Goal: Transaction & Acquisition: Purchase product/service

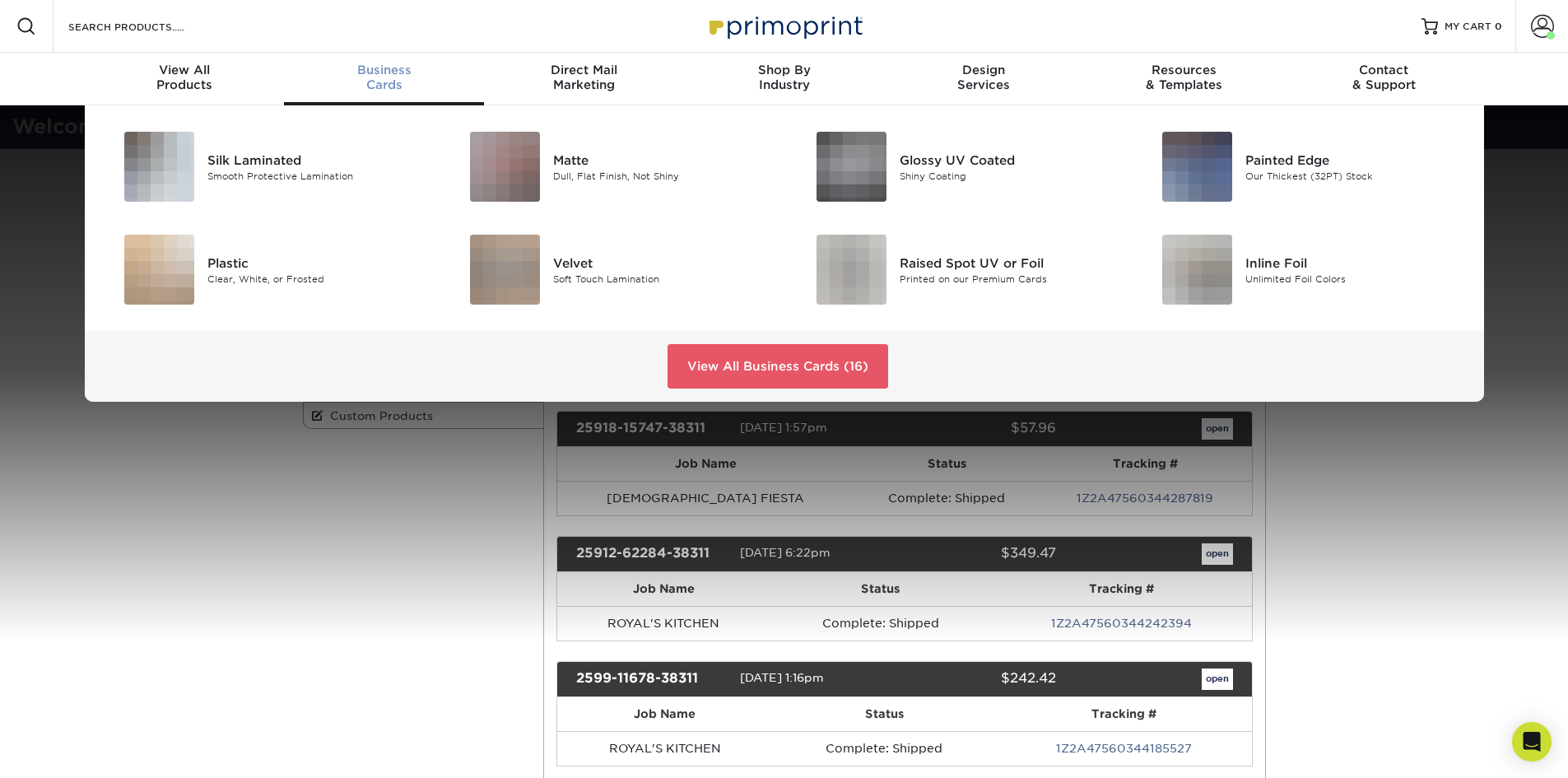
click at [386, 83] on div "Business Cards" at bounding box center [384, 78] width 200 height 30
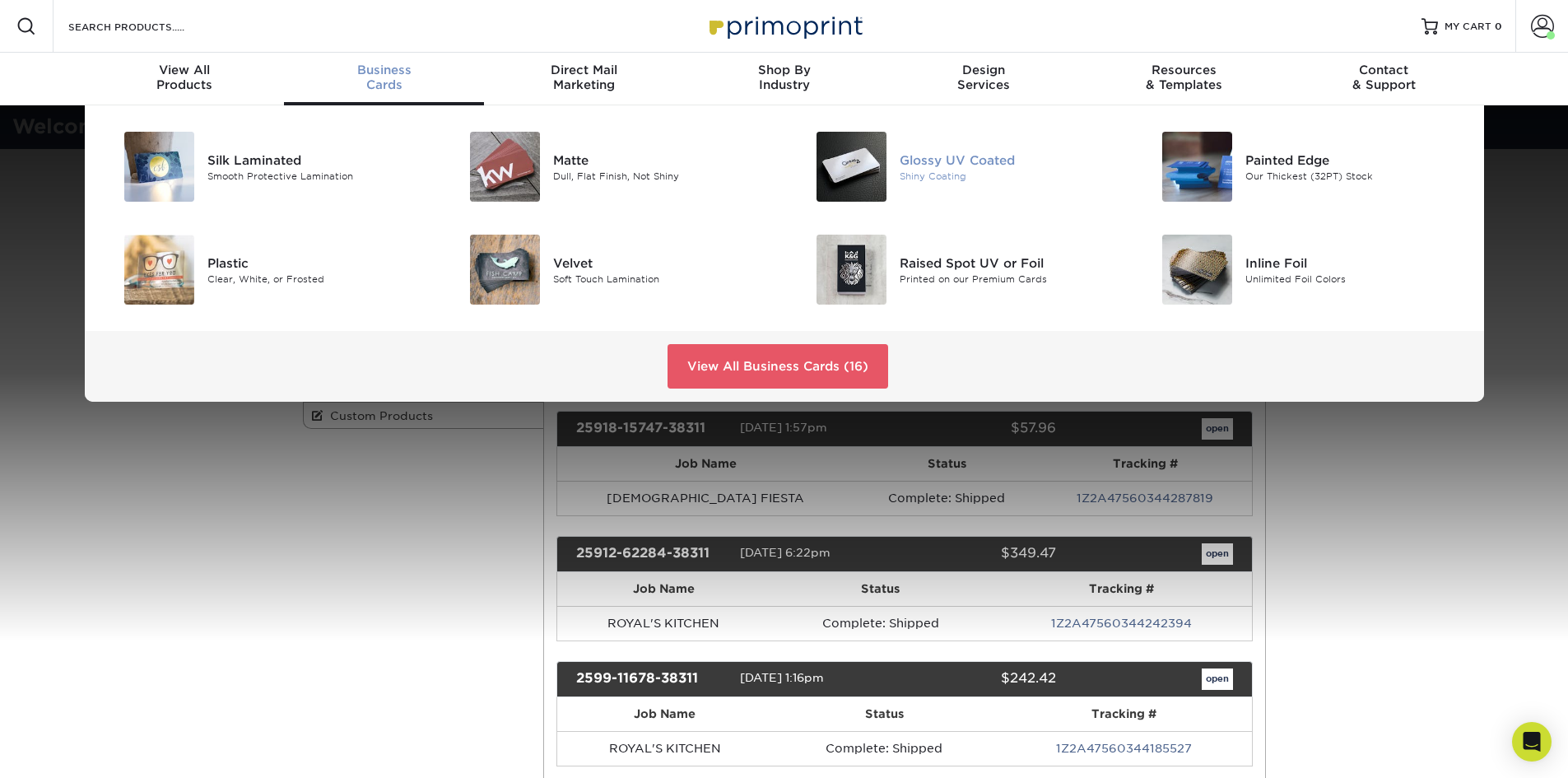
click at [972, 155] on div "Glossy UV Coated" at bounding box center [1008, 159] width 218 height 18
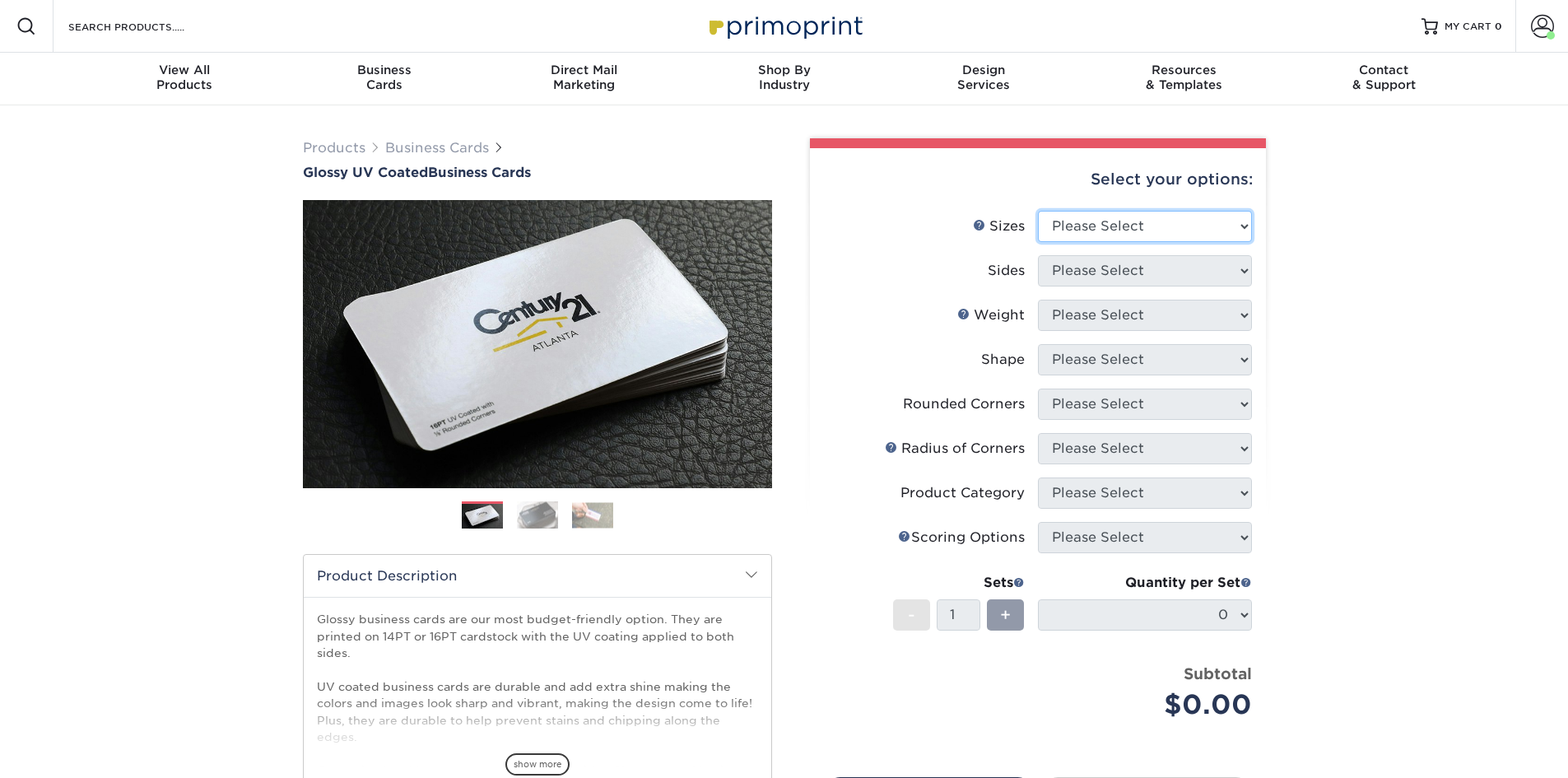
click at [1121, 228] on select "Please Select 1.5" x 3.5" - Mini 1.75" x 3.5" - Mini 2" x 2" - Square 2" x 3" -…" at bounding box center [1144, 226] width 214 height 31
select select "2.00x3.50"
click at [1038, 211] on select "Please Select 1.5" x 3.5" - Mini 1.75" x 3.5" - Mini 2" x 2" - Square 2" x 3" -…" at bounding box center [1144, 226] width 214 height 31
click at [1098, 282] on select "Please Select Print Both Sides Print Front Only" at bounding box center [1144, 271] width 214 height 31
select select "13abbda7-1d64-4f25-8bb2-c179b224825d"
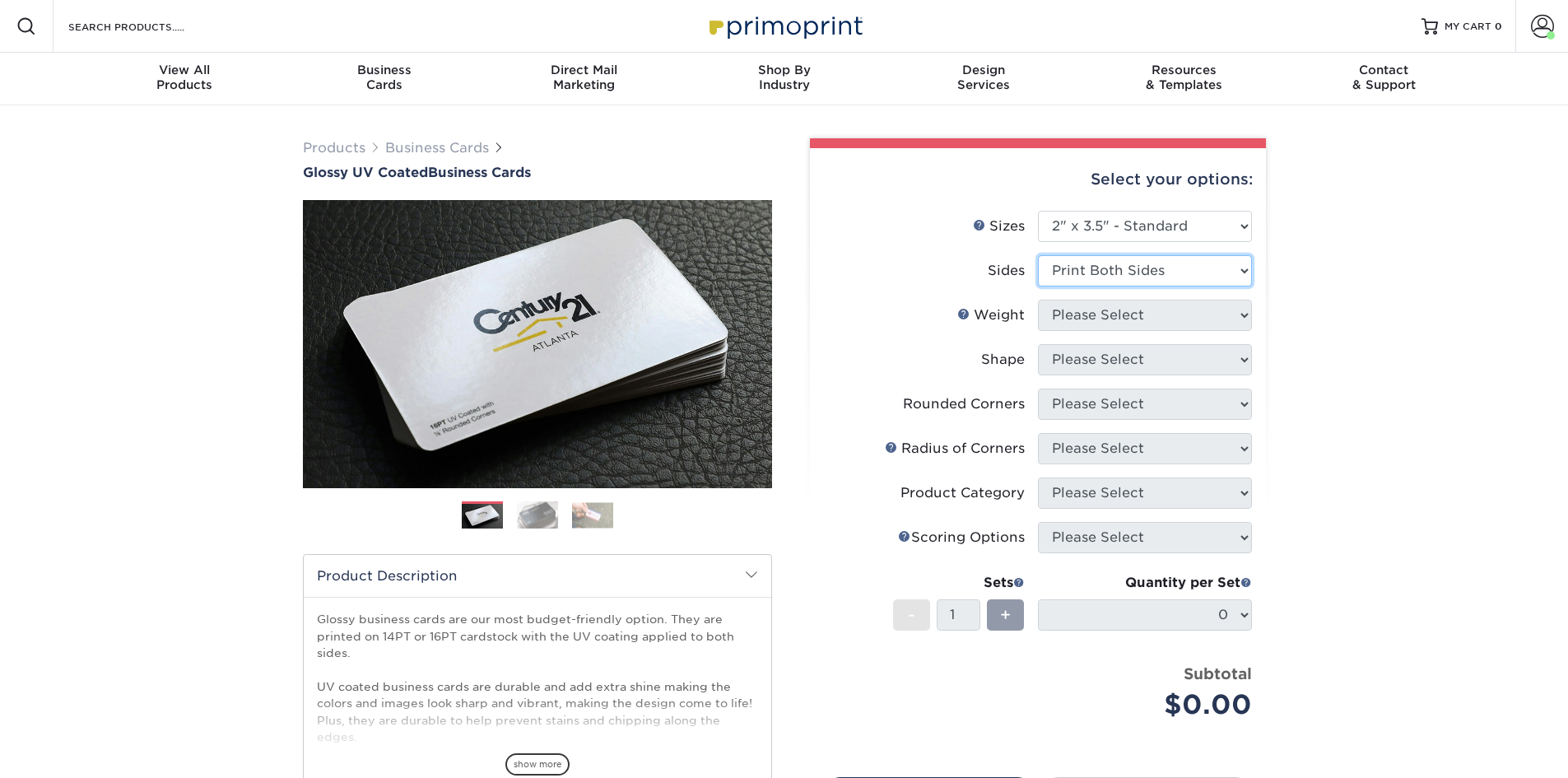
click at [1038, 255] on select "Please Select Print Both Sides Print Front Only" at bounding box center [1144, 271] width 214 height 31
click at [1097, 319] on select "Please Select 16PT 14PT" at bounding box center [1144, 315] width 214 height 31
select select "16PT"
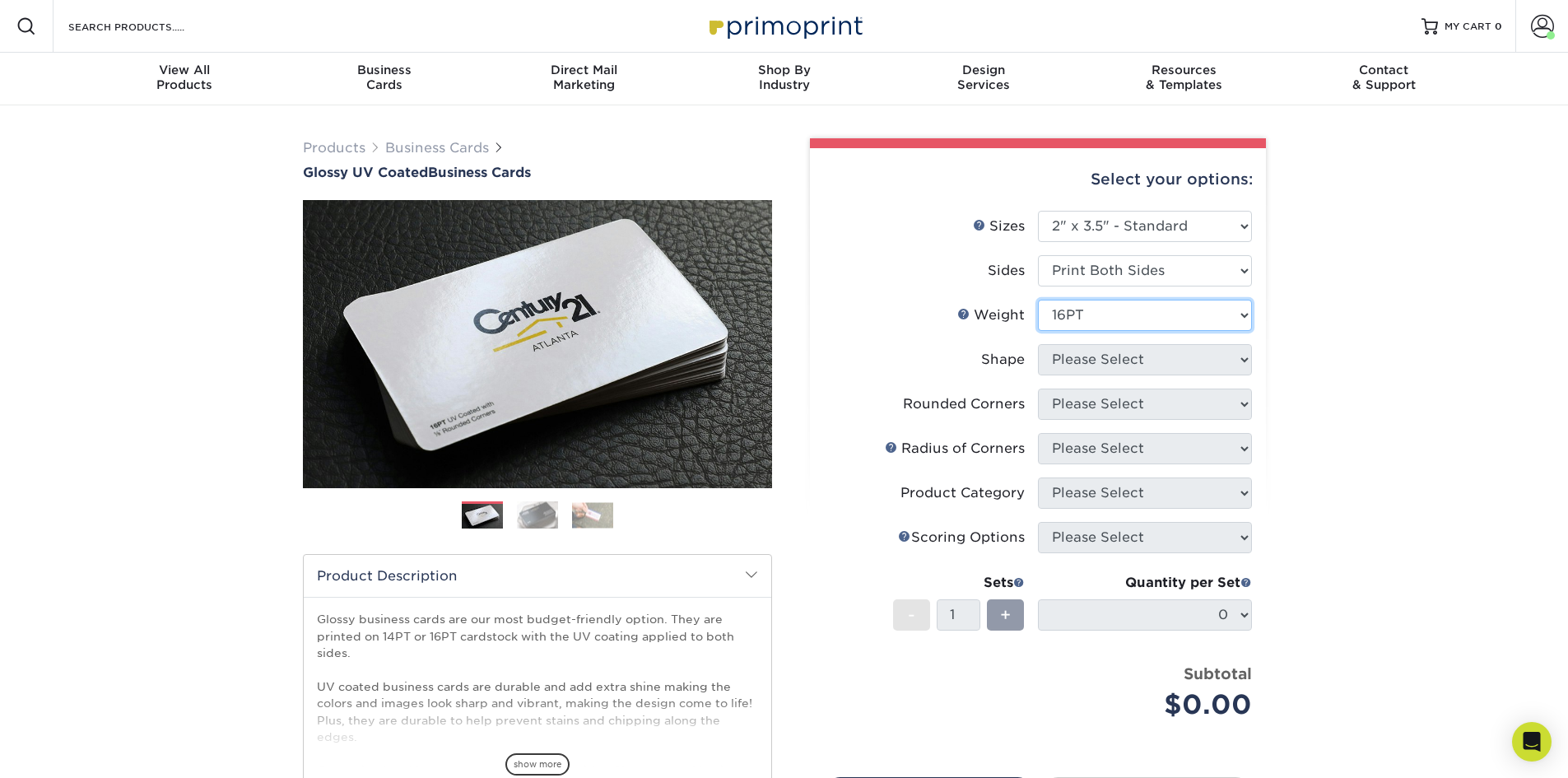
click at [1038, 300] on select "Please Select 16PT 14PT" at bounding box center [1144, 315] width 214 height 31
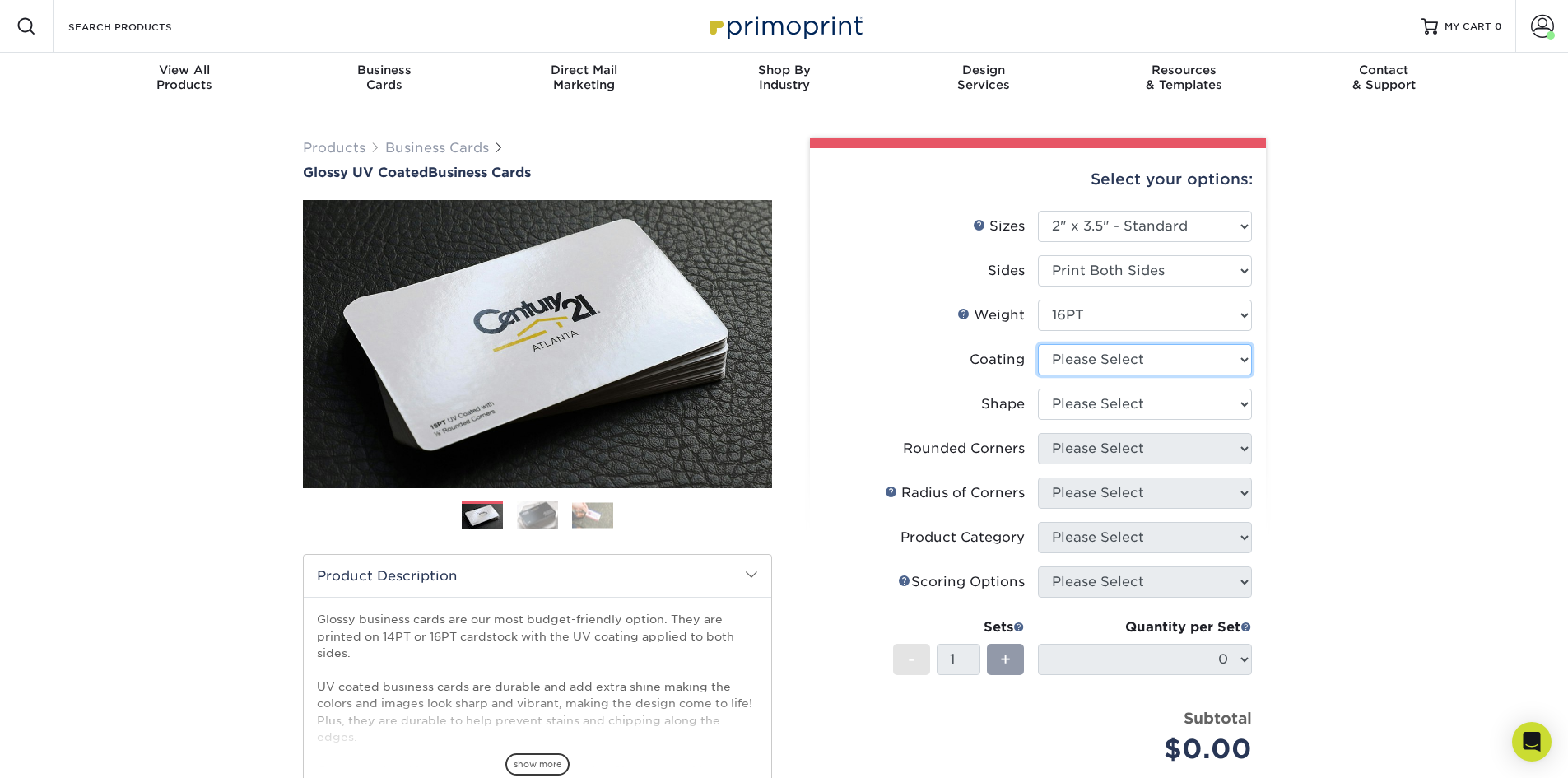
click at [1093, 363] on select at bounding box center [1144, 360] width 214 height 31
select select "ae367451-b2b8-45df-a344-0f05b6a12993"
click at [1038, 344] on select at bounding box center [1144, 360] width 214 height 31
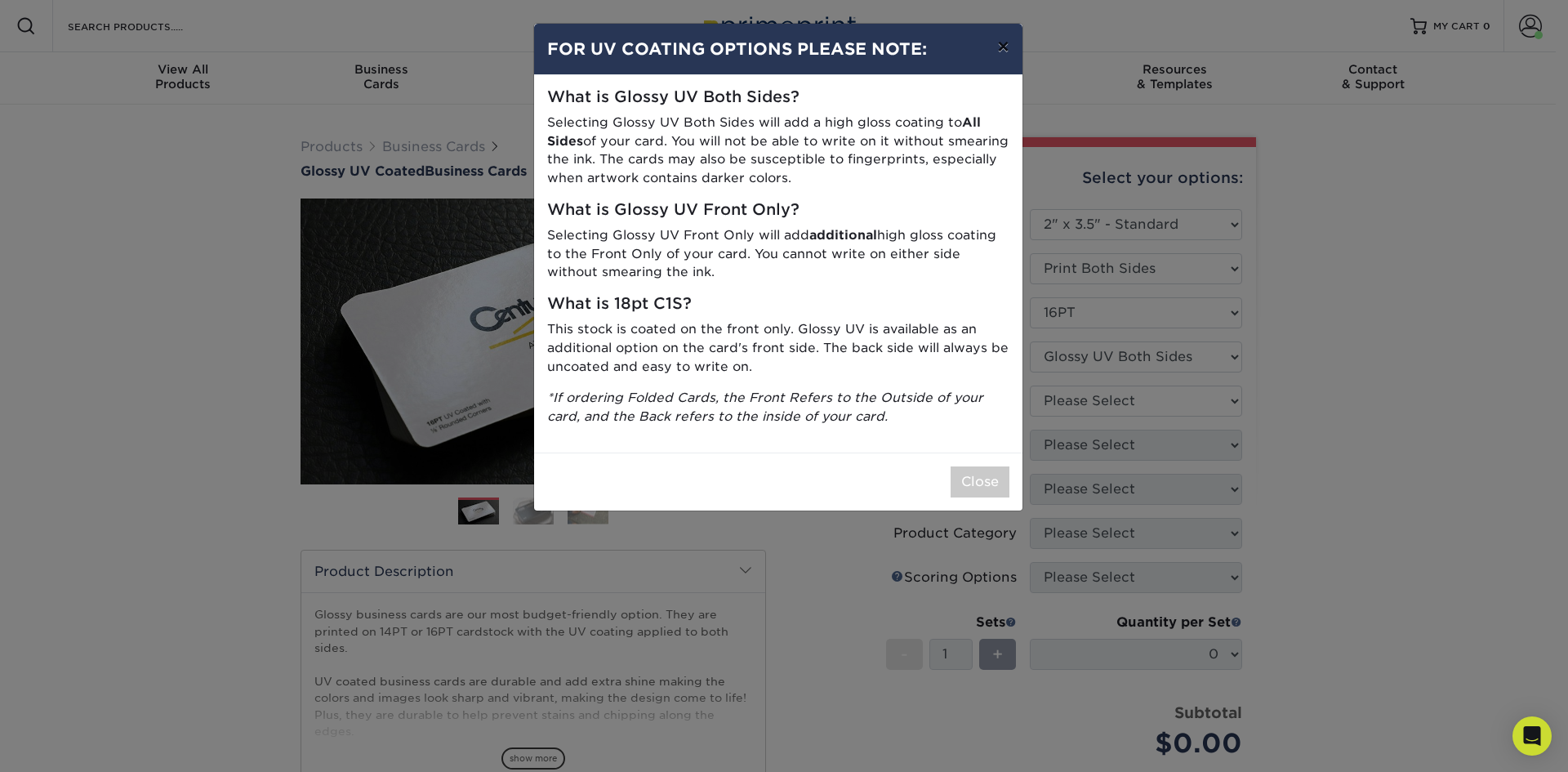
click at [1004, 44] on button "×" at bounding box center [1003, 47] width 38 height 46
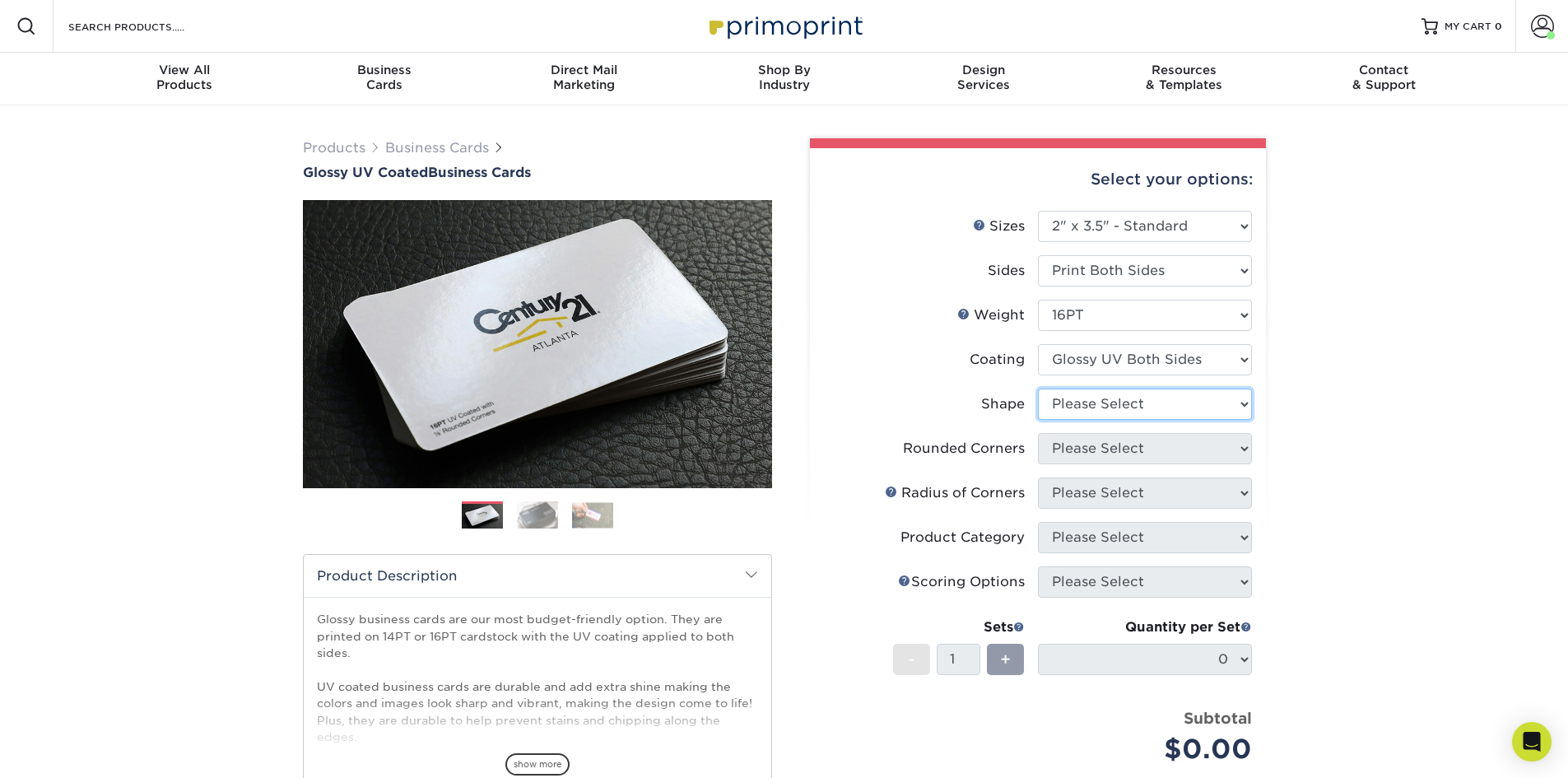
click at [1120, 405] on select "Please Select Standard Oval" at bounding box center [1144, 404] width 214 height 31
select select "standard"
click at [1038, 388] on select "Please Select Standard Oval" at bounding box center [1144, 404] width 214 height 31
click at [1104, 448] on select "Please Select Yes - Round 2 Corners Yes - Round 4 Corners No" at bounding box center [1144, 448] width 214 height 31
select select "0"
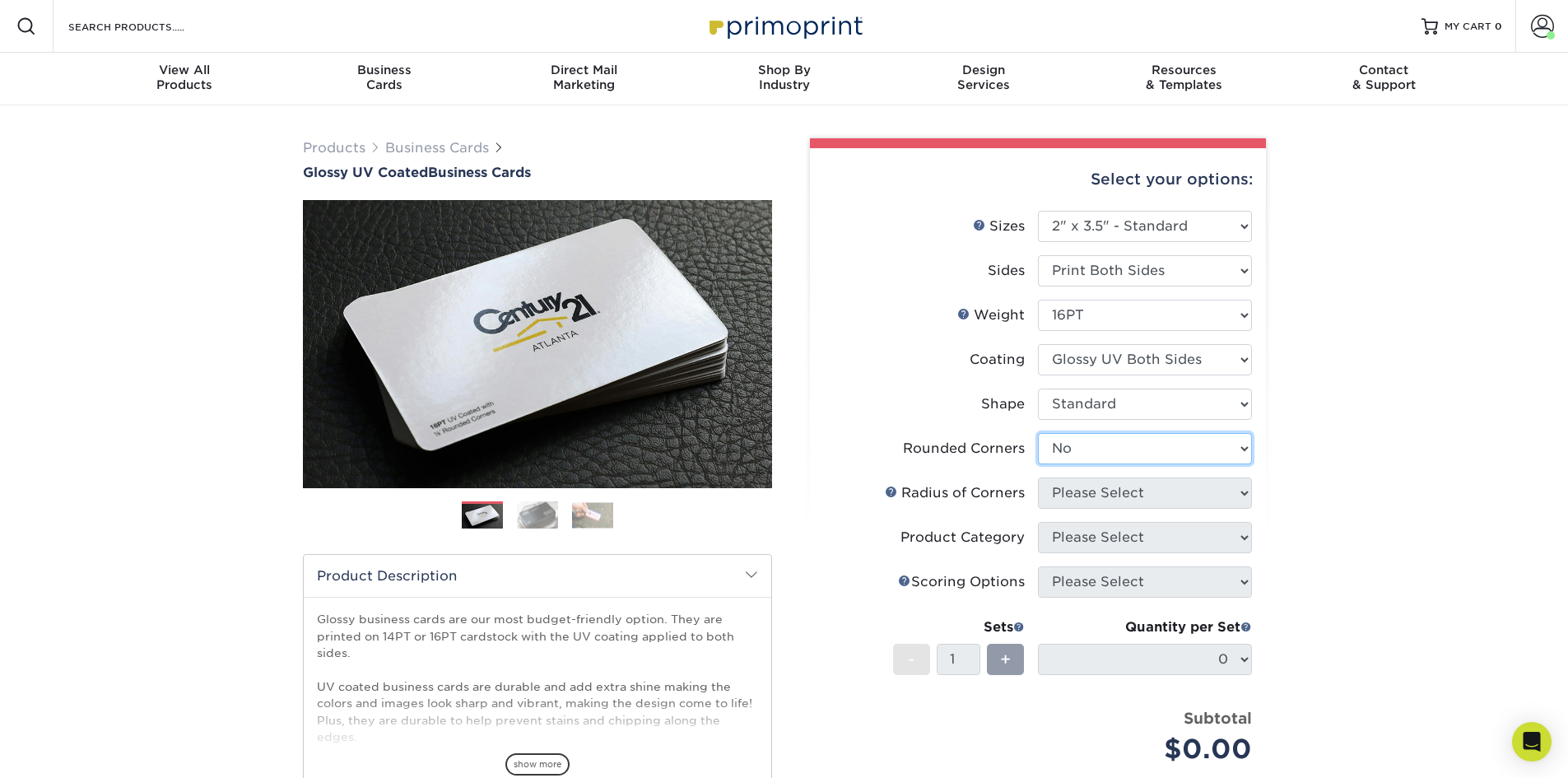
click at [1038, 433] on select "Please Select Yes - Round 2 Corners Yes - Round 4 Corners No" at bounding box center [1144, 448] width 214 height 31
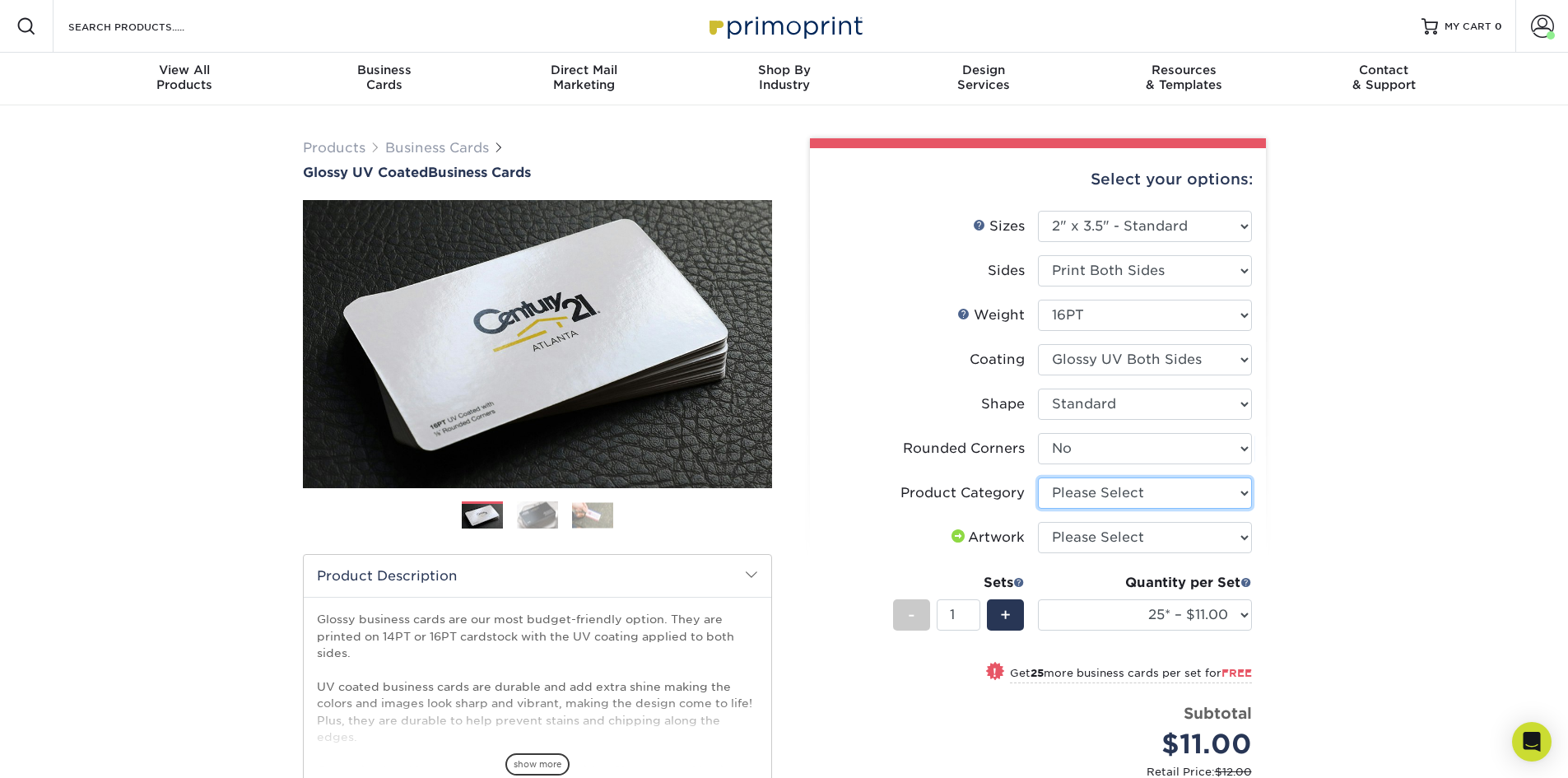
click at [1149, 495] on select "Please Select Business Cards" at bounding box center [1144, 493] width 214 height 31
select select "3b5148f1-0588-4f88-a218-97bcfdce65c1"
click at [1038, 477] on select "Please Select Business Cards" at bounding box center [1144, 493] width 214 height 31
click at [1124, 540] on select "Please Select I will upload files I need a design - $100" at bounding box center [1144, 538] width 214 height 31
select select "upload"
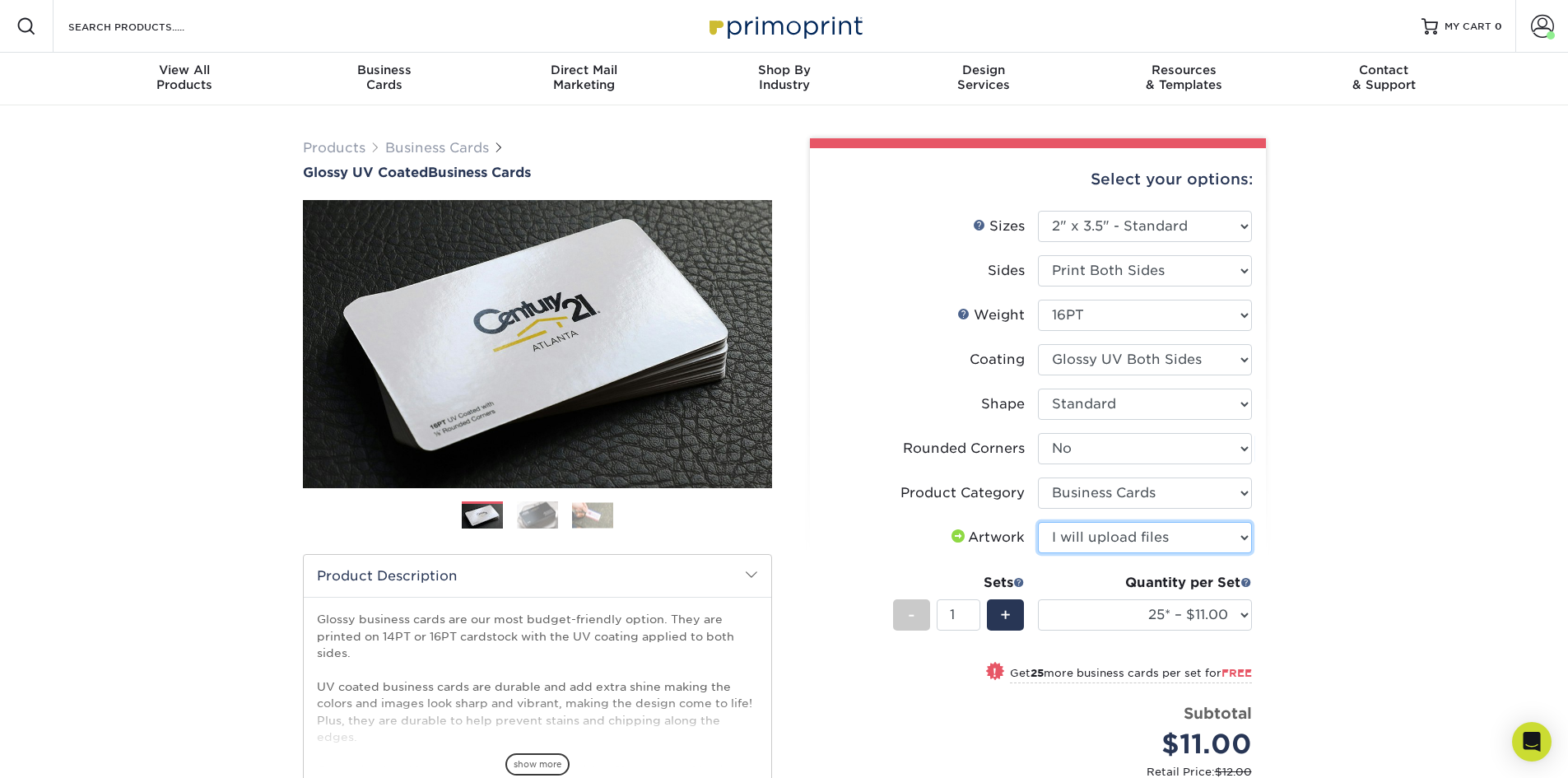
click at [1038, 522] on select "Please Select I will upload files I need a design - $100" at bounding box center [1144, 538] width 214 height 31
click at [1167, 619] on select "25* – $11.00 50* – $11.00 100* – $11.00 250* – $20.00 500 – $39.00 1000 – $49.0…" at bounding box center [1144, 615] width 214 height 31
select select "2500 – $87.00"
click at [1038, 600] on select "25* – $11.00 50* – $11.00 100* – $11.00 250* – $20.00 500 – $39.00 1000 – $49.0…" at bounding box center [1144, 615] width 214 height 31
click at [1372, 357] on div "Products Business Cards Glossy UV Coated Business Cards Previous Next" at bounding box center [784, 581] width 1568 height 951
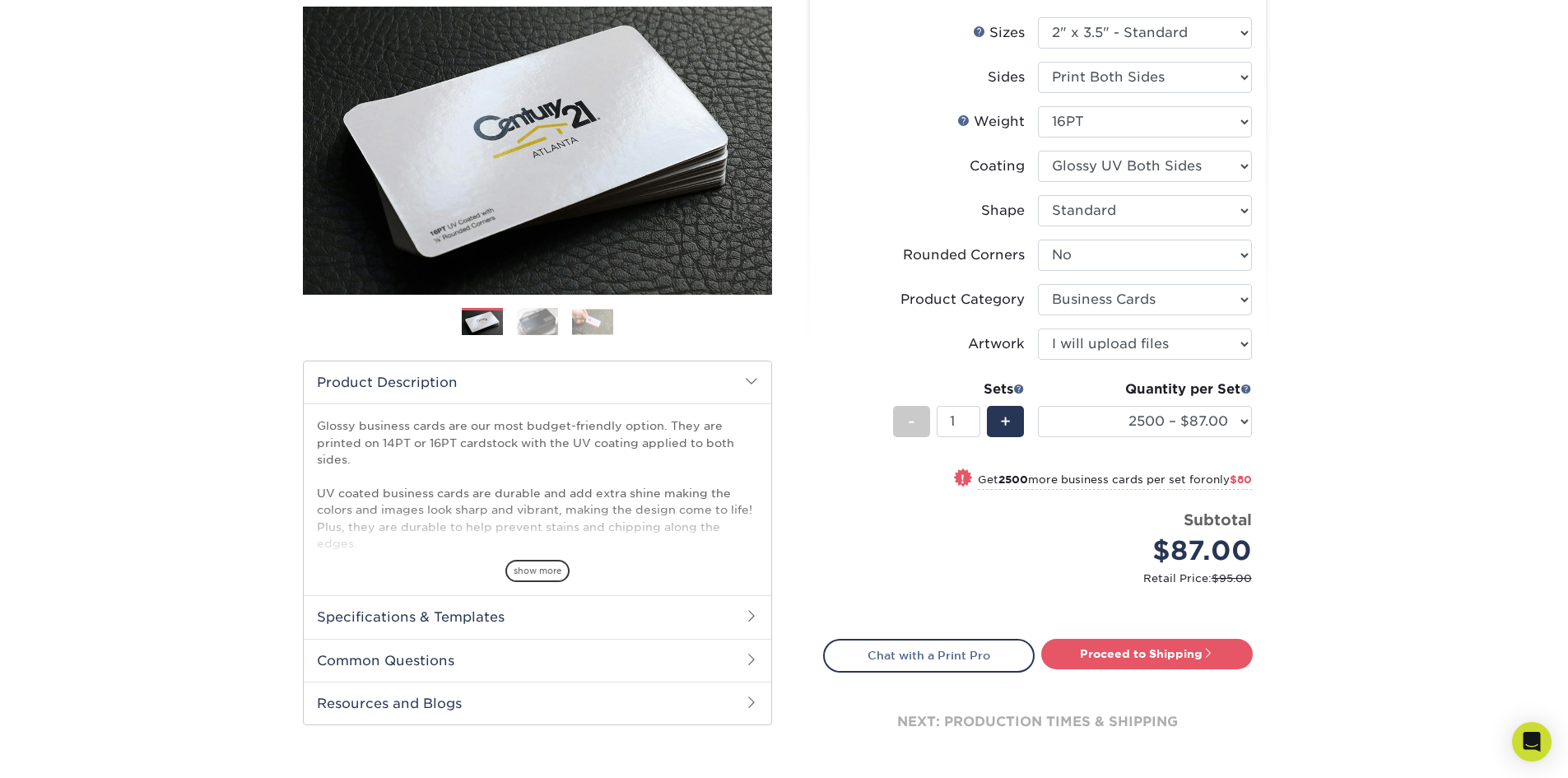
scroll to position [330, 0]
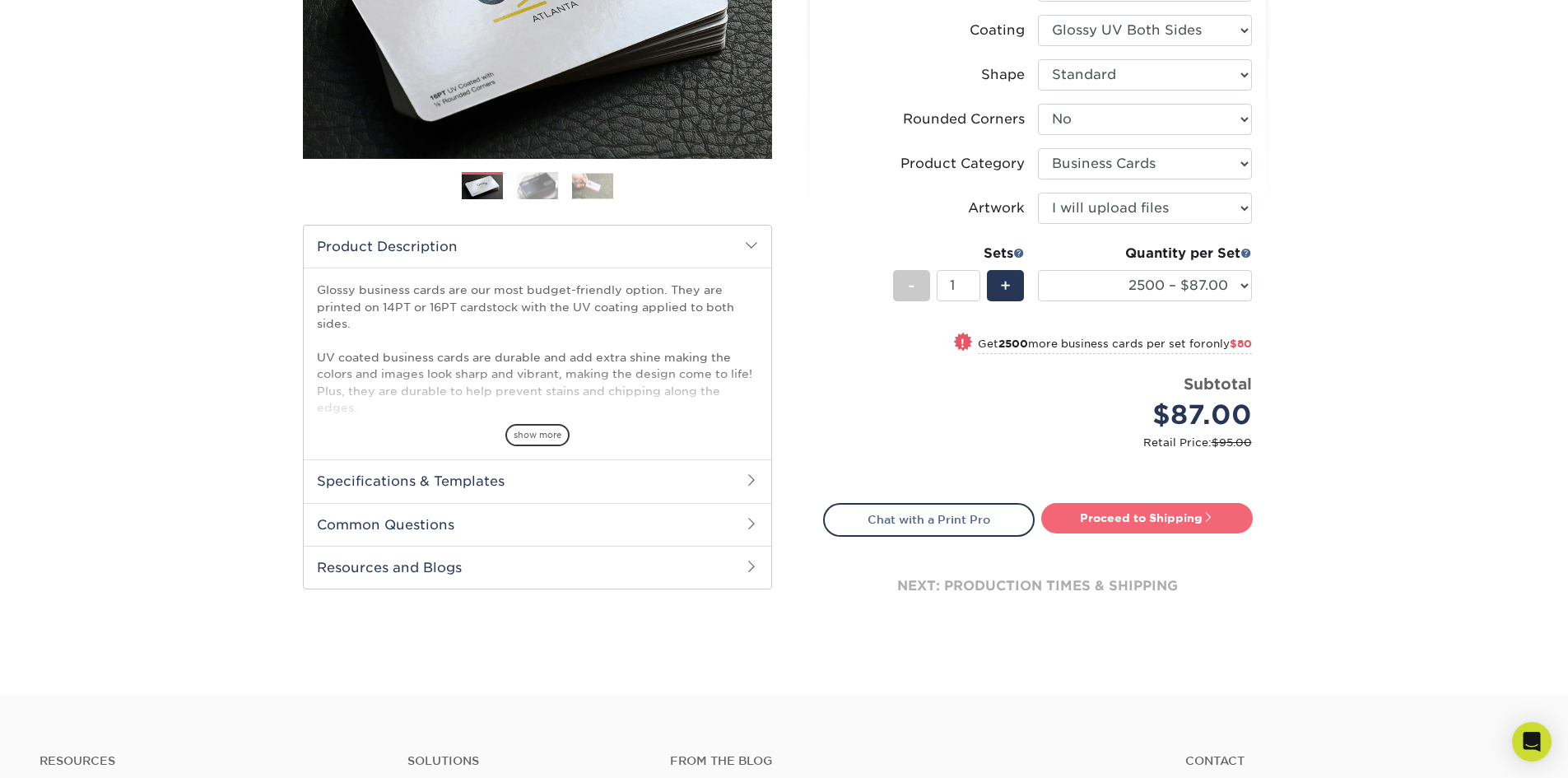
drag, startPoint x: 1176, startPoint y: 518, endPoint x: 1201, endPoint y: 510, distance: 26.2
click at [1176, 518] on link "Proceed to Shipping" at bounding box center [1147, 518] width 211 height 30
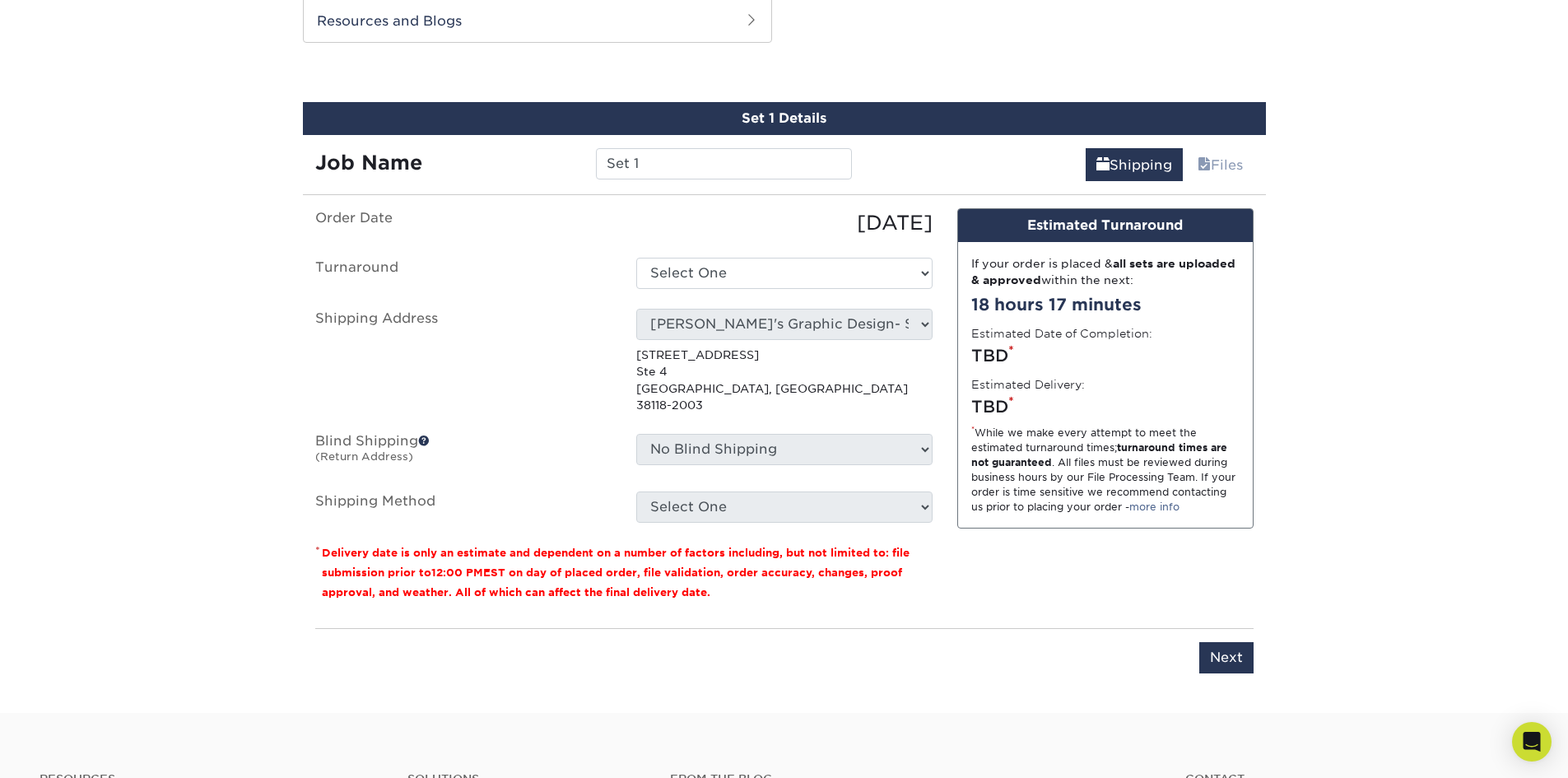
scroll to position [877, 0]
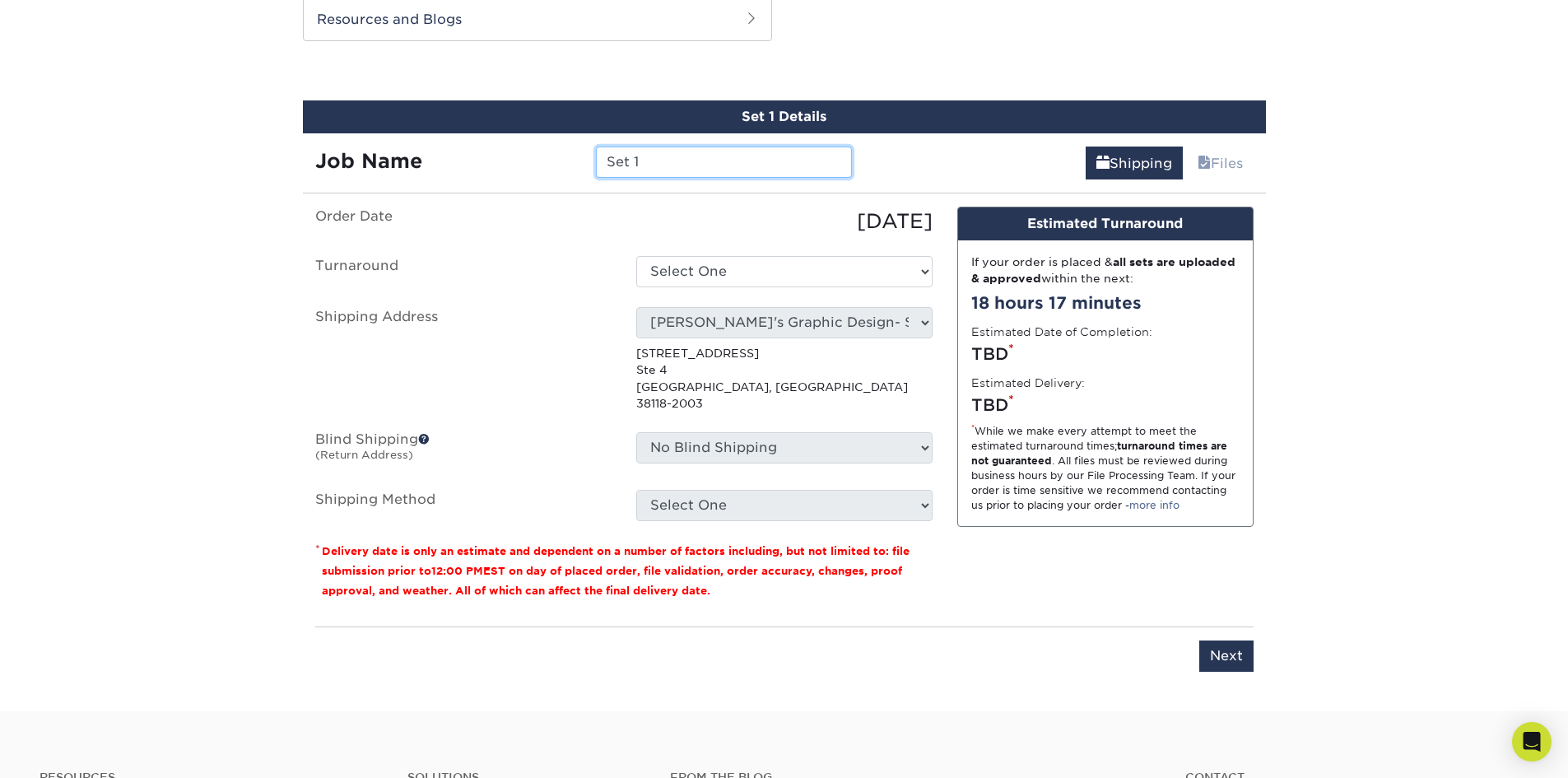
drag, startPoint x: 482, startPoint y: 143, endPoint x: 448, endPoint y: 146, distance: 34.1
click at [448, 146] on div "Job Name Set 1" at bounding box center [584, 162] width 562 height 31
type input "m"
type input "[PERSON_NAME] TREE SERVICE"
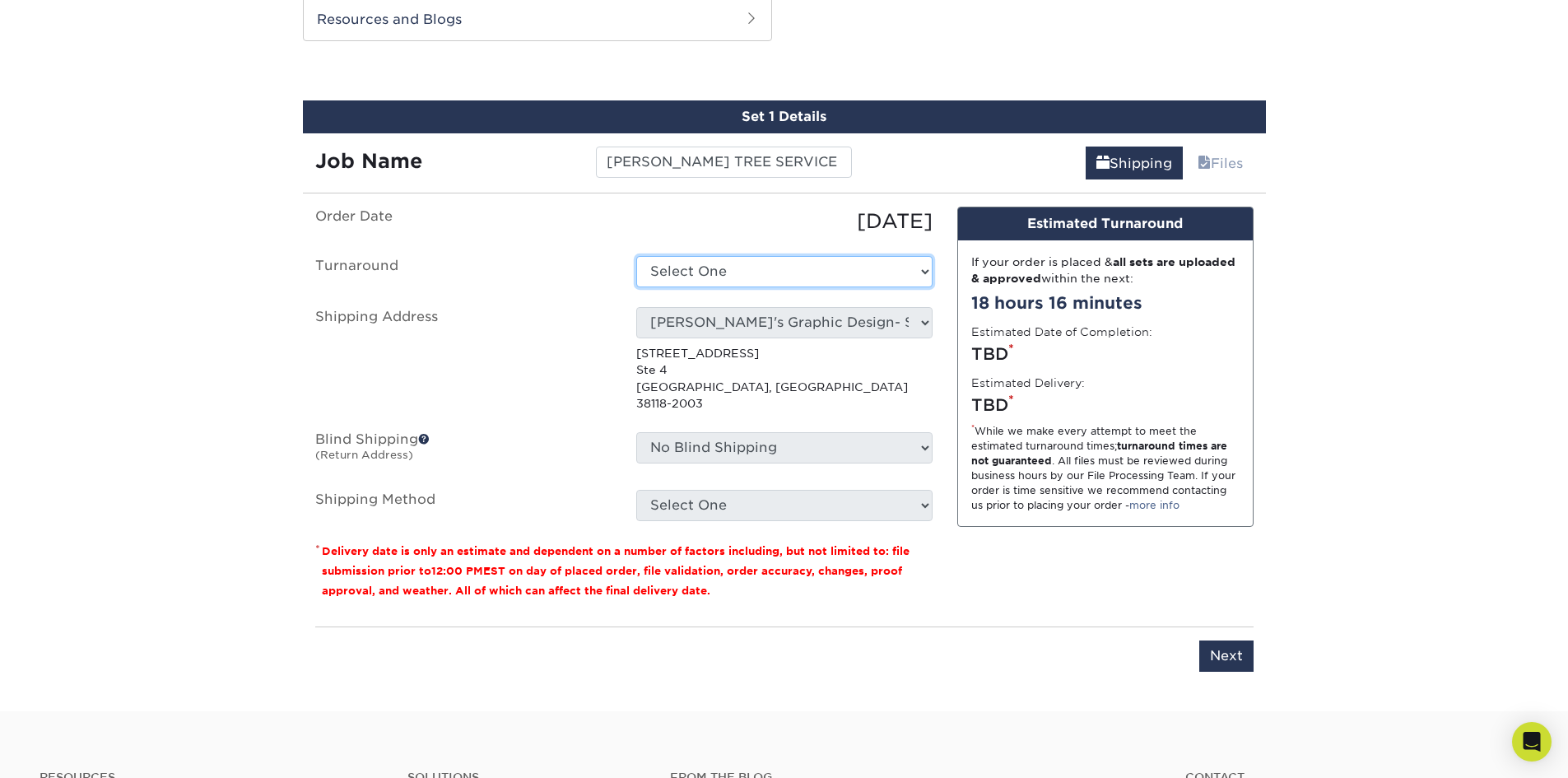
click at [675, 269] on select "Select One 2-4 Business Days 2 Day Next Business Day" at bounding box center [784, 272] width 296 height 31
select select "957c9fde-8363-43ba-a123-e5d4a8280232"
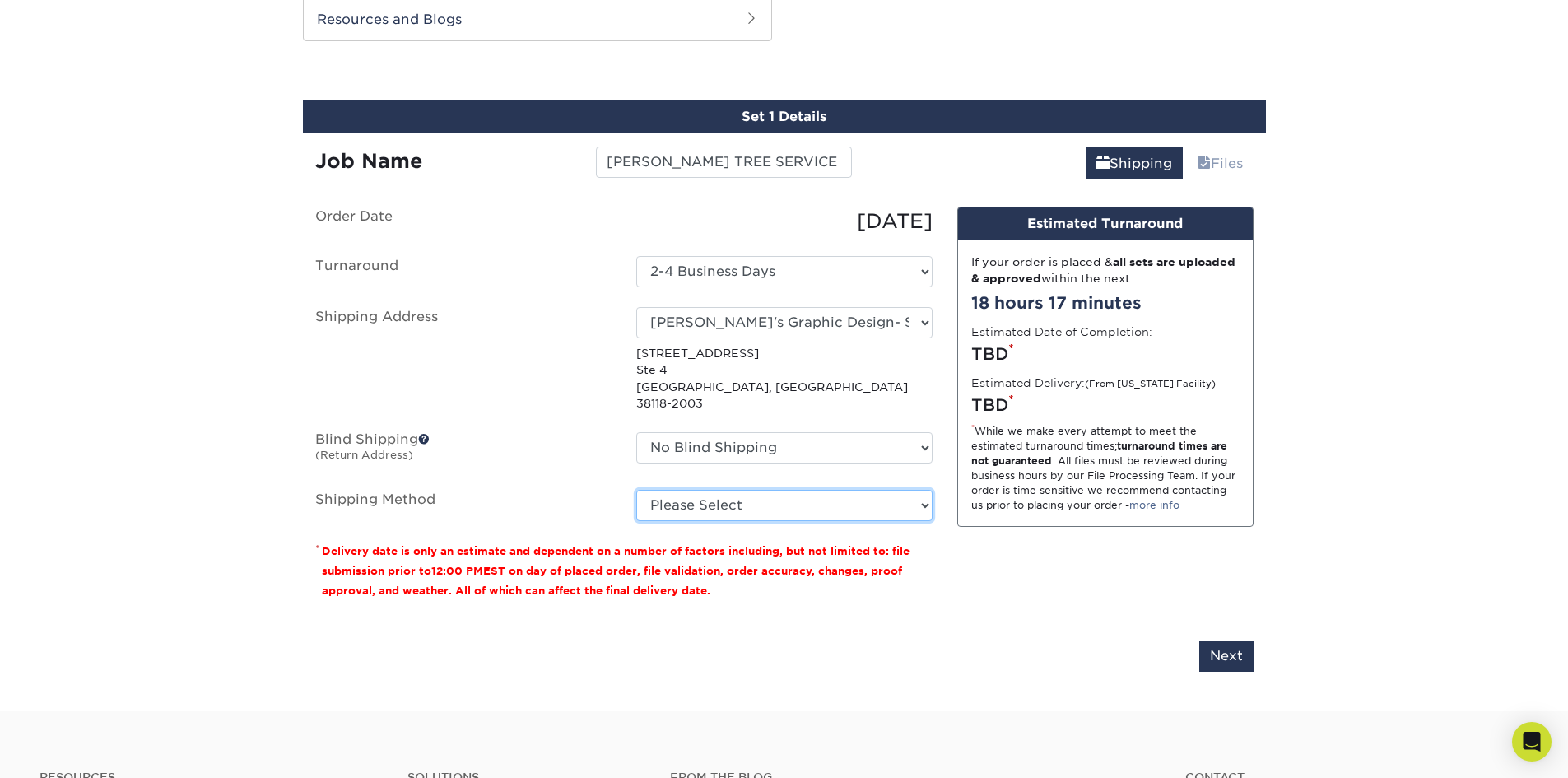
click at [711, 490] on select "Please Select Ground Shipping (+$11.20) 3 Day Shipping Service (+$16.87) 2 Day …" at bounding box center [784, 505] width 296 height 31
select select "03"
click at [636, 490] on select "Please Select Ground Shipping (+$11.20) 3 Day Shipping Service (+$16.87) 2 Day …" at bounding box center [784, 505] width 296 height 31
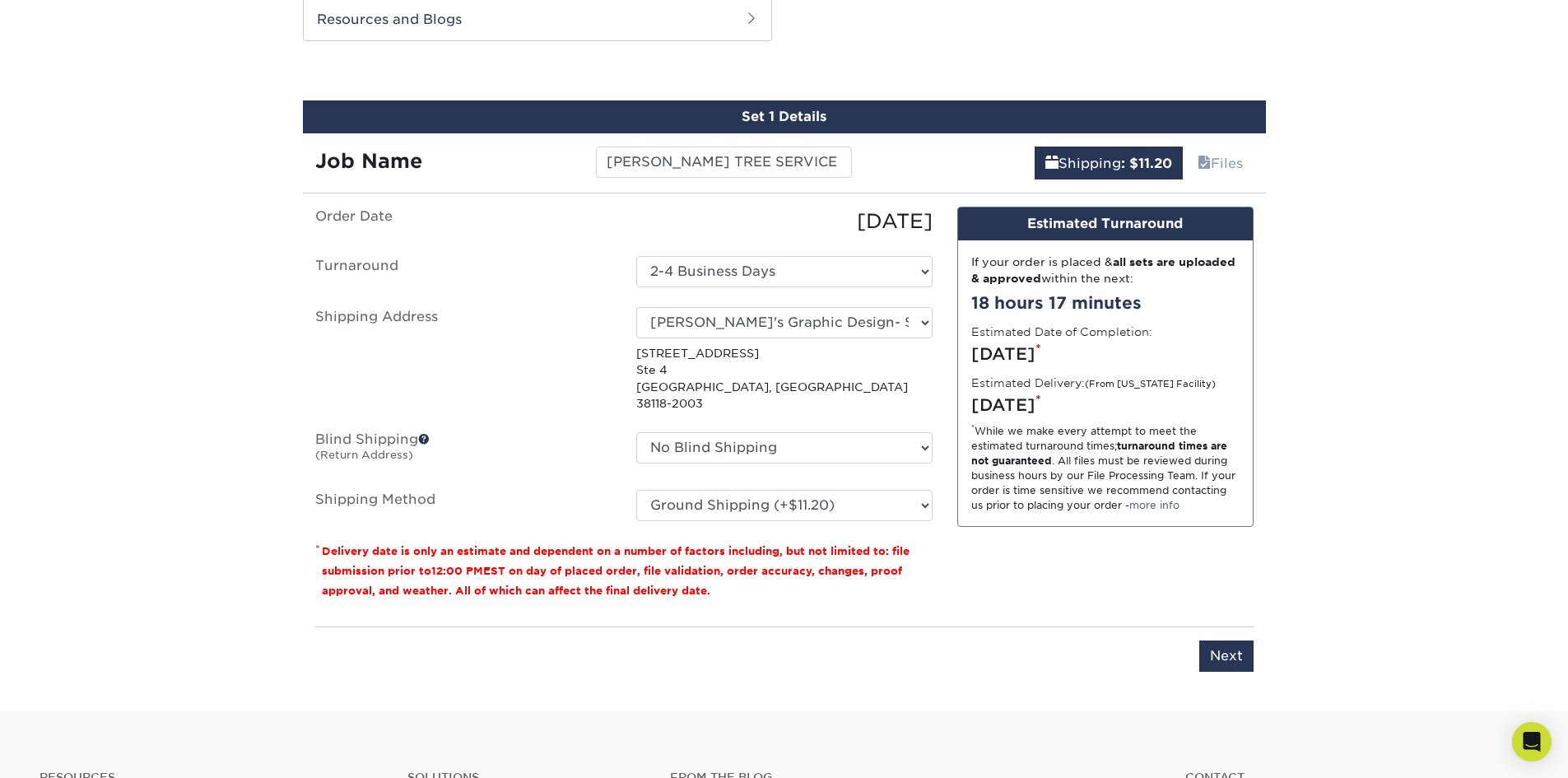
click at [1022, 605] on div "You've choosen mailing services! If you have a csv address list please upload i…" at bounding box center [784, 448] width 938 height 485
click at [1227, 643] on input "Next" at bounding box center [1226, 656] width 54 height 31
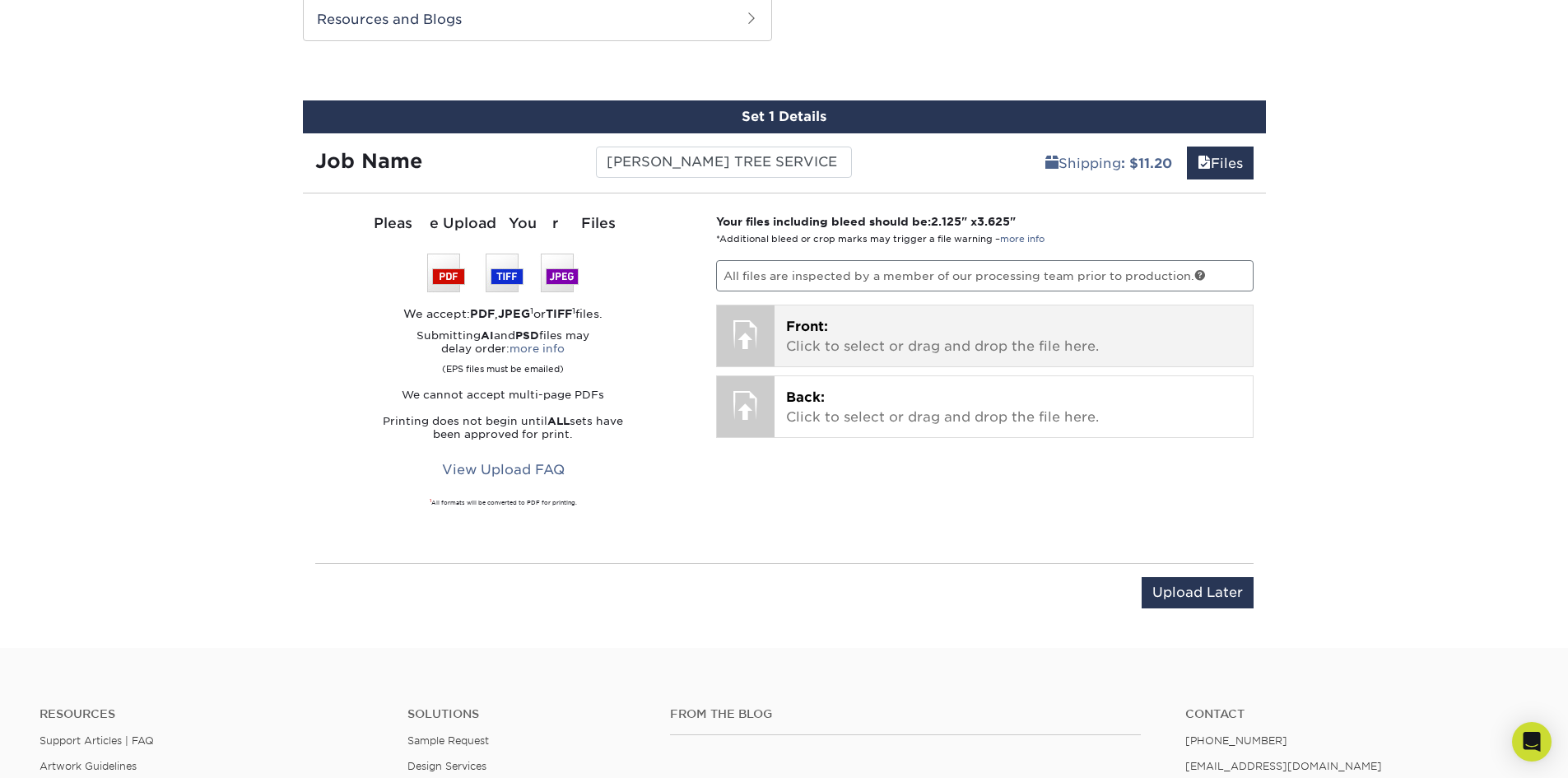
click at [933, 341] on p "Front: Click to select or drag and drop the file here." at bounding box center [1013, 337] width 455 height 40
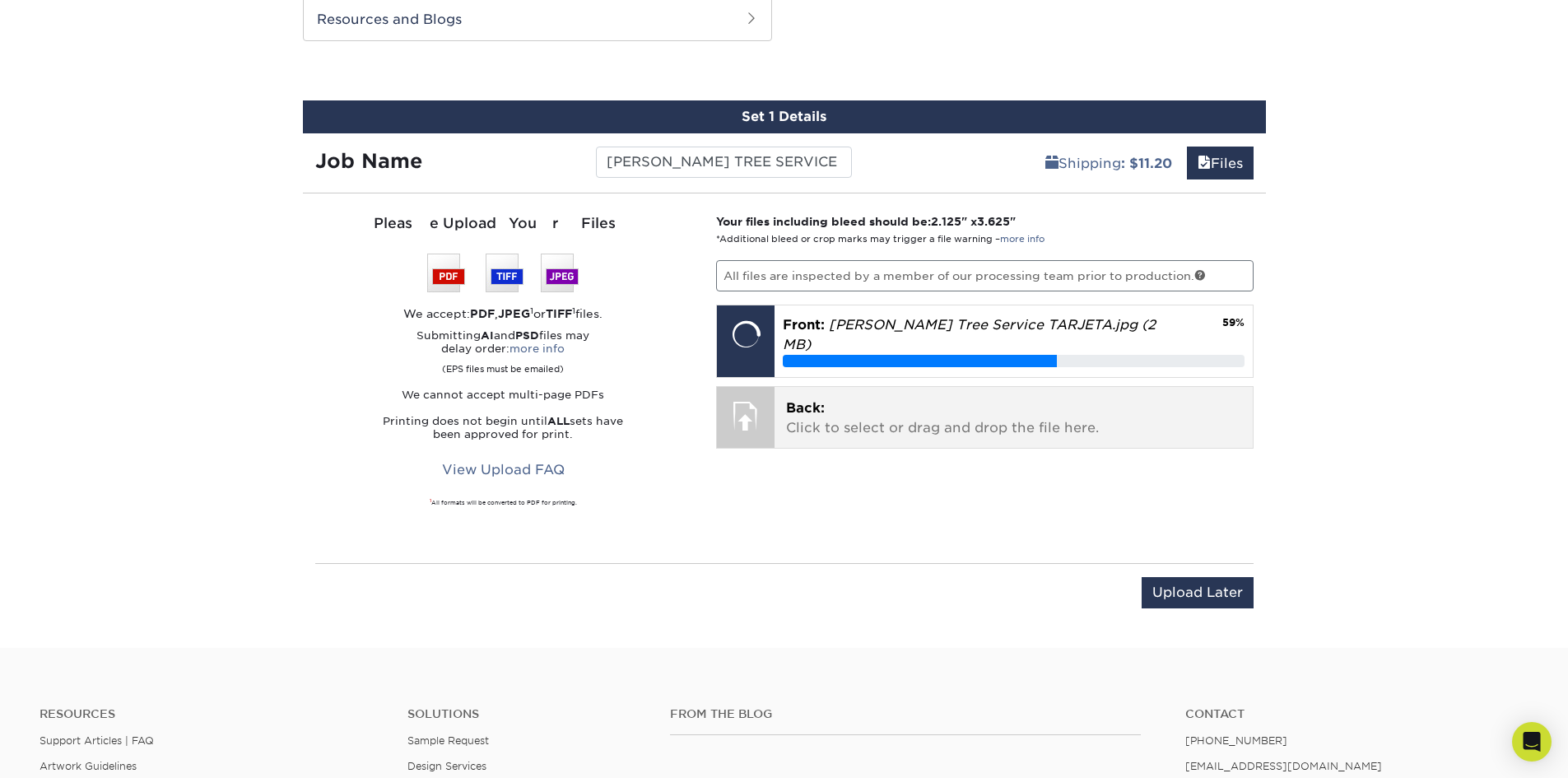
click at [855, 409] on p "Back: Click to select or drag and drop the file here." at bounding box center [1013, 418] width 455 height 40
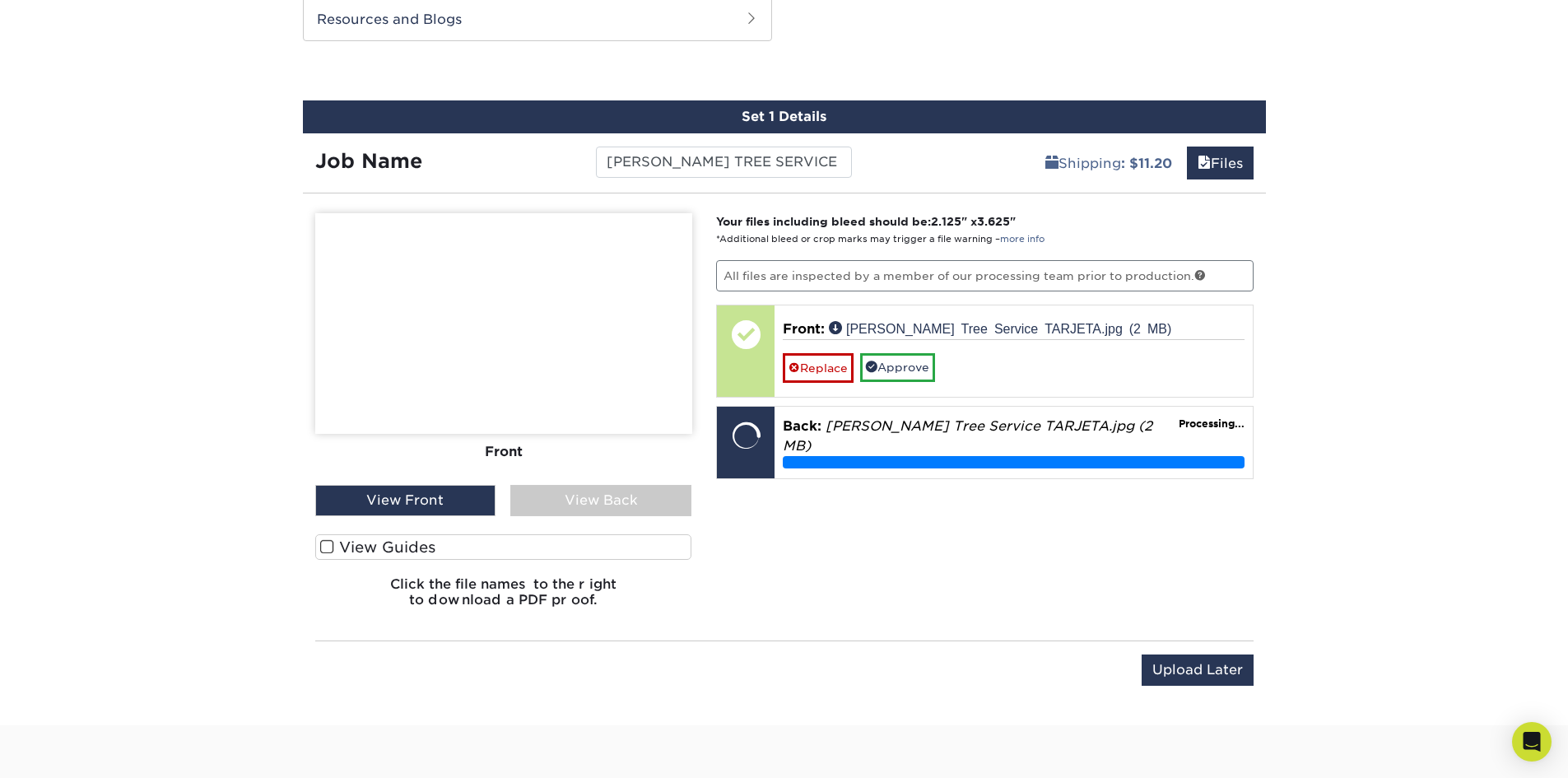
click at [382, 553] on label "View Guides" at bounding box center [504, 547] width 377 height 26
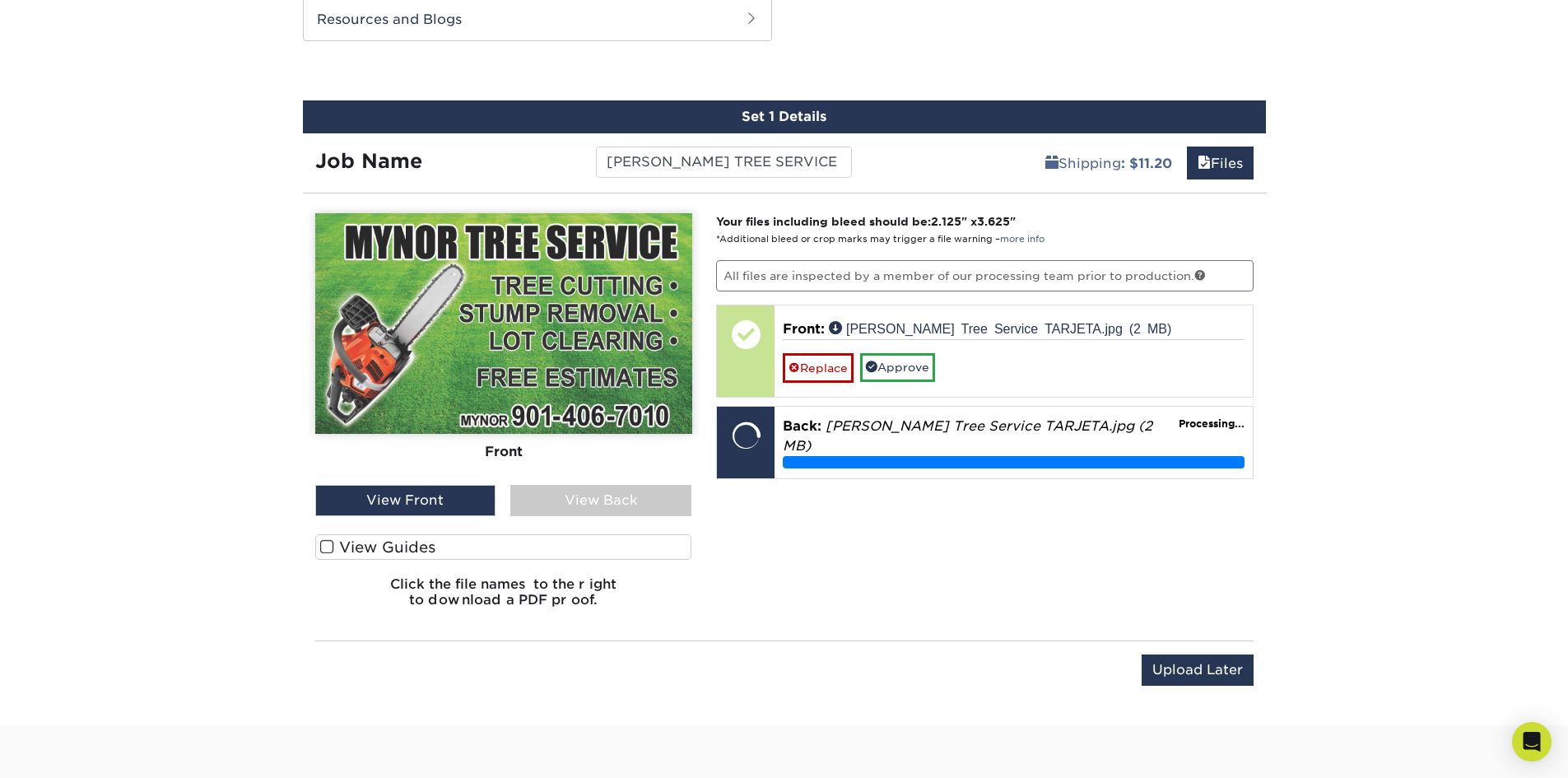
click at [0, 0] on input "View Guides" at bounding box center [0, 0] width 0 height 0
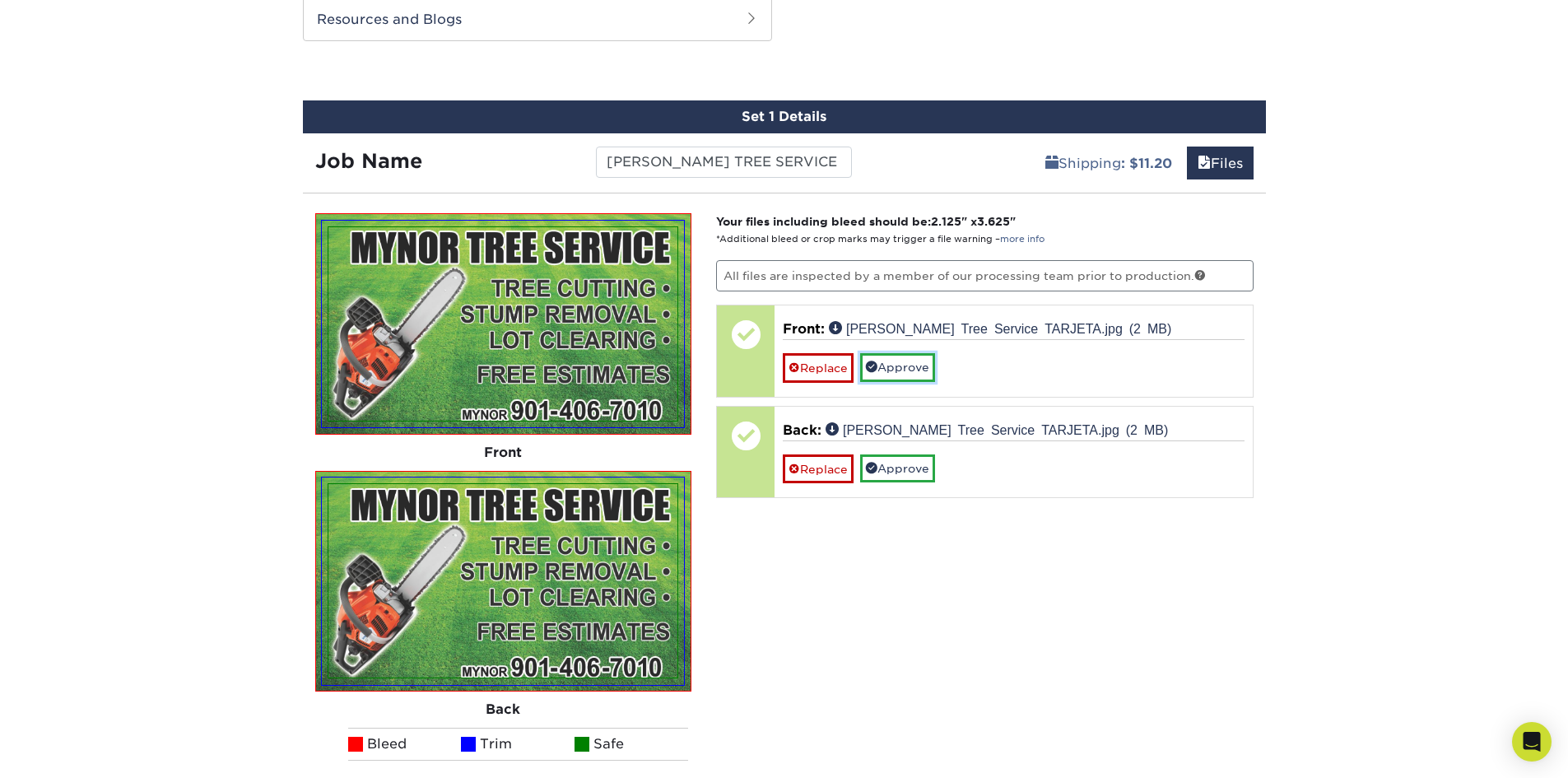
click at [904, 371] on link "Approve" at bounding box center [897, 368] width 75 height 28
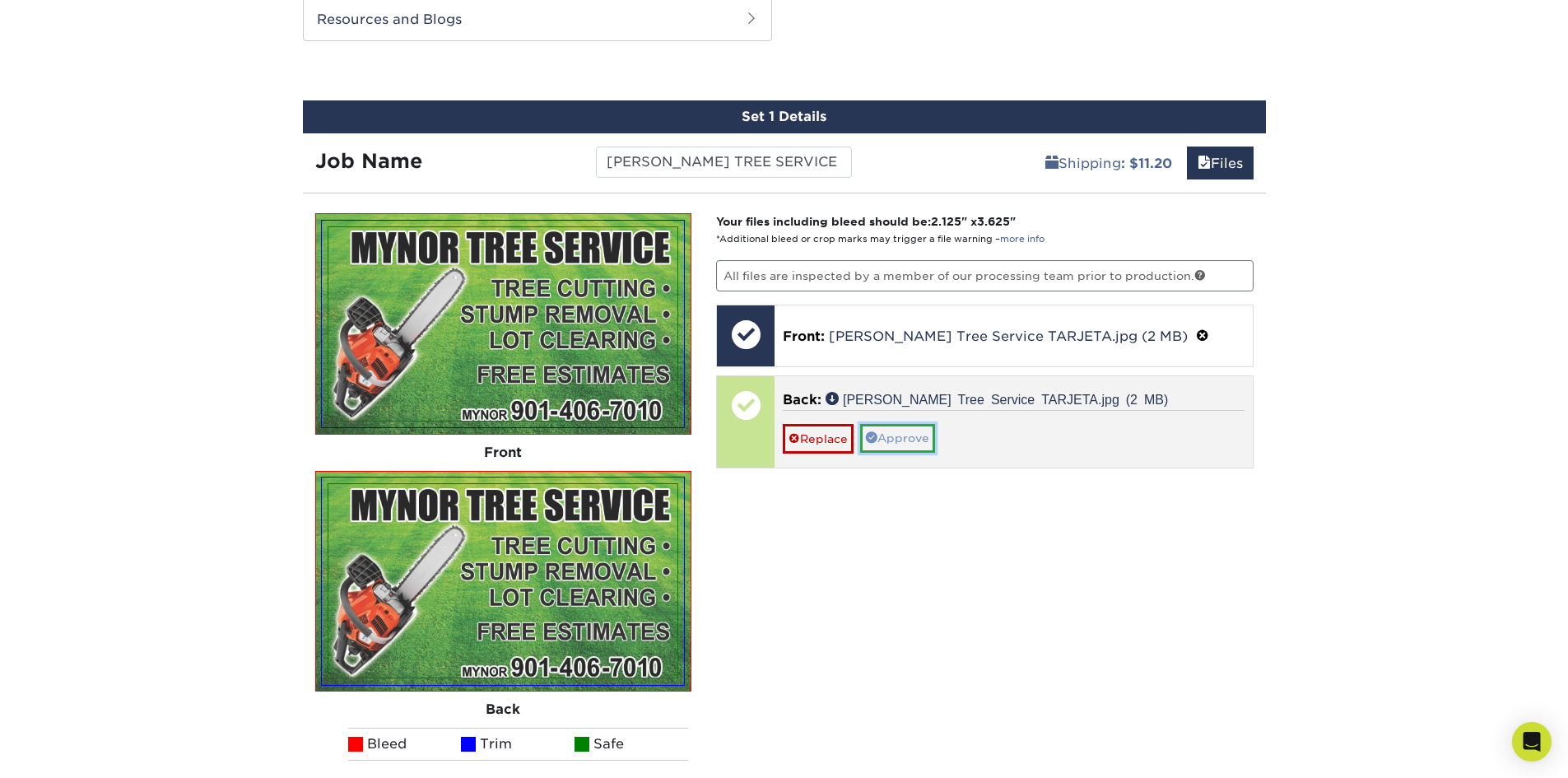
click at [903, 436] on link "Approve" at bounding box center [897, 438] width 75 height 28
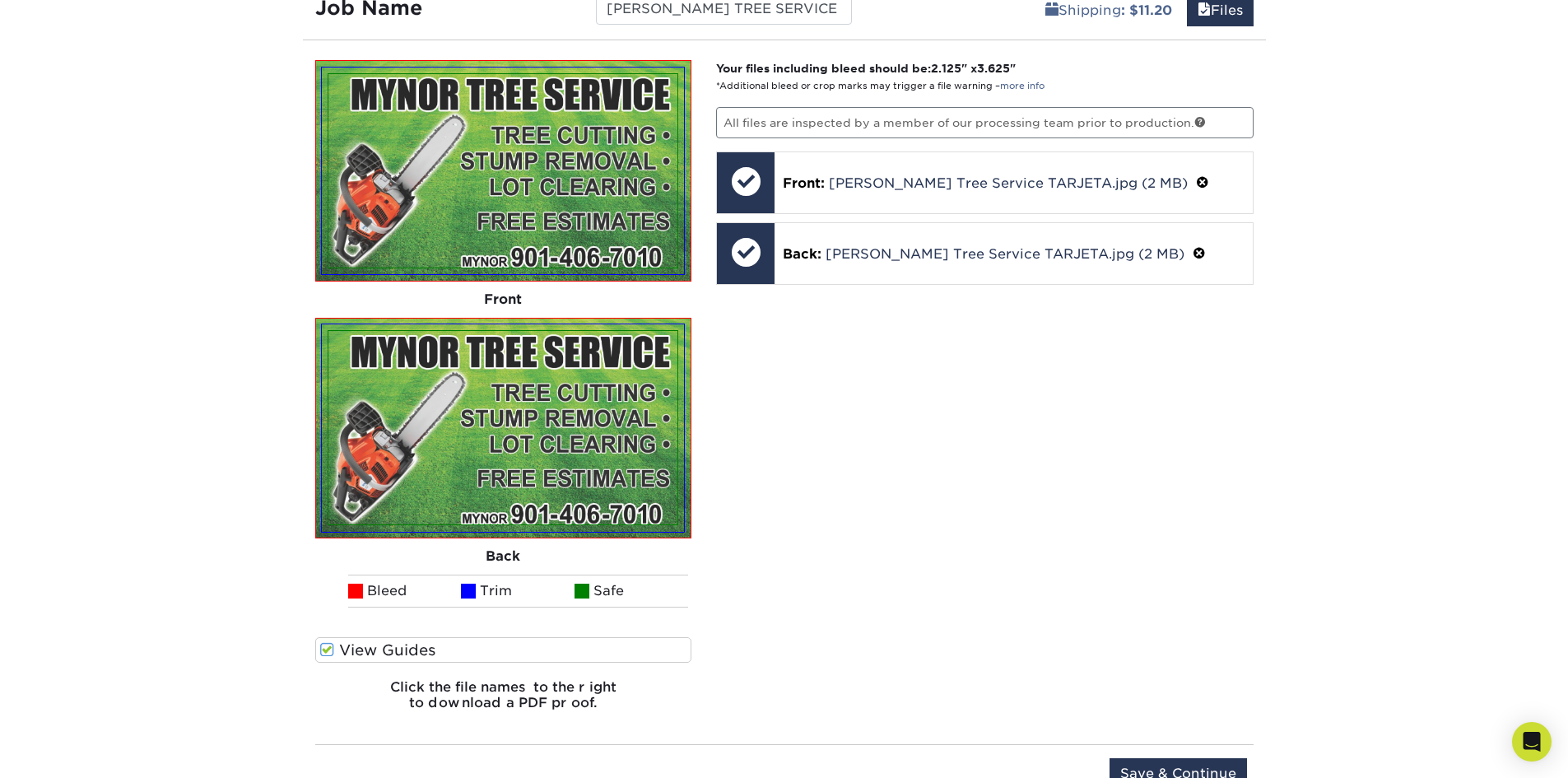
scroll to position [1289, 0]
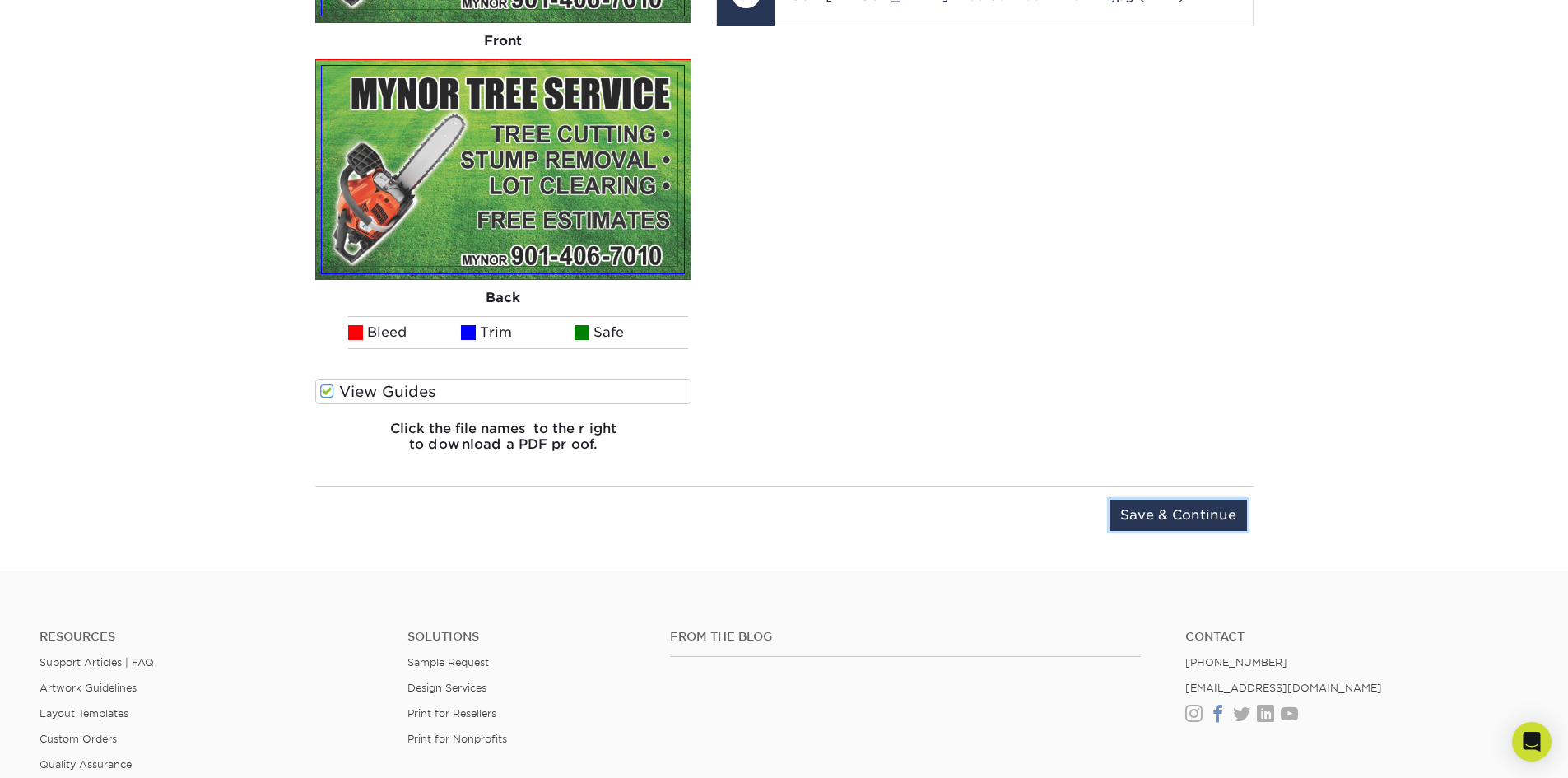
click at [1210, 512] on input "Save & Continue" at bounding box center [1177, 515] width 137 height 31
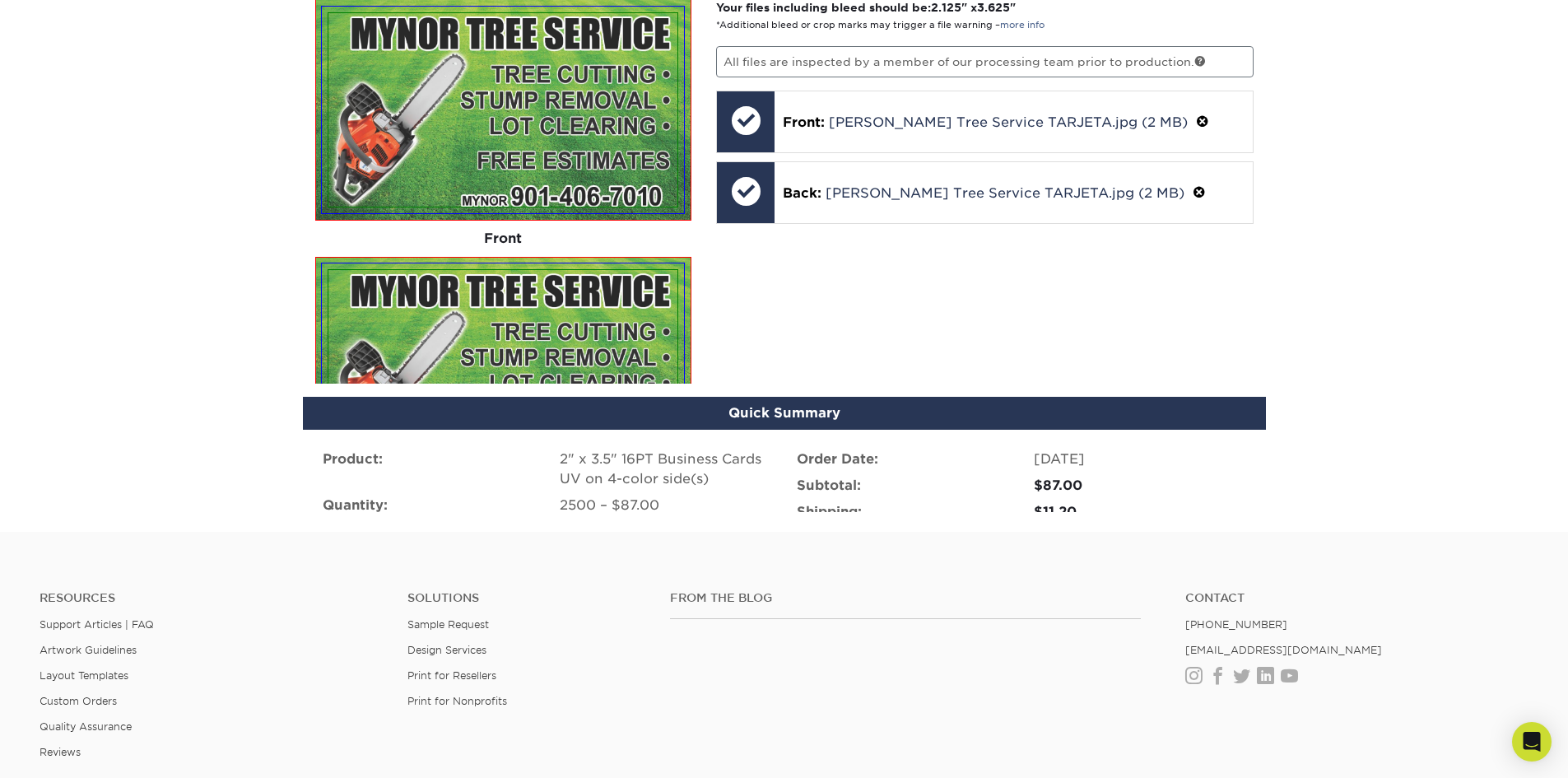
scroll to position [1077, 0]
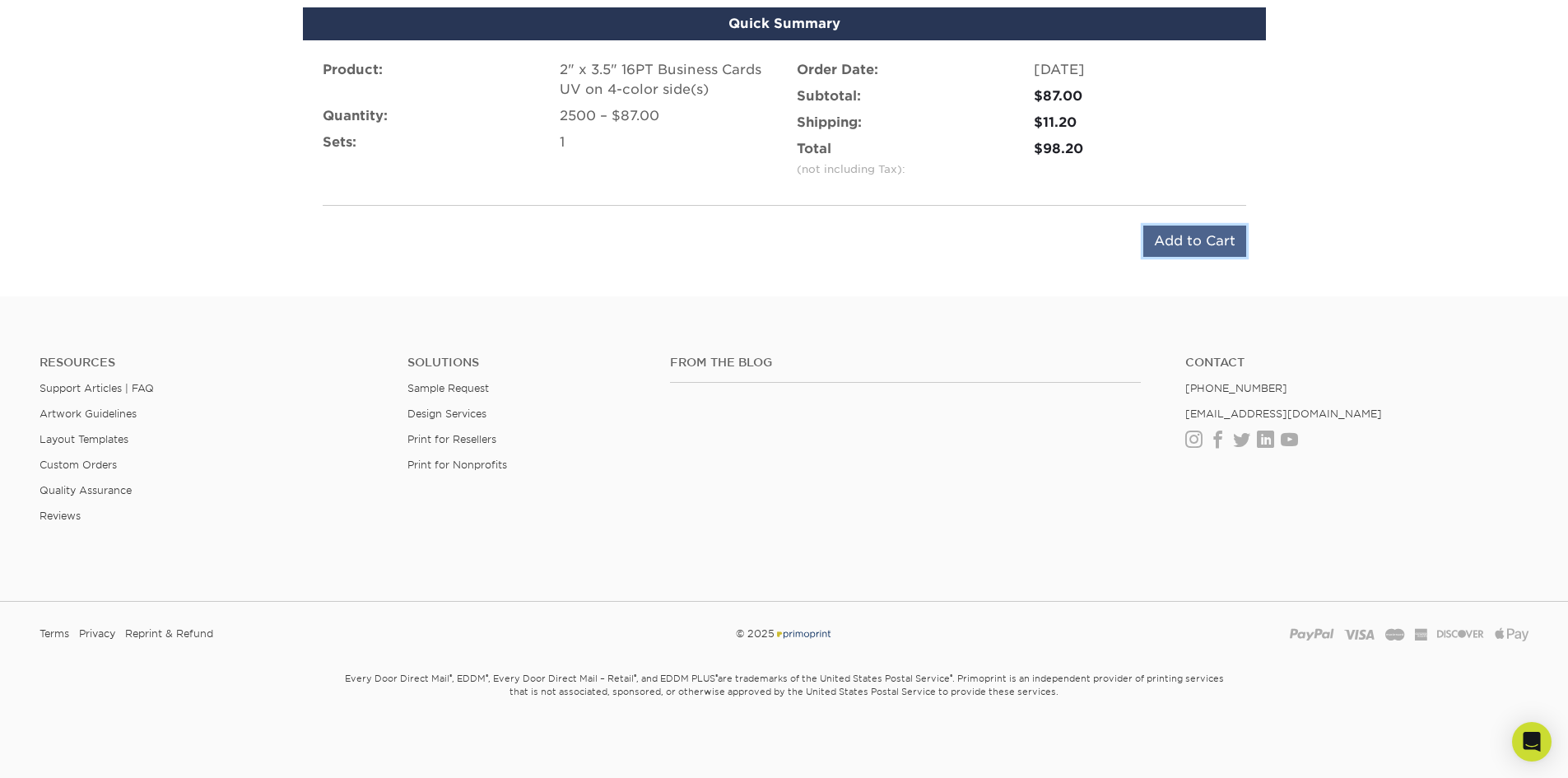
click at [1208, 242] on input "Add to Cart" at bounding box center [1194, 241] width 103 height 31
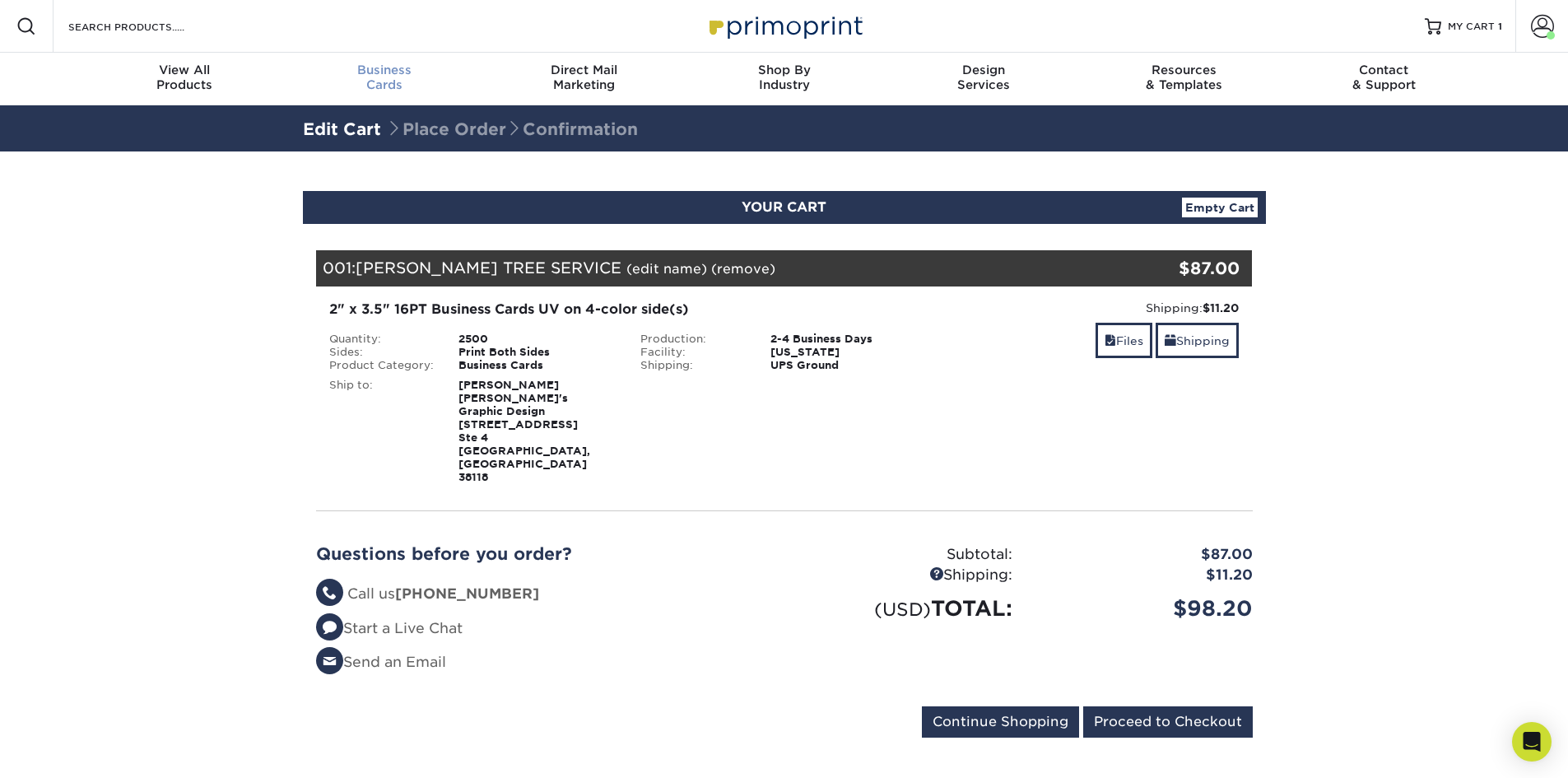
click at [391, 83] on div "Business Cards" at bounding box center [384, 78] width 200 height 30
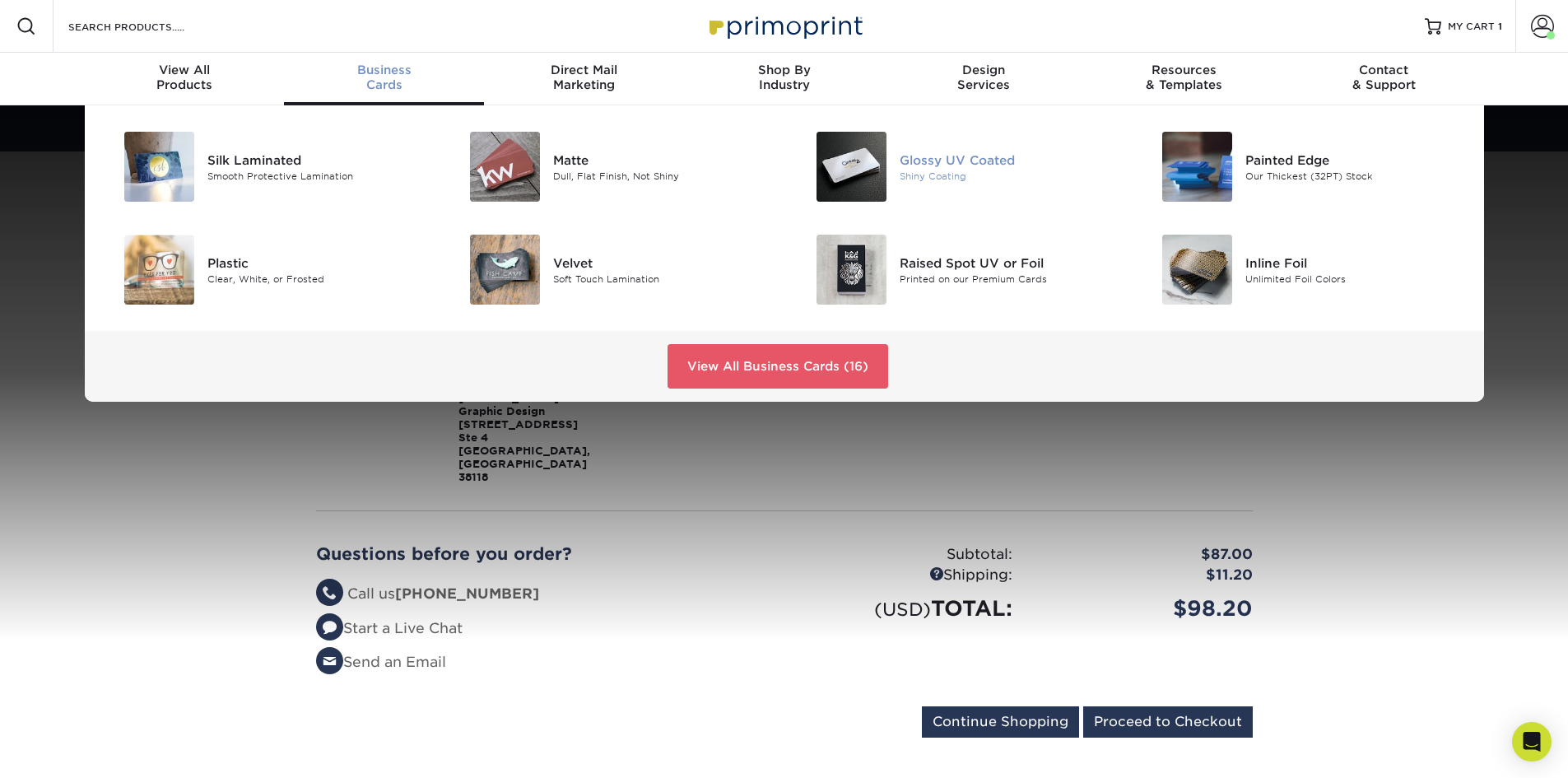
click at [937, 168] on div "Glossy UV Coated" at bounding box center [1008, 159] width 218 height 18
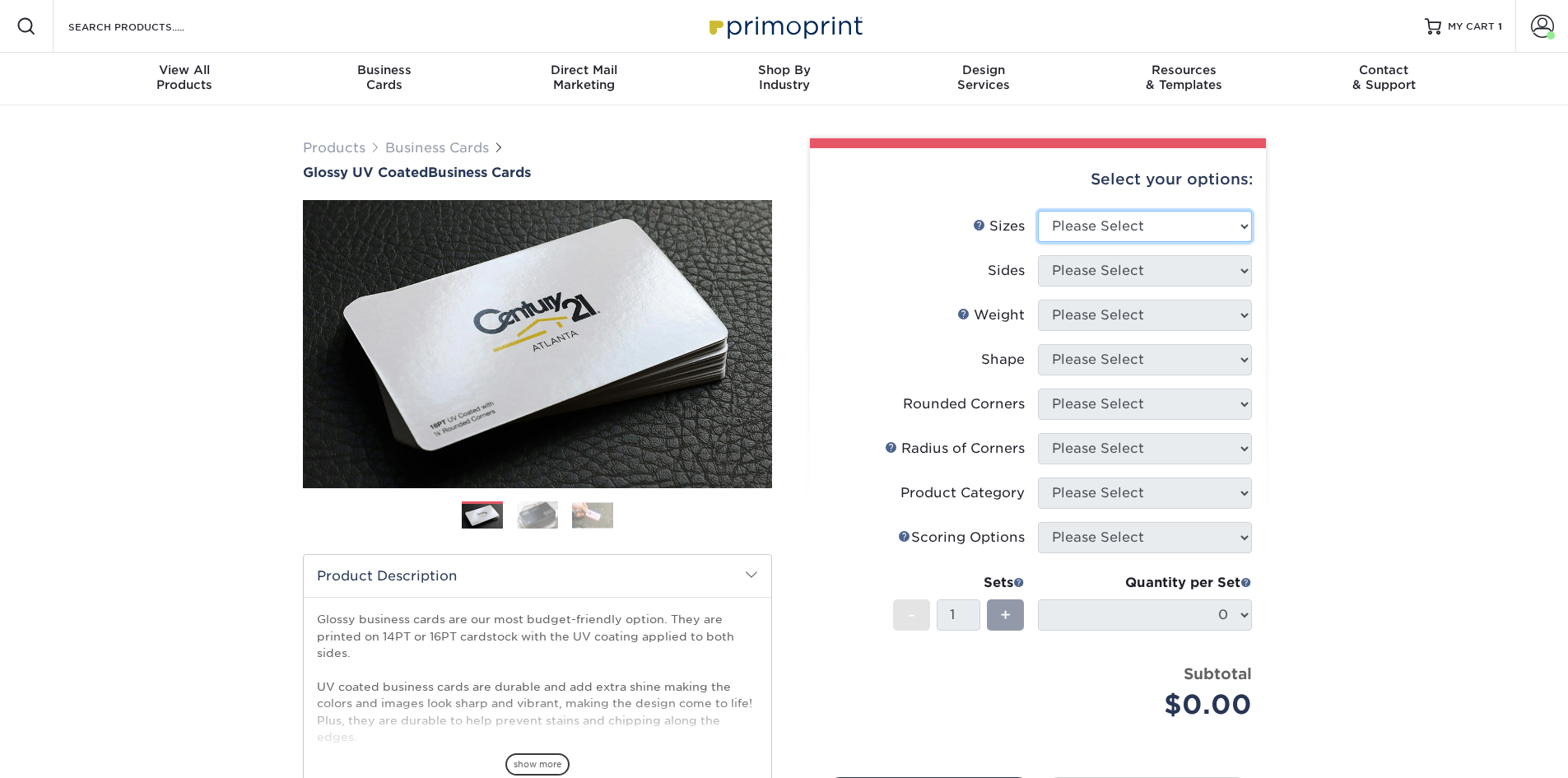
click at [1065, 221] on select "Please Select 1.5" x 3.5" - Mini 1.75" x 3.5" - Mini 2" x 2" - Square 2" x 3" -…" at bounding box center [1144, 226] width 214 height 31
select select "2.00x3.50"
click at [1038, 211] on select "Please Select 1.5" x 3.5" - Mini 1.75" x 3.5" - Mini 2" x 2" - Square 2" x 3" -…" at bounding box center [1144, 226] width 214 height 31
click at [1102, 265] on select "Please Select Print Both Sides Print Front Only" at bounding box center [1144, 271] width 214 height 31
select select "13abbda7-1d64-4f25-8bb2-c179b224825d"
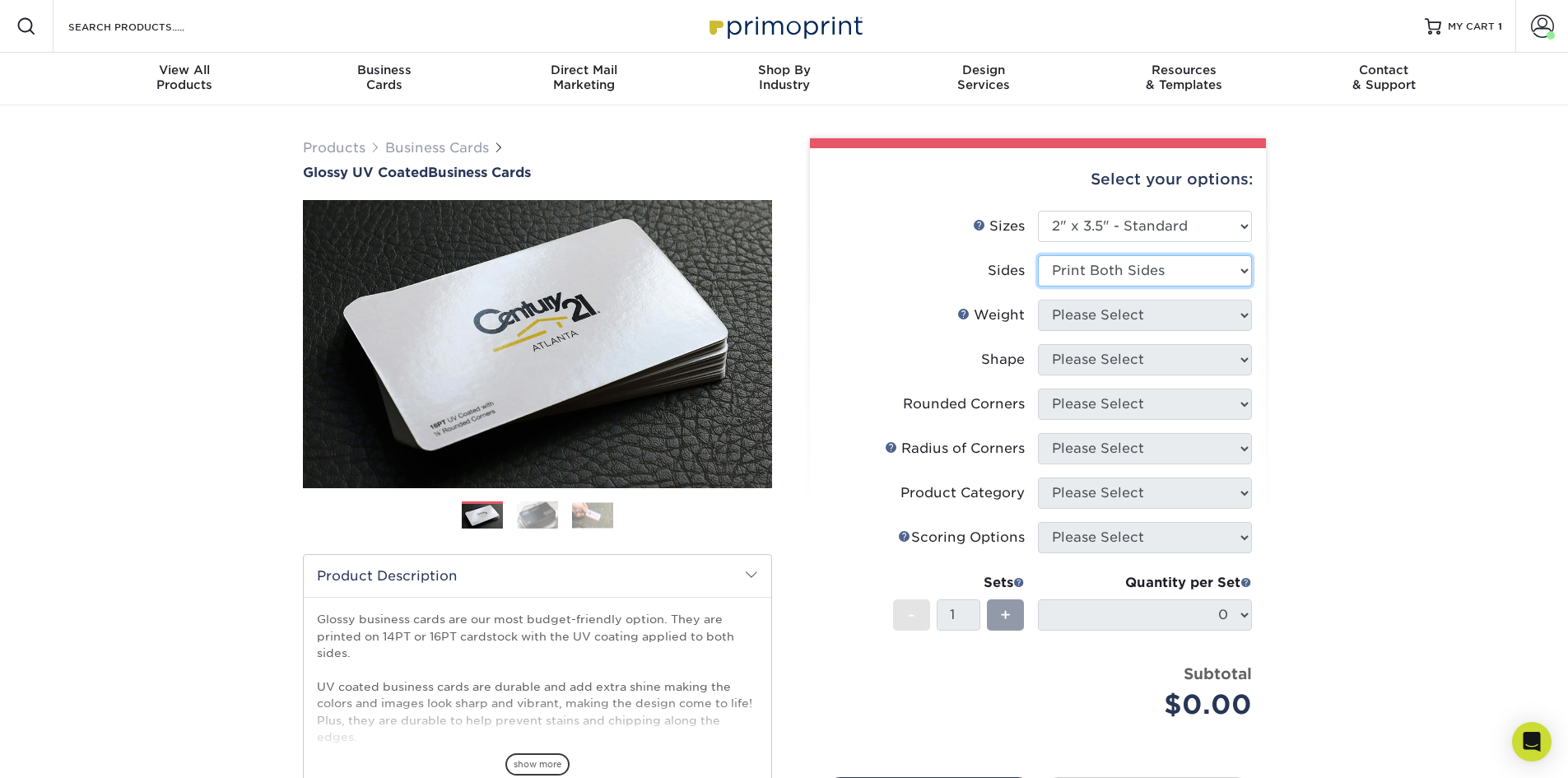
click at [1038, 255] on select "Please Select Print Both Sides Print Front Only" at bounding box center [1144, 271] width 214 height 31
click at [1109, 315] on select "Please Select 16PT 14PT" at bounding box center [1144, 315] width 214 height 31
select select "16PT"
click at [1038, 300] on select "Please Select 16PT 14PT" at bounding box center [1144, 315] width 214 height 31
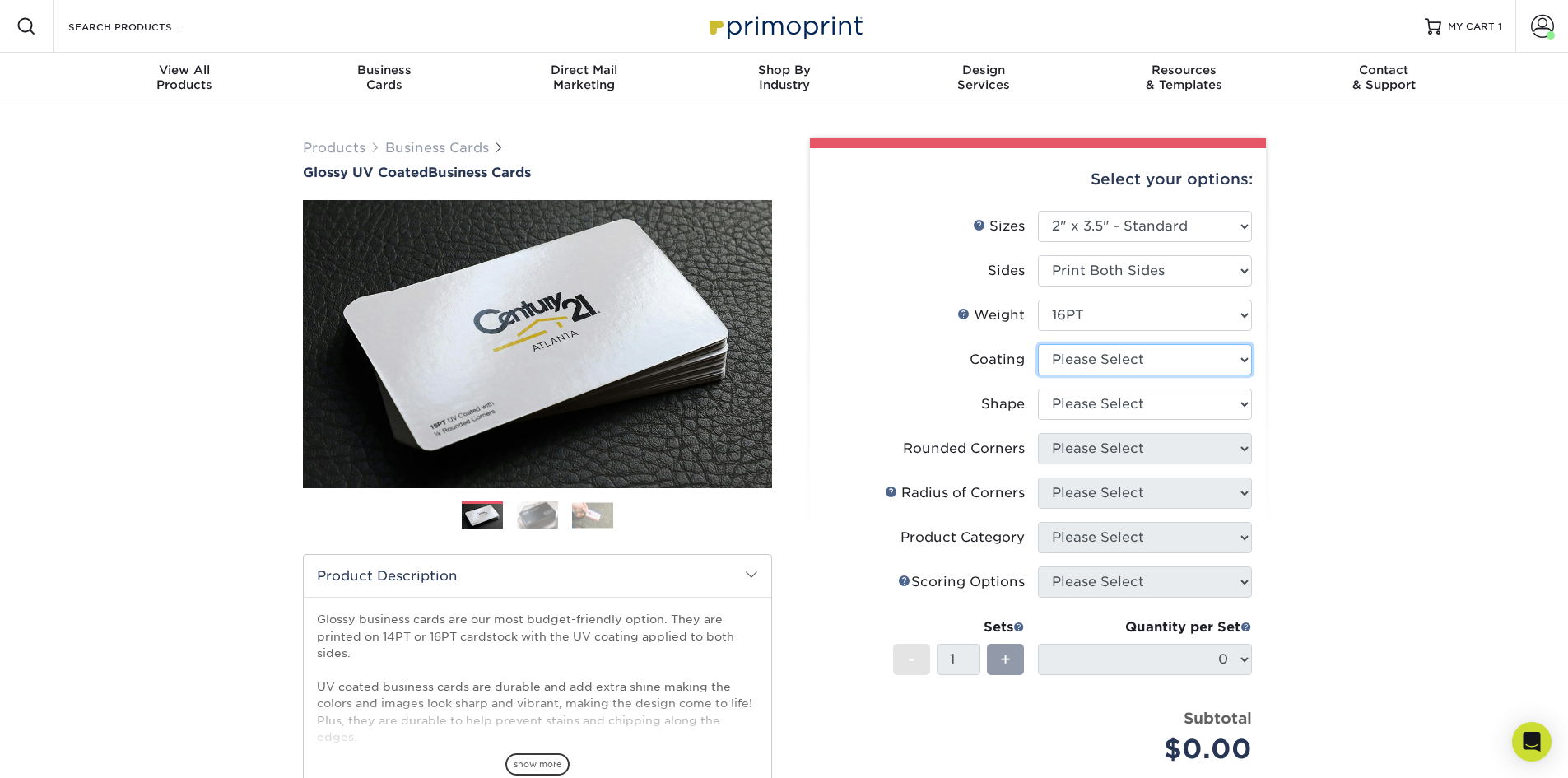
click at [1103, 360] on select at bounding box center [1144, 360] width 214 height 31
select select "ae367451-b2b8-45df-a344-0f05b6a12993"
click at [1038, 344] on select at bounding box center [1144, 360] width 214 height 31
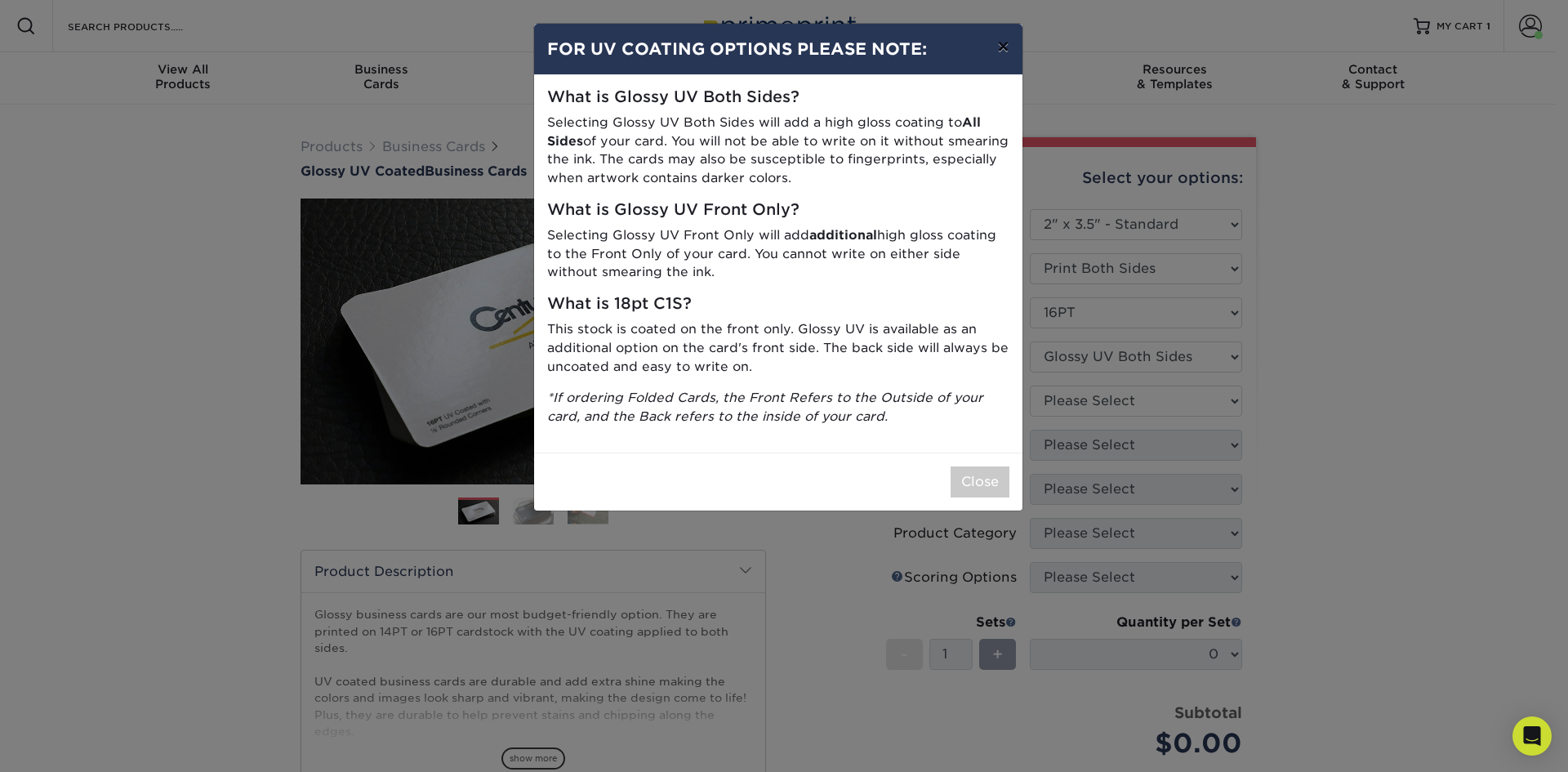
click at [1004, 46] on button "×" at bounding box center [1003, 47] width 38 height 46
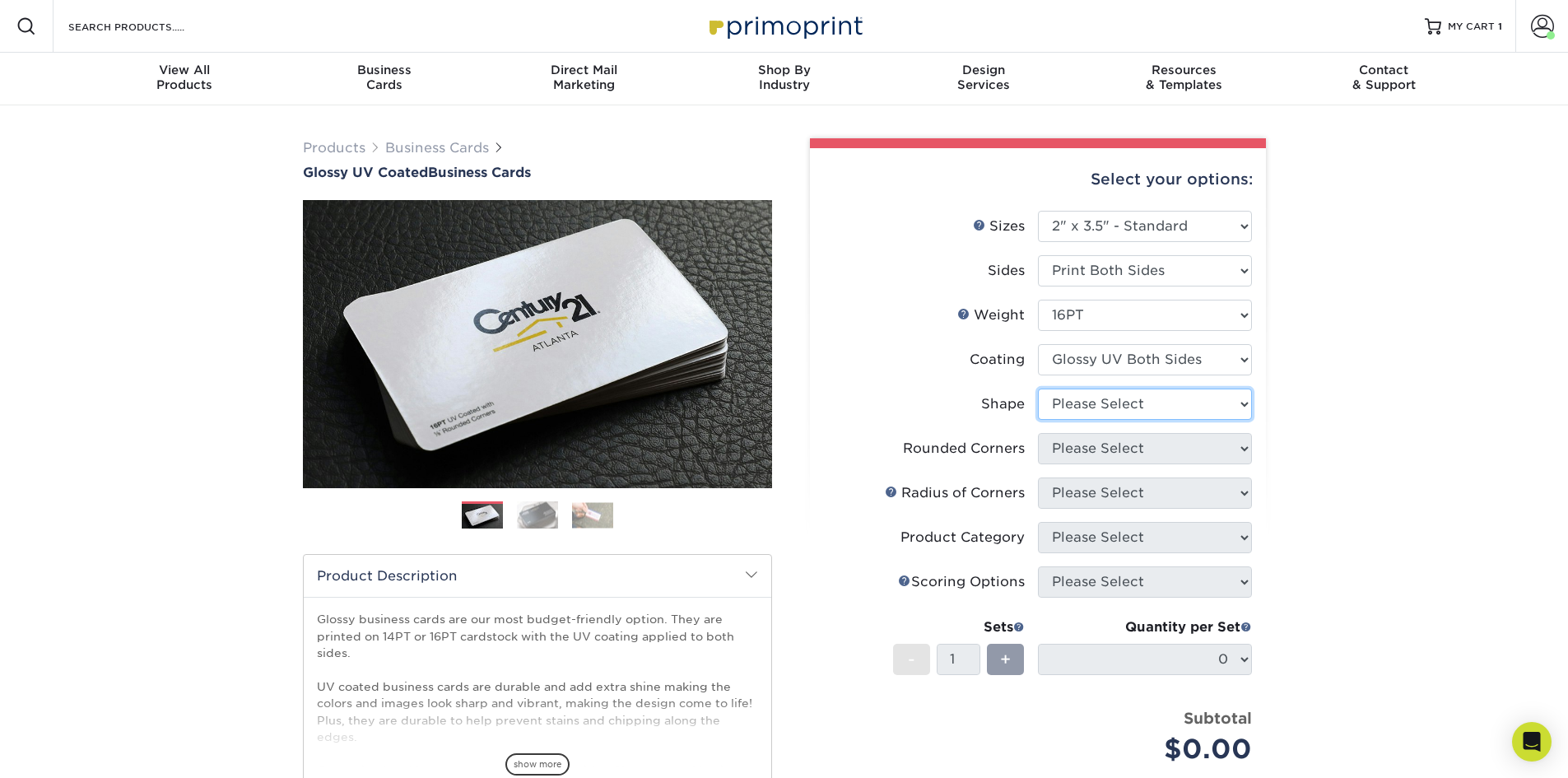
click at [1112, 403] on select "Please Select Standard Oval" at bounding box center [1144, 404] width 214 height 31
select select "standard"
click at [1038, 388] on select "Please Select Standard Oval" at bounding box center [1144, 404] width 214 height 31
click at [1110, 446] on select "Please Select Yes - Round 2 Corners Yes - Round 4 Corners No" at bounding box center [1144, 448] width 214 height 31
select select "0"
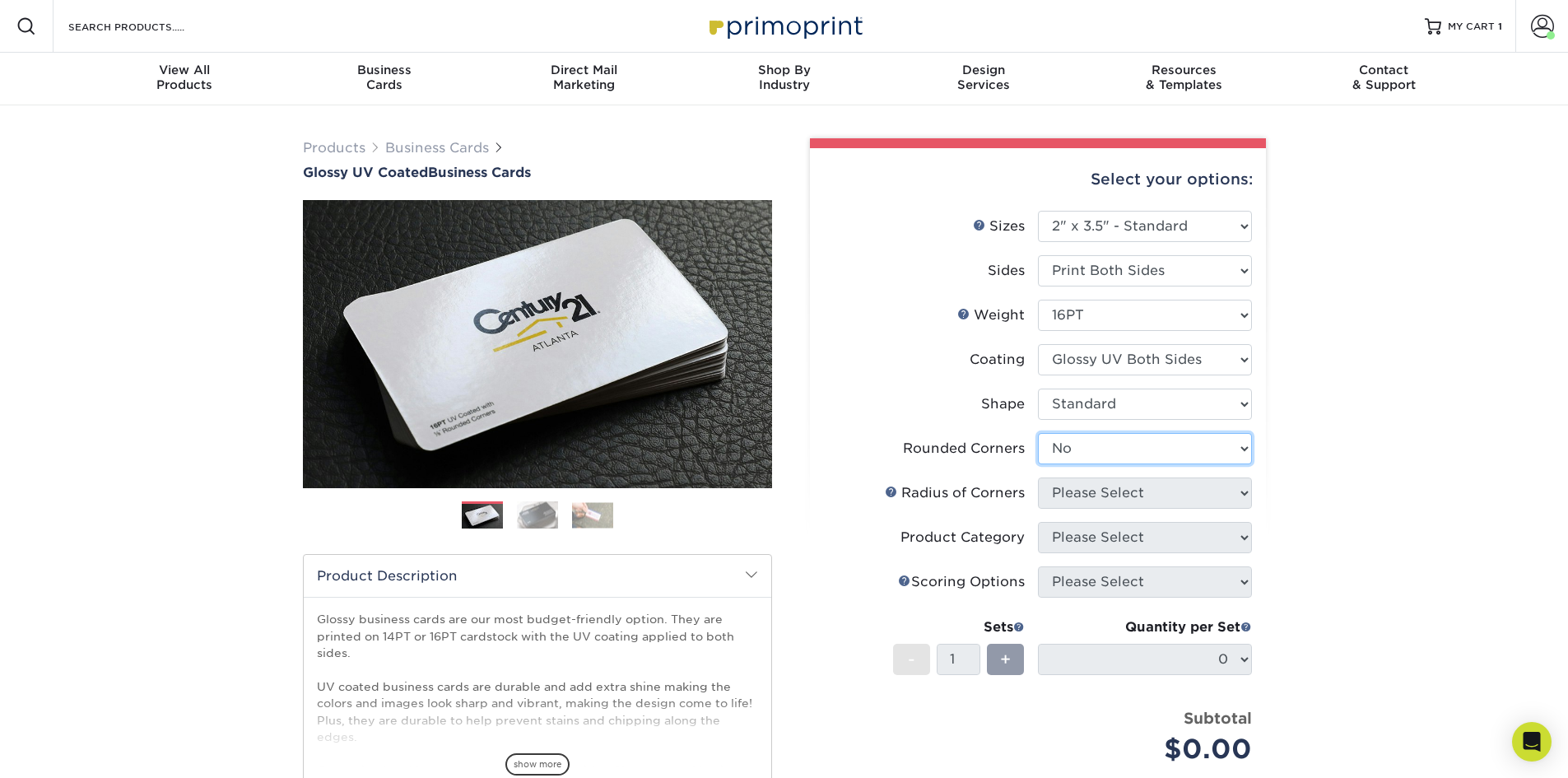
click at [1038, 433] on select "Please Select Yes - Round 2 Corners Yes - Round 4 Corners No" at bounding box center [1144, 448] width 214 height 31
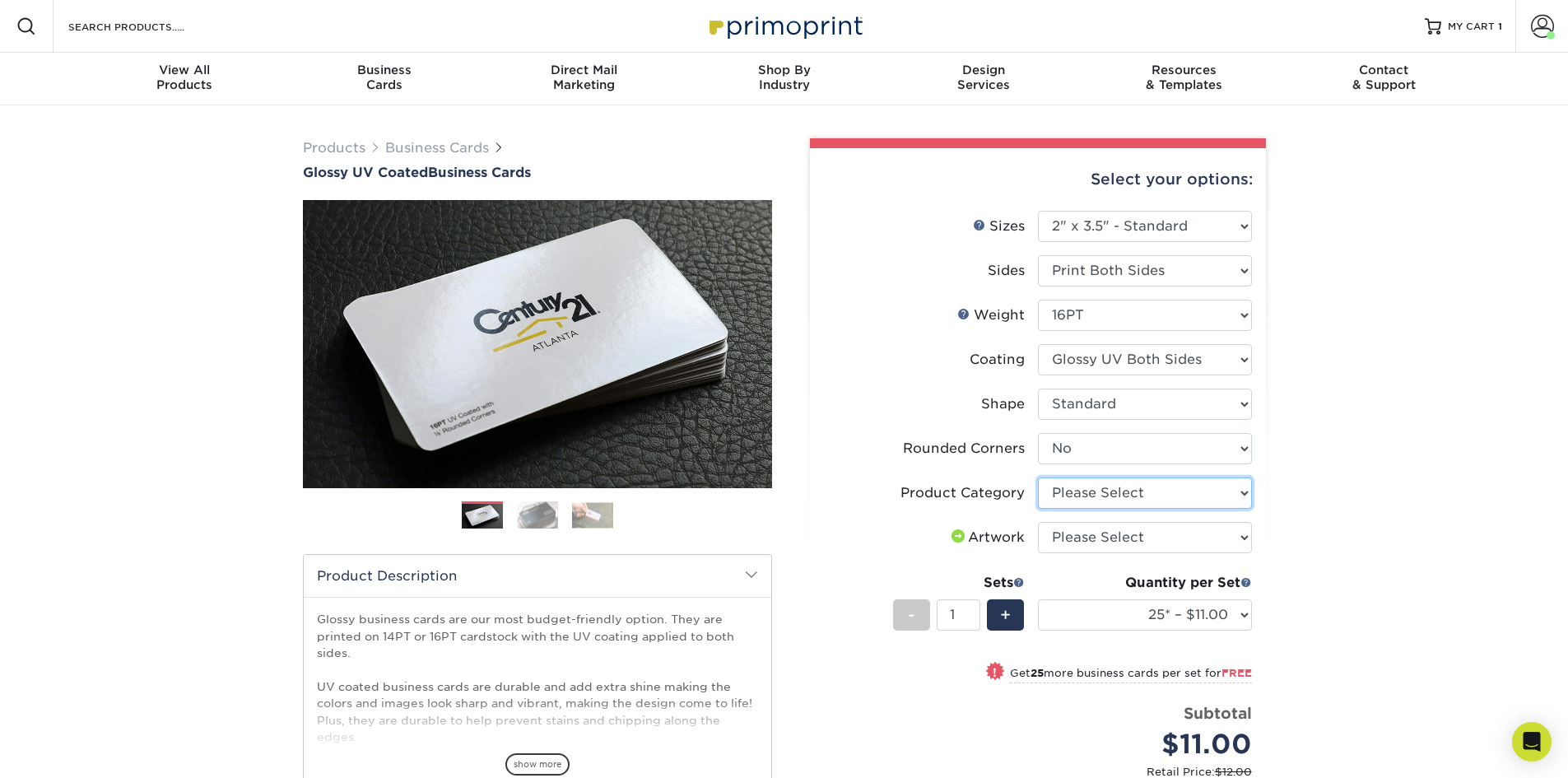
click at [1099, 491] on select "Please Select Business Cards" at bounding box center [1144, 493] width 214 height 31
select select "3b5148f1-0588-4f88-a218-97bcfdce65c1"
click at [1038, 477] on select "Please Select Business Cards" at bounding box center [1144, 493] width 214 height 31
click at [1099, 539] on select "Please Select I will upload files I need a design - $100" at bounding box center [1144, 538] width 214 height 31
select select "upload"
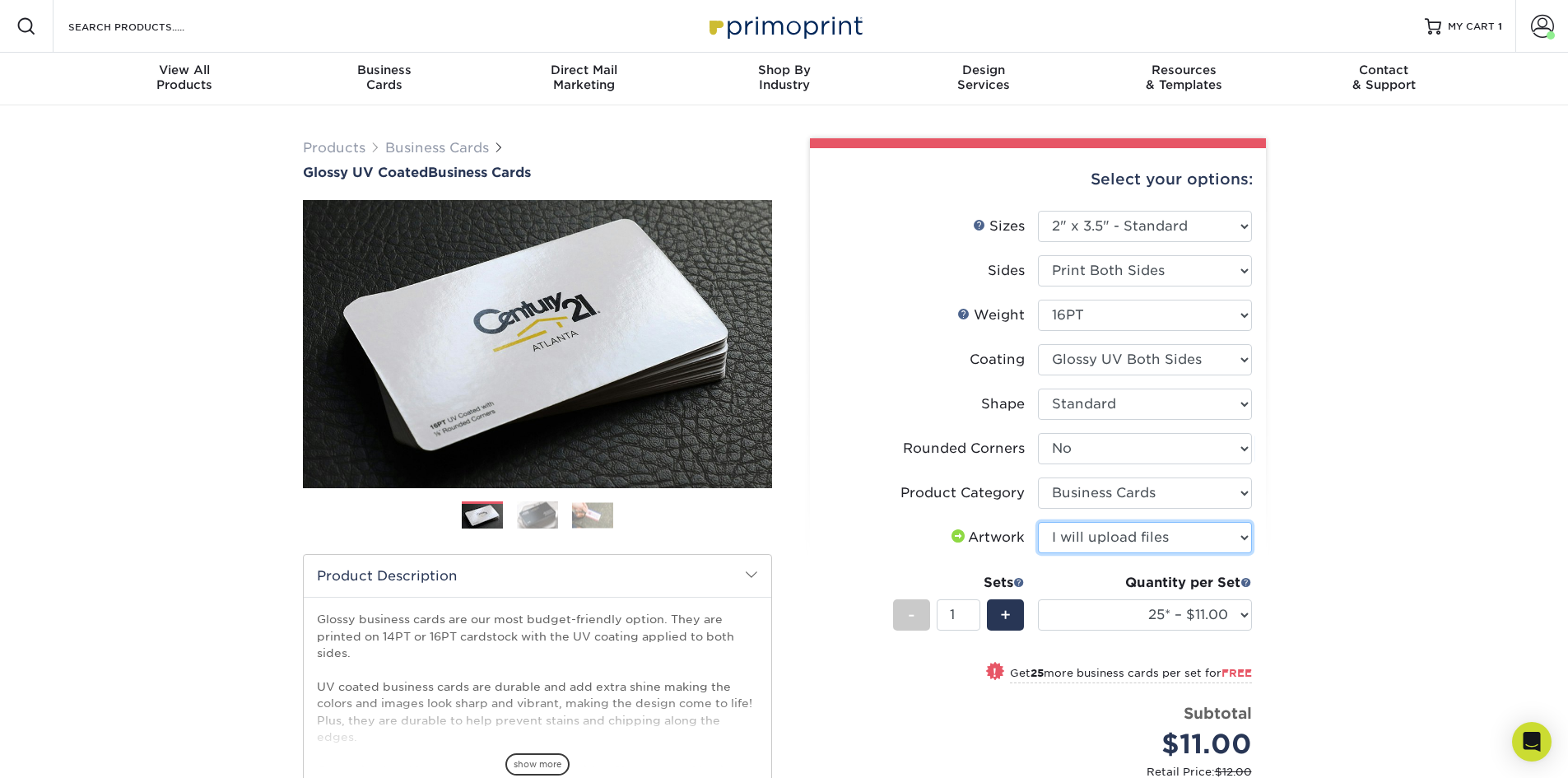
click at [1038, 522] on select "Please Select I will upload files I need a design - $100" at bounding box center [1144, 538] width 214 height 31
click at [1110, 603] on select "25* – $11.00 50* – $11.00 100* – $11.00 250* – $20.00 500 – $39.00 1000 – $49.0…" at bounding box center [1144, 615] width 214 height 31
select select "2500 – $87.00"
click at [1038, 600] on select "25* – $11.00 50* – $11.00 100* – $11.00 250* – $20.00 500 – $39.00 1000 – $49.0…" at bounding box center [1144, 615] width 214 height 31
click at [1369, 387] on div "Products Business Cards Glossy UV Coated Business Cards Previous Next" at bounding box center [784, 565] width 1568 height 918
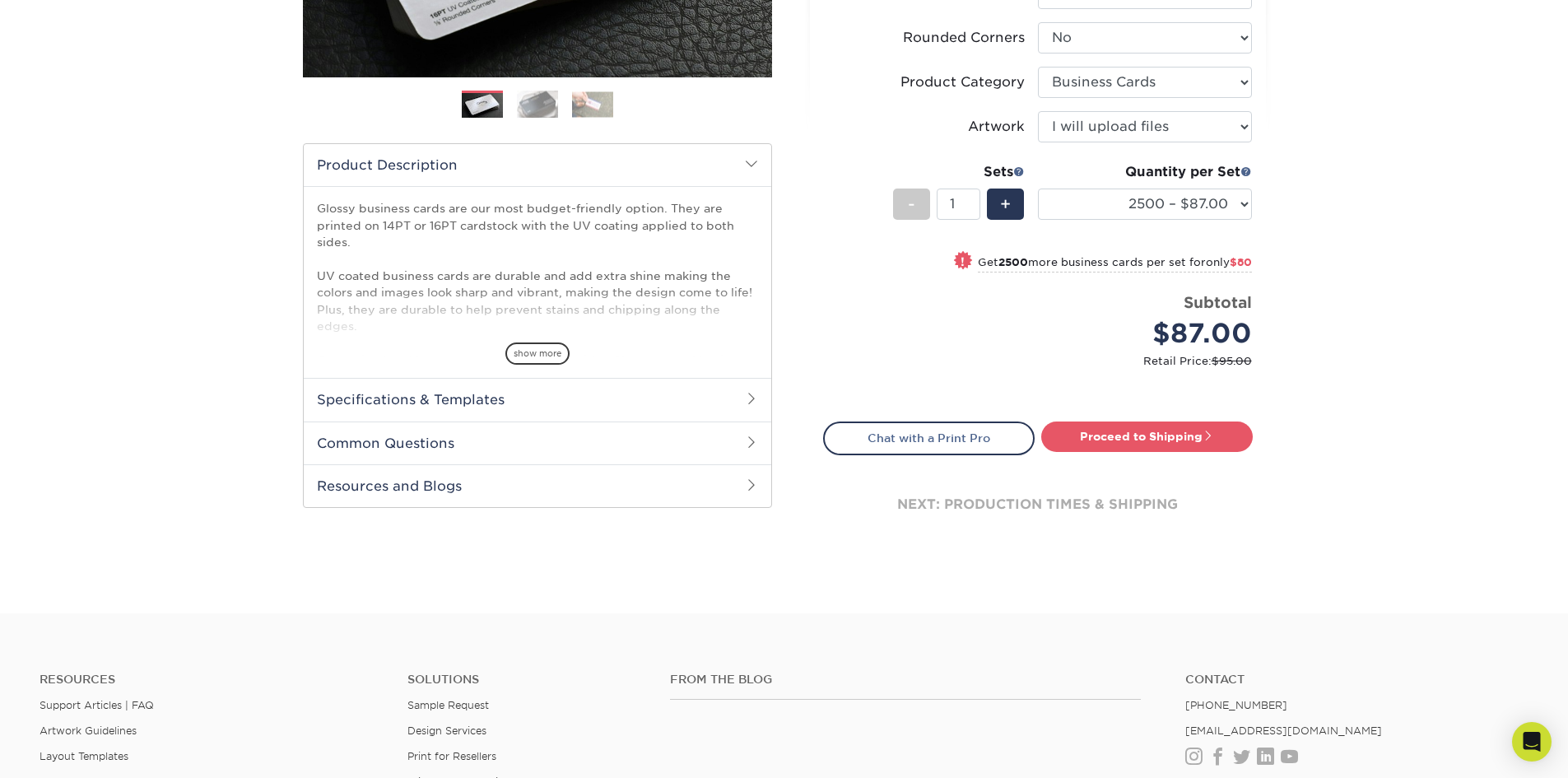
scroll to position [411, 0]
click at [1218, 441] on link "Proceed to Shipping" at bounding box center [1147, 435] width 211 height 30
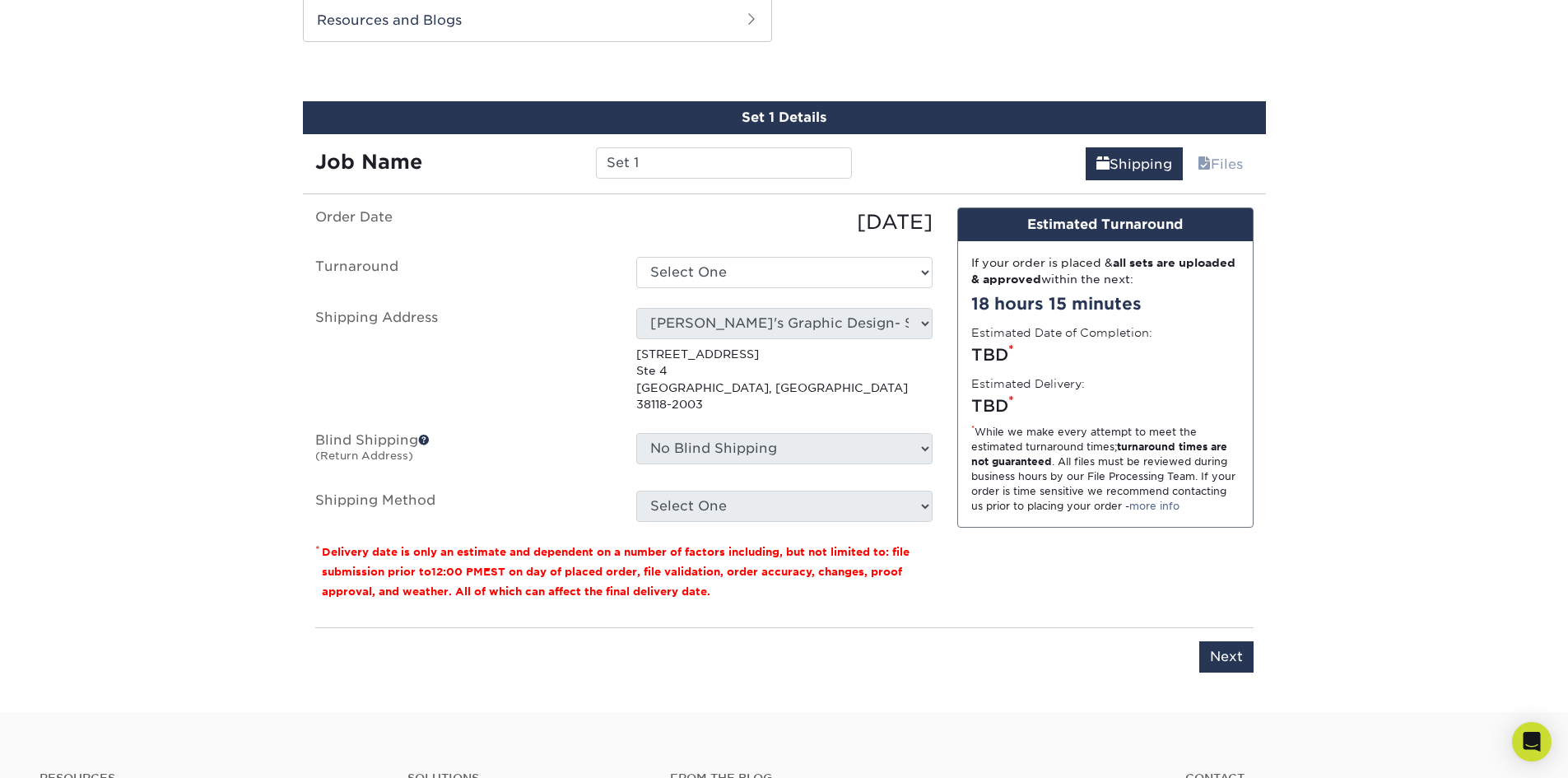
scroll to position [877, 0]
drag, startPoint x: 682, startPoint y: 159, endPoint x: 424, endPoint y: 169, distance: 258.2
click at [431, 171] on div "Job Name Set 1" at bounding box center [584, 162] width 562 height 31
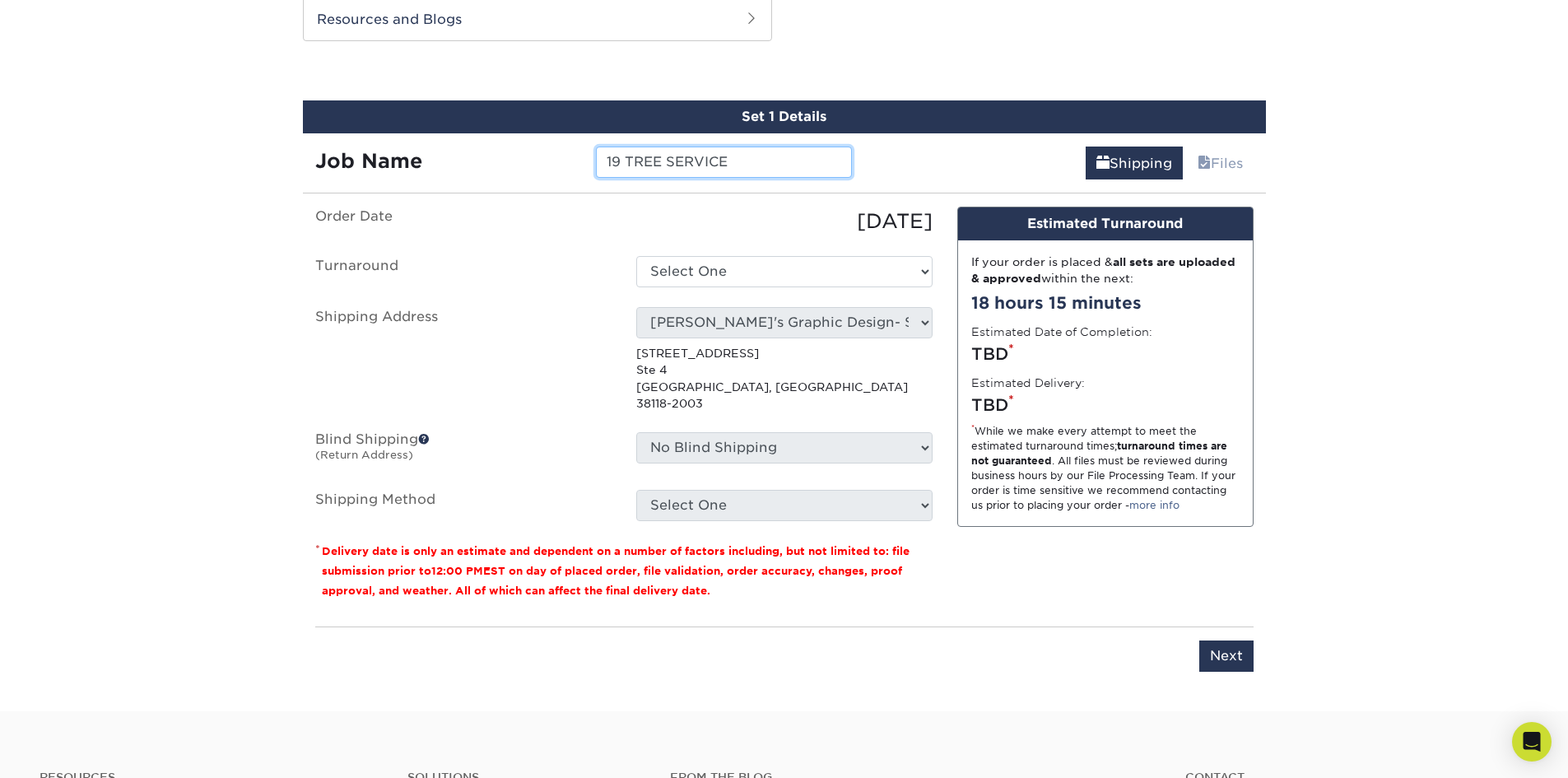
type input "19 TREE SERVICE"
click at [658, 271] on select "Select One 2-4 Business Days 2 Day Next Business Day" at bounding box center [784, 272] width 296 height 31
select select "957c9fde-8363-43ba-a123-e5d4a8280232"
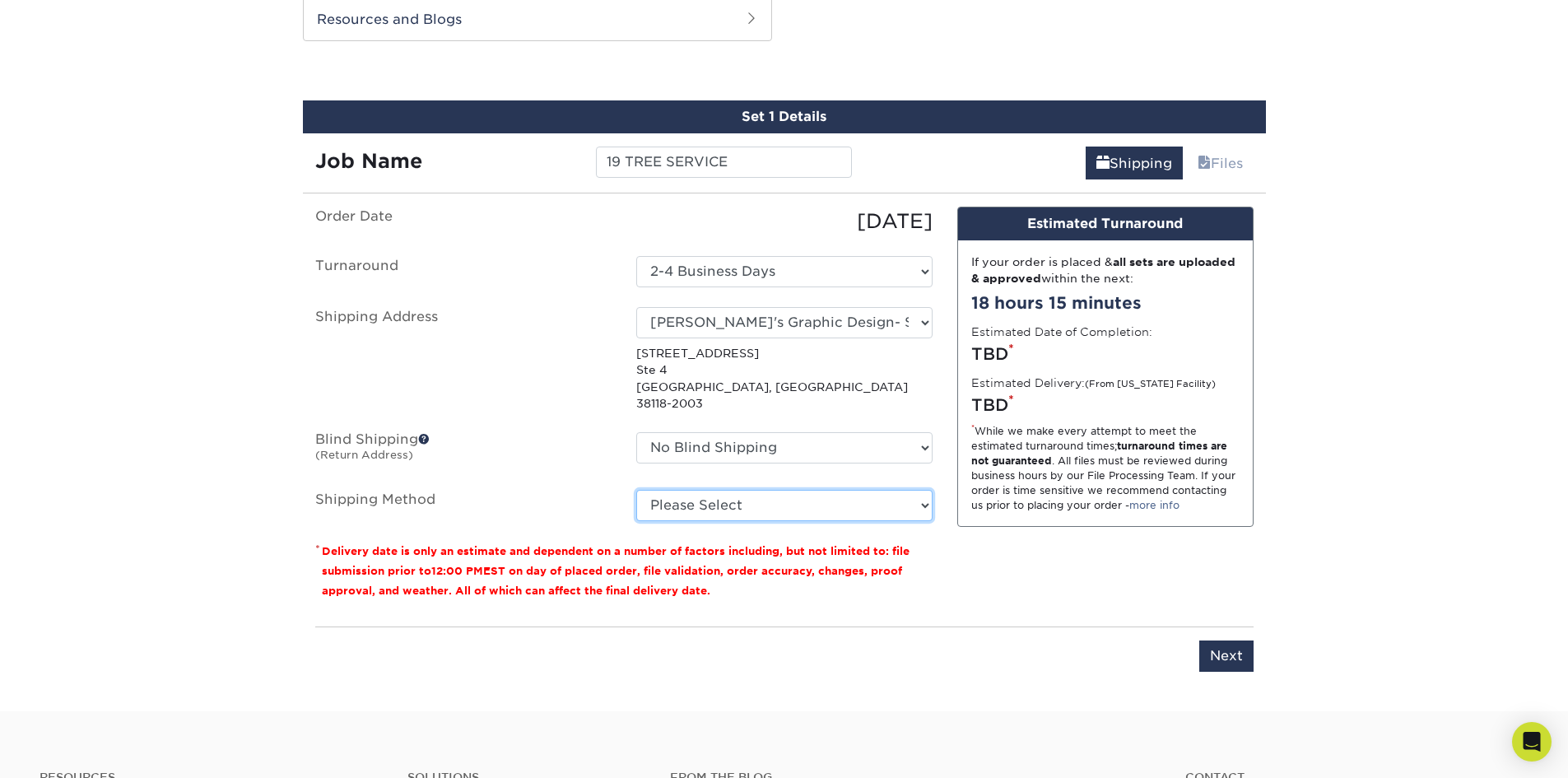
click at [703, 490] on select "Please Select Ground Shipping (+$11.20) 3 Day Shipping Service (+$16.87) 2 Day …" at bounding box center [784, 505] width 296 height 31
select select "03"
click at [636, 490] on select "Please Select Ground Shipping (+$11.20) 3 Day Shipping Service (+$16.87) 2 Day …" at bounding box center [784, 505] width 296 height 31
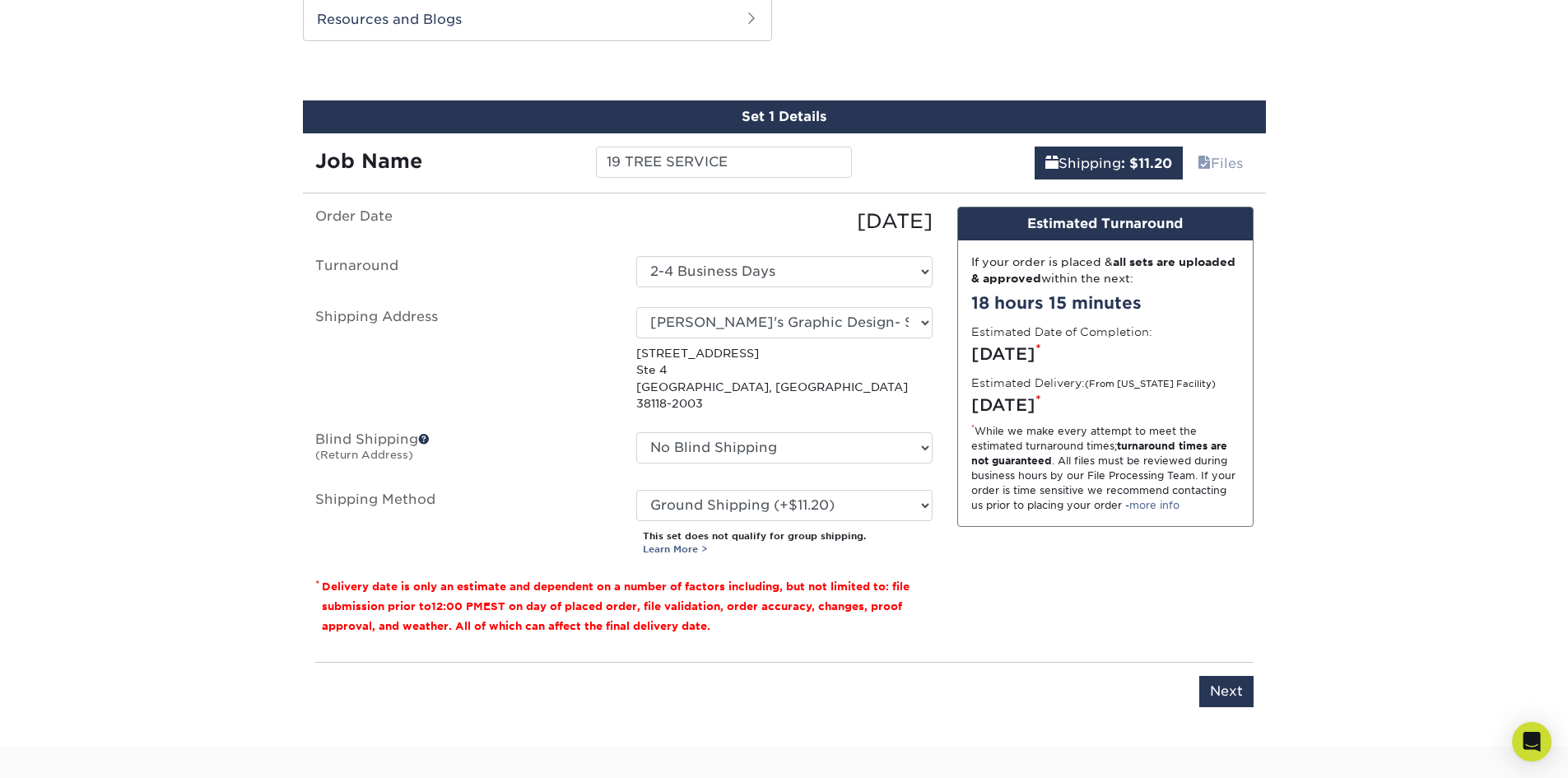
click at [1105, 619] on div "Design Estimated Turnaround If your order is placed & all sets are uploaded & a…" at bounding box center [1105, 427] width 321 height 442
click at [1237, 680] on input "Next" at bounding box center [1226, 691] width 54 height 31
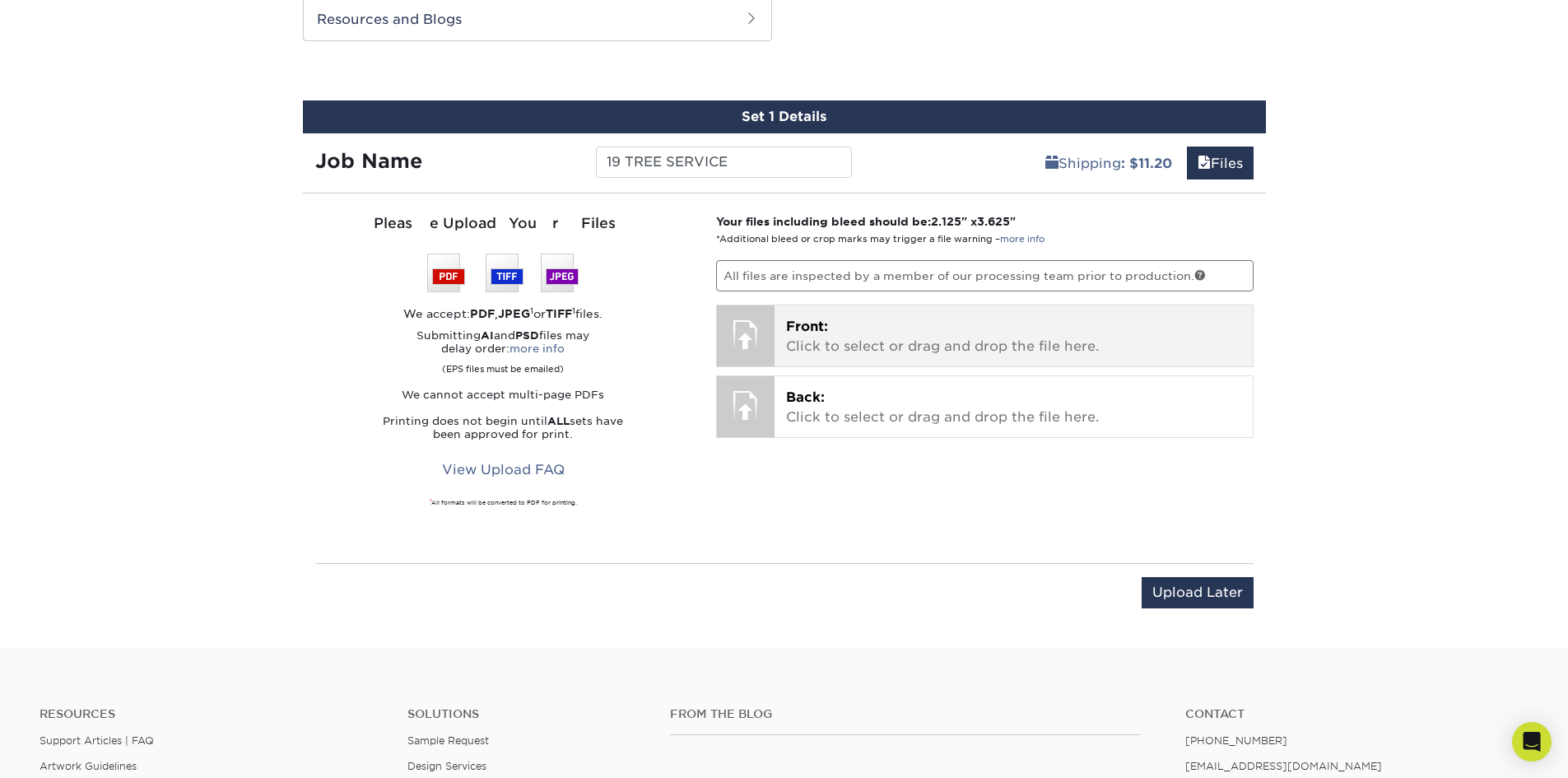
click at [893, 330] on p "Front: Click to select or drag and drop the file here." at bounding box center [1013, 337] width 455 height 40
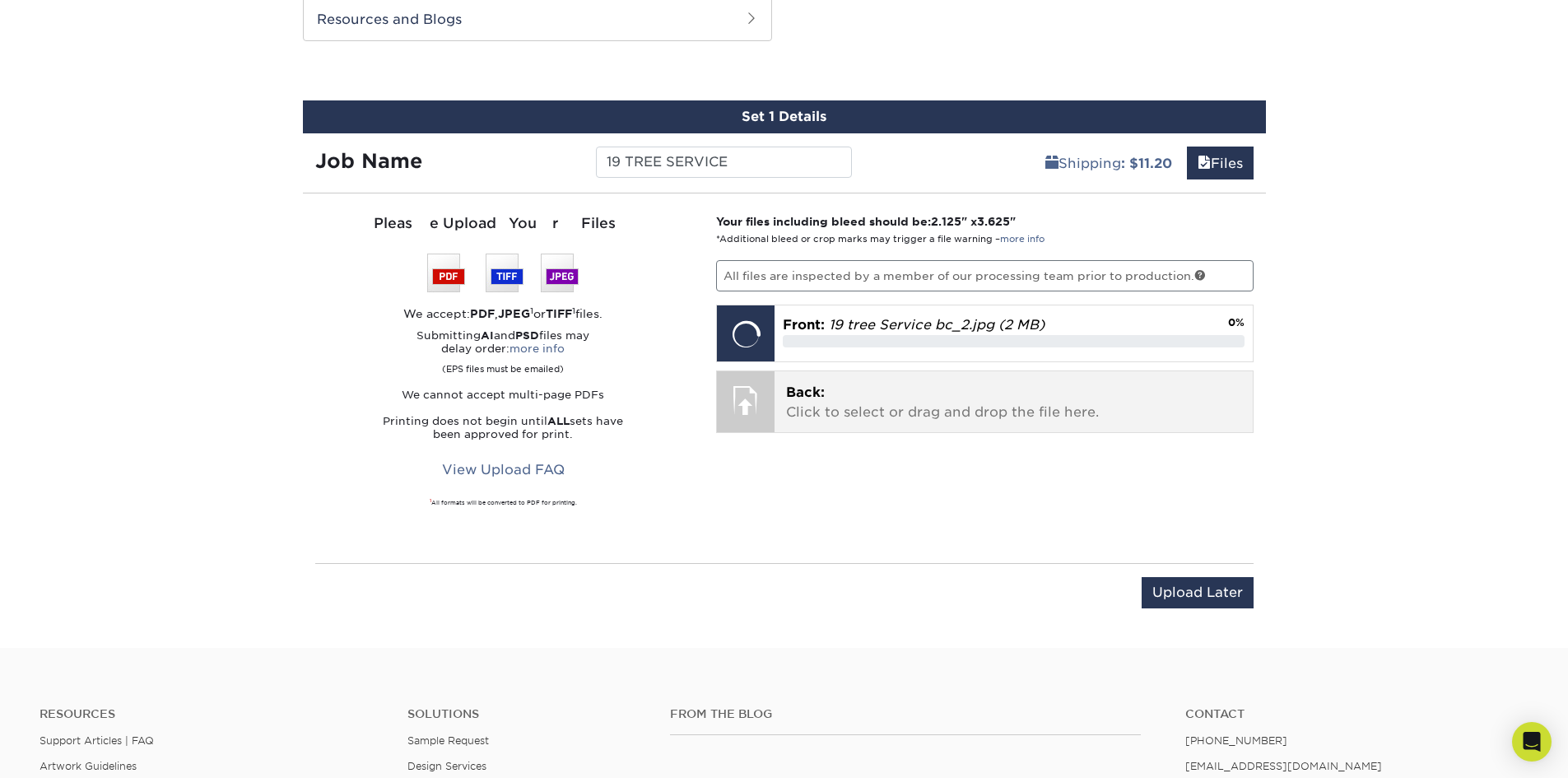
click at [923, 404] on p "Back: Click to select or drag and drop the file here." at bounding box center [1013, 402] width 455 height 40
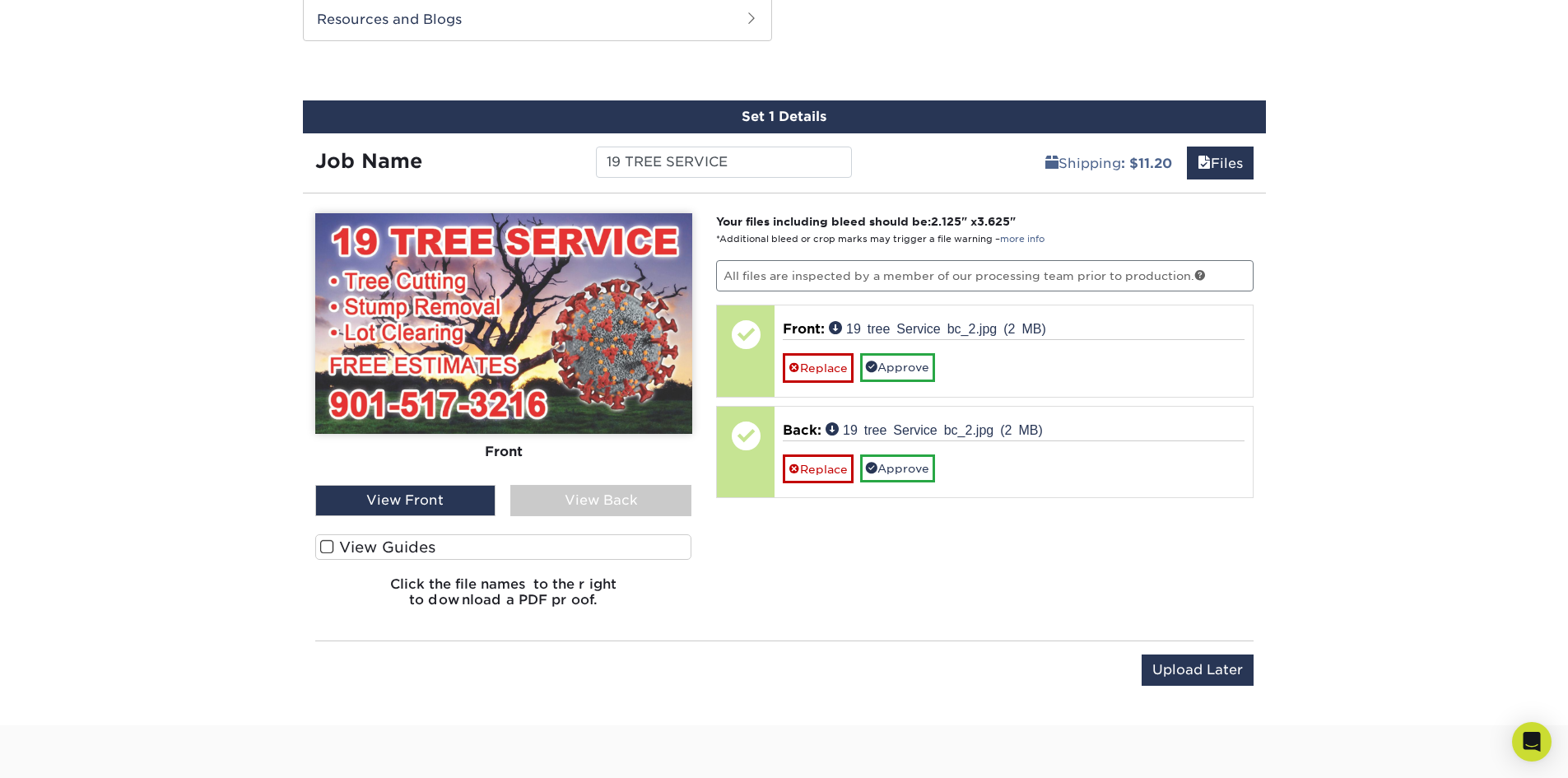
click at [462, 545] on label "View Guides" at bounding box center [504, 547] width 377 height 26
click at [0, 0] on input "View Guides" at bounding box center [0, 0] width 0 height 0
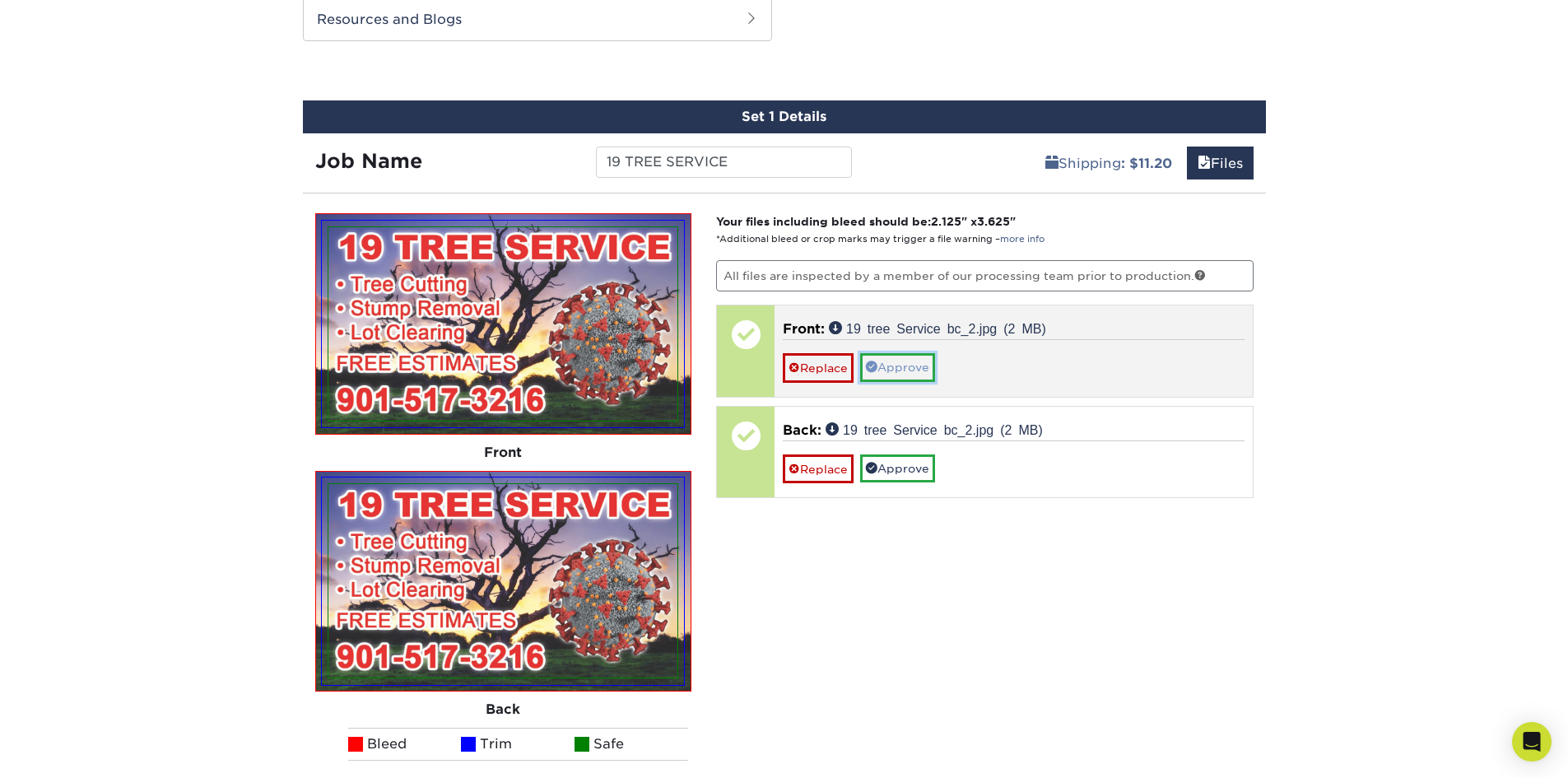
click at [915, 356] on link "Approve" at bounding box center [897, 368] width 75 height 28
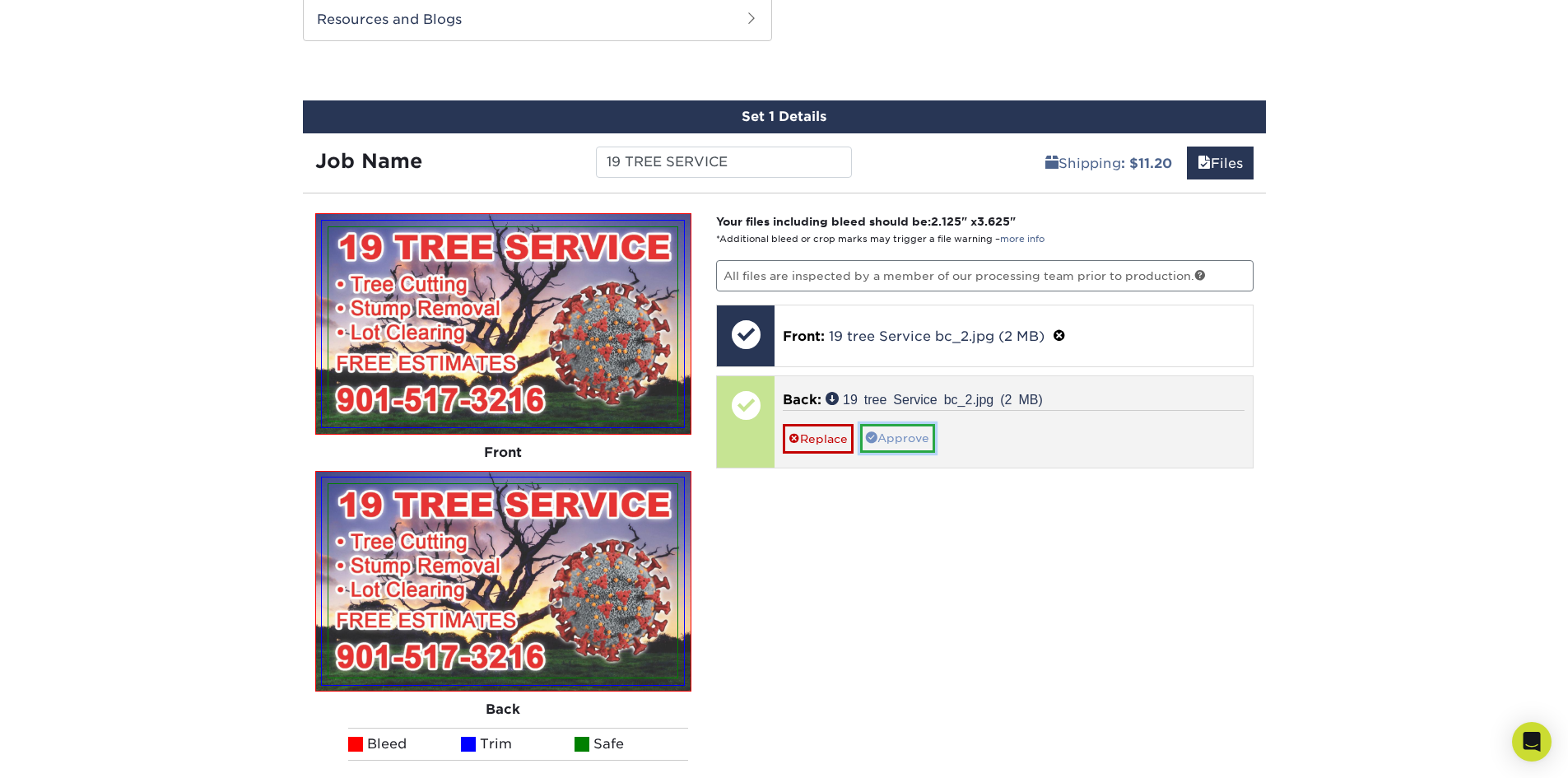
click at [917, 434] on link "Approve" at bounding box center [897, 438] width 75 height 28
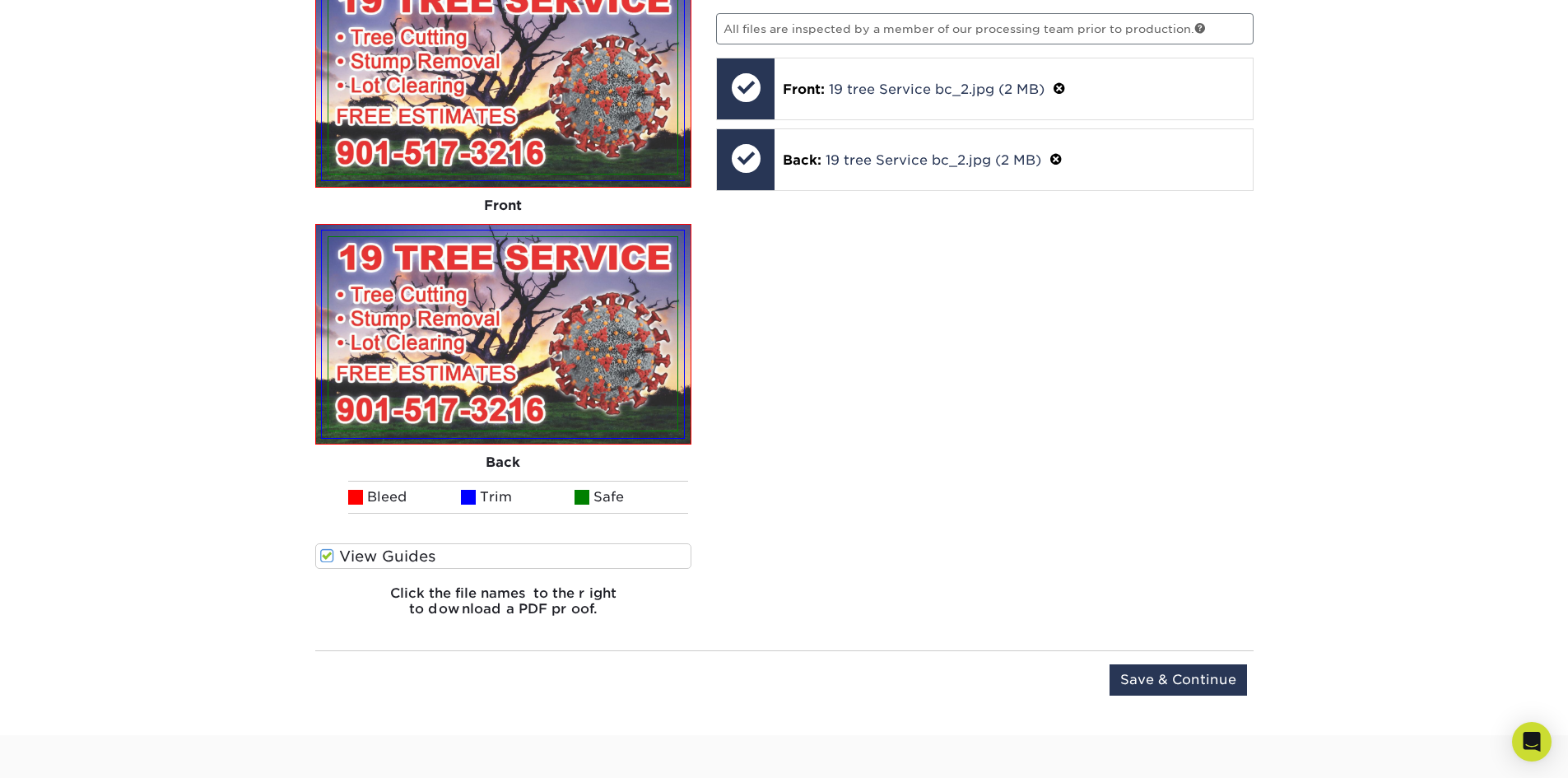
scroll to position [1207, 0]
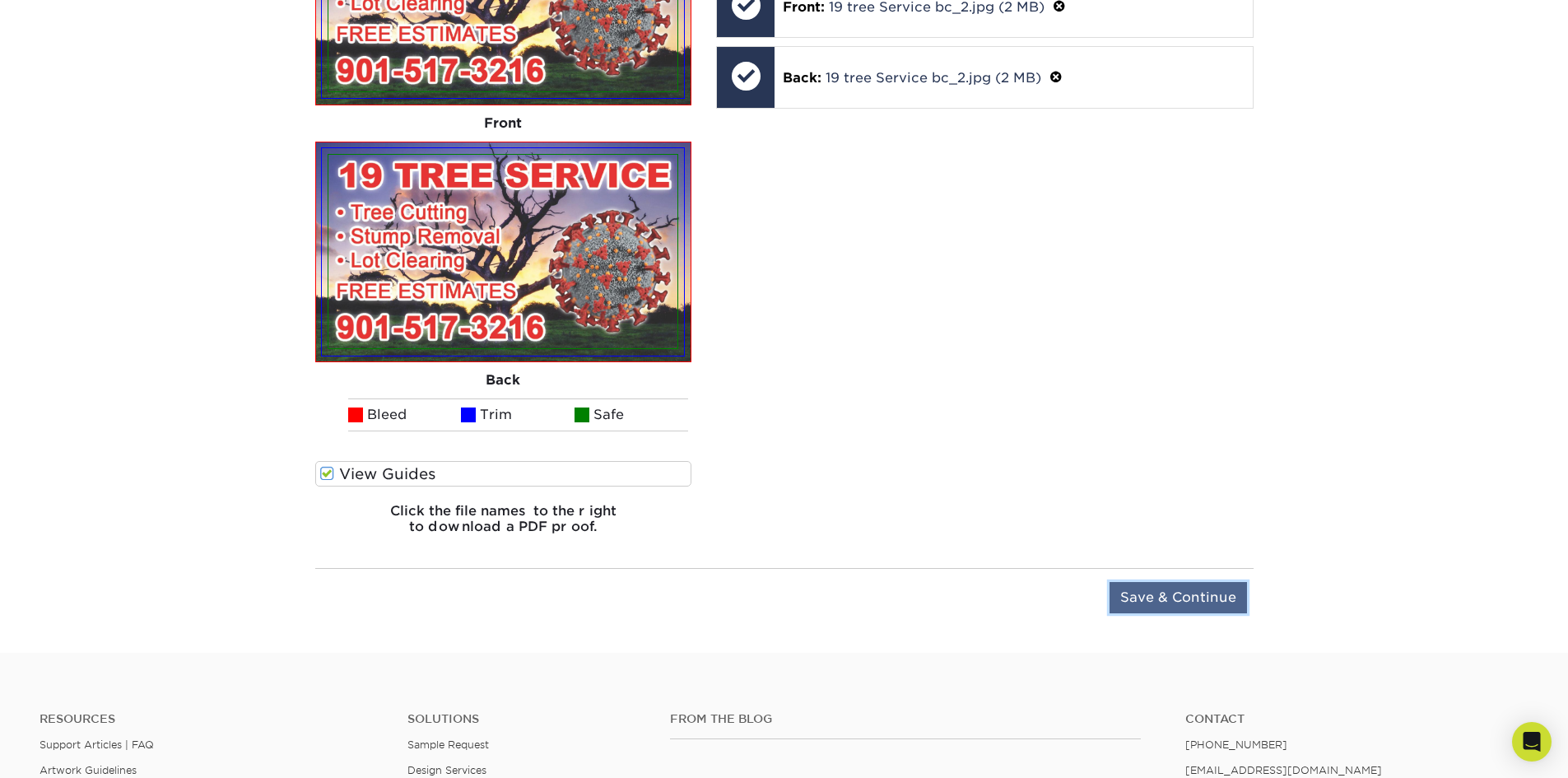
click at [1159, 596] on input "Save & Continue" at bounding box center [1177, 598] width 137 height 31
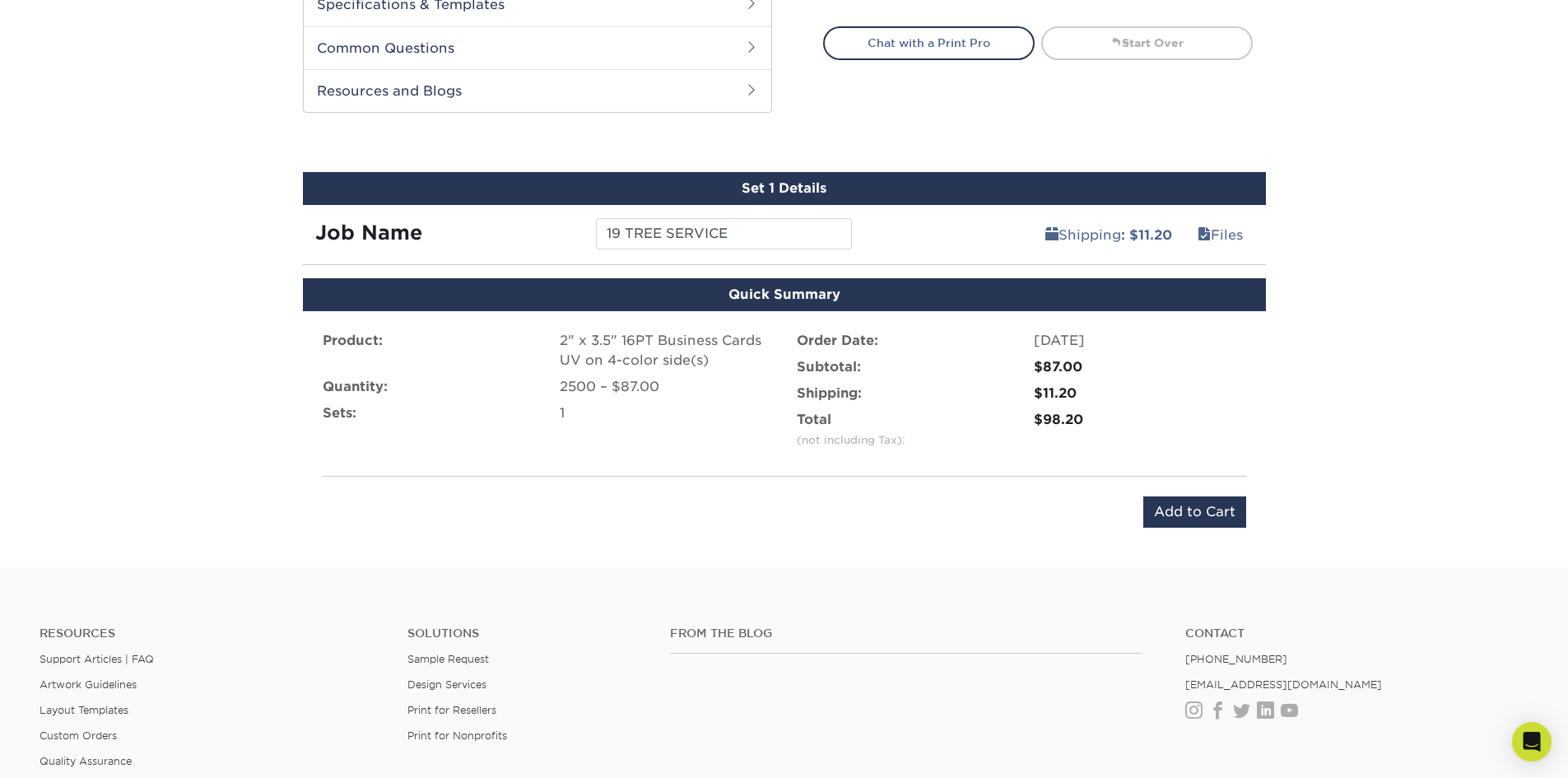
scroll to position [830, 0]
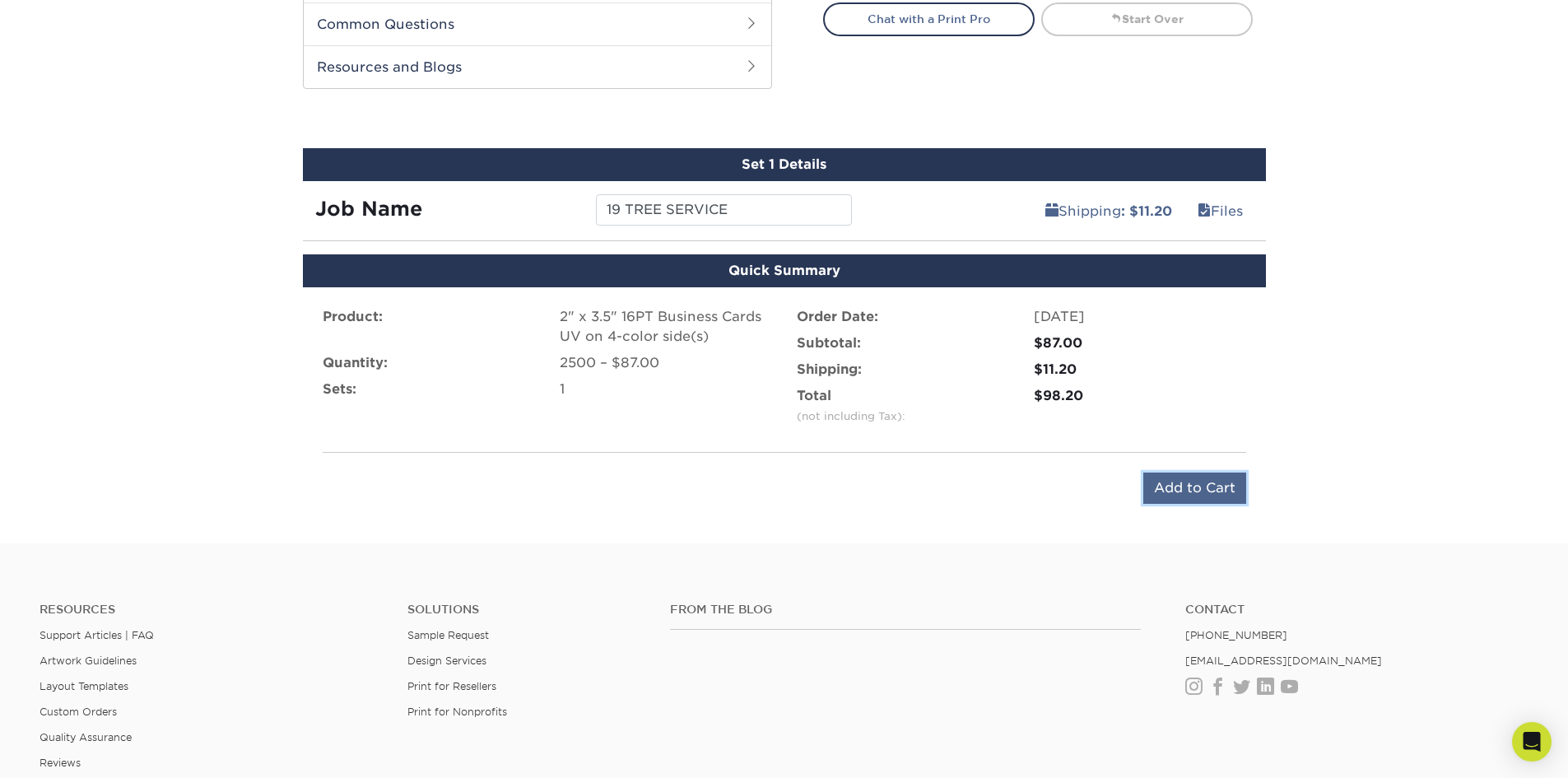
click at [1209, 480] on input "Add to Cart" at bounding box center [1194, 488] width 103 height 31
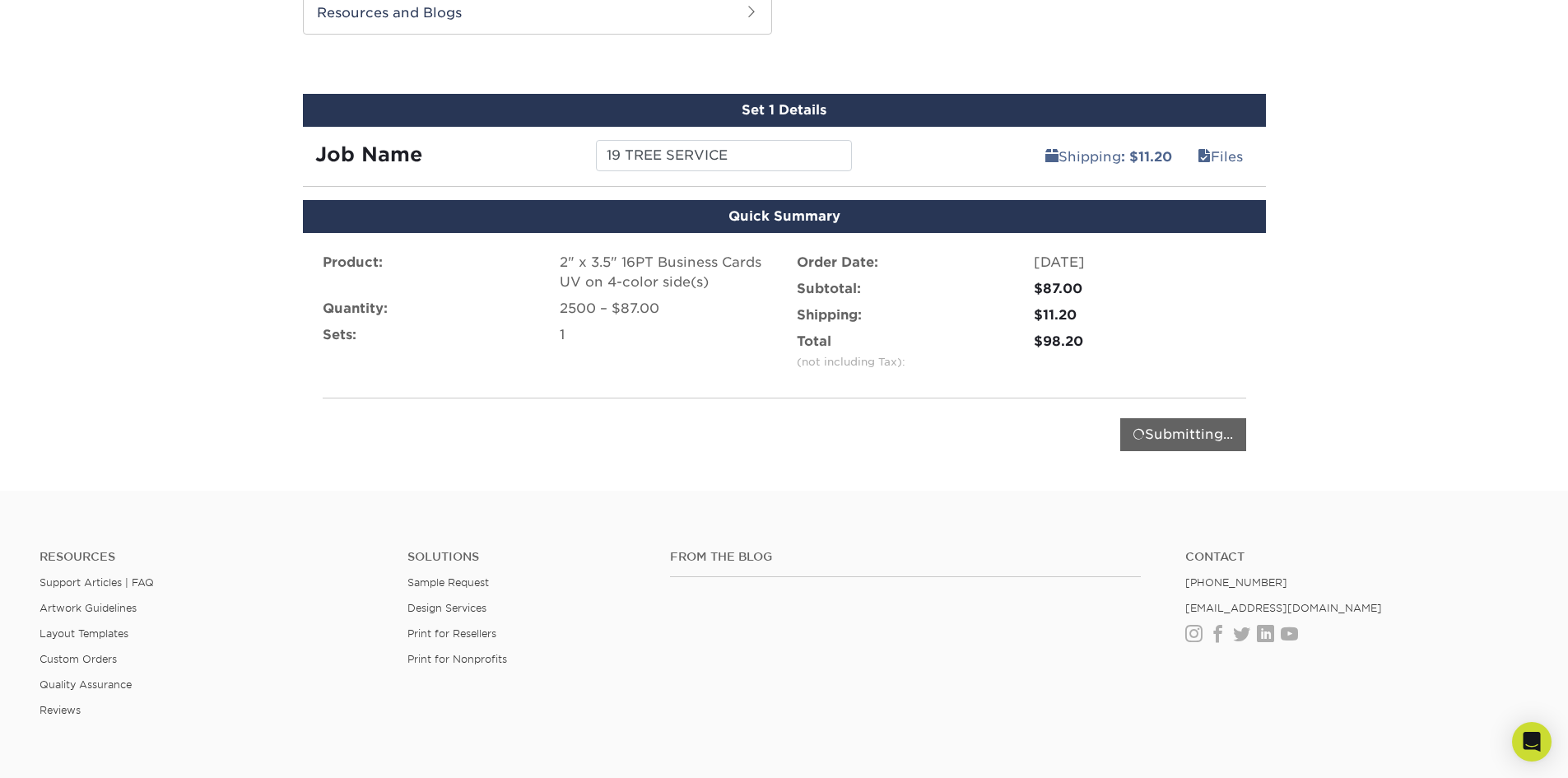
scroll to position [912, 0]
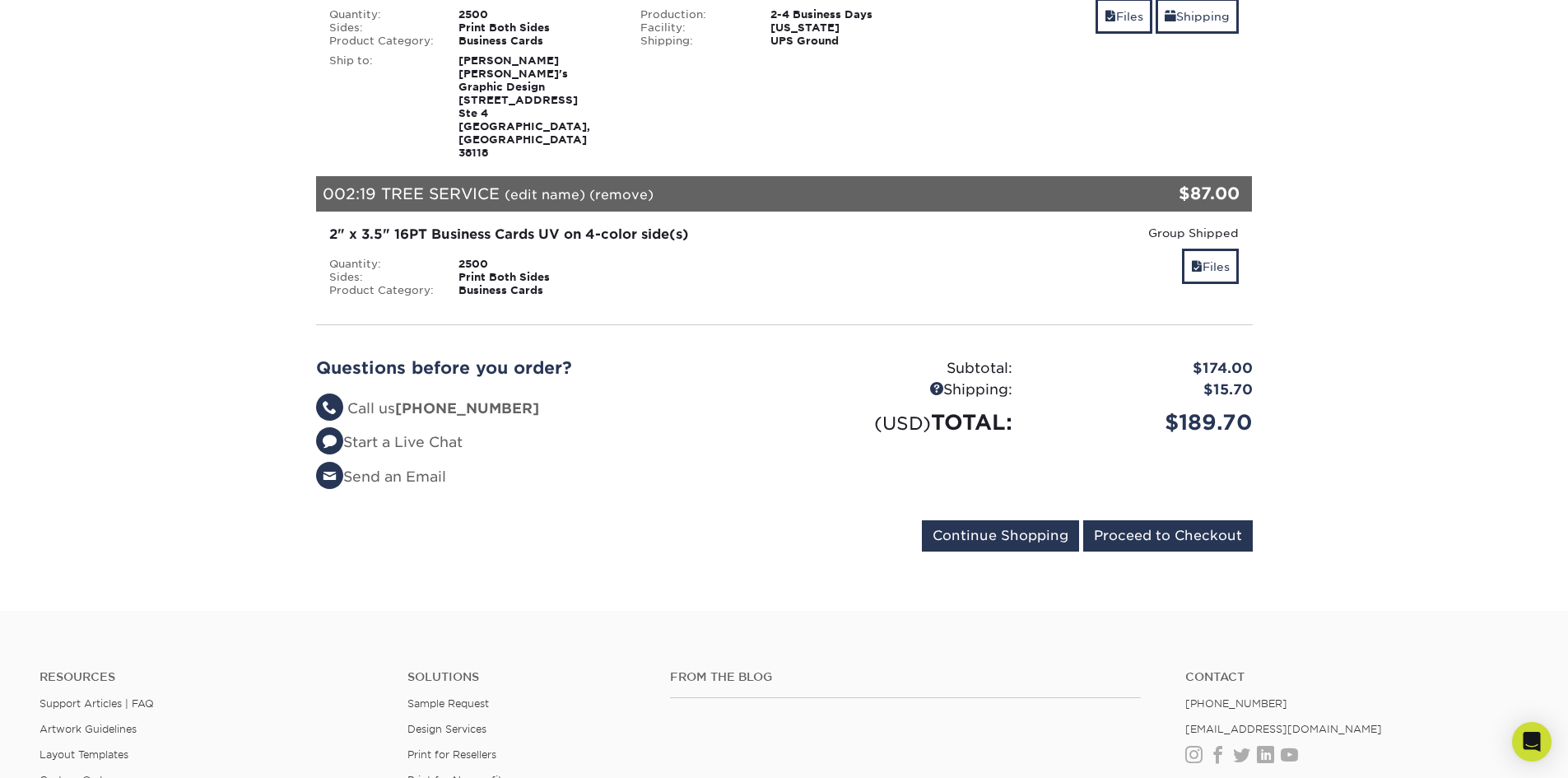
scroll to position [411, 0]
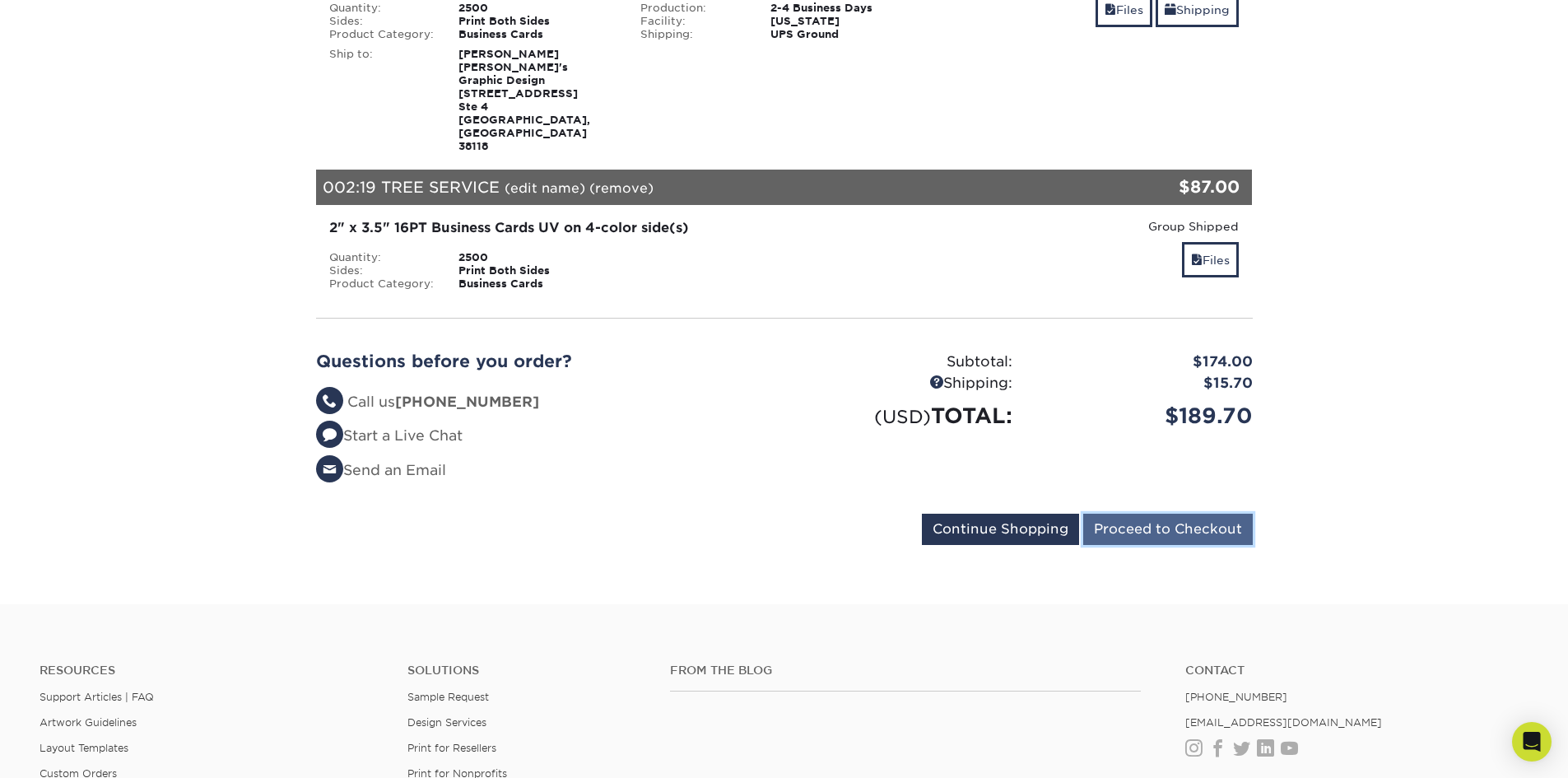
click at [1220, 514] on input "Proceed to Checkout" at bounding box center [1168, 529] width 169 height 31
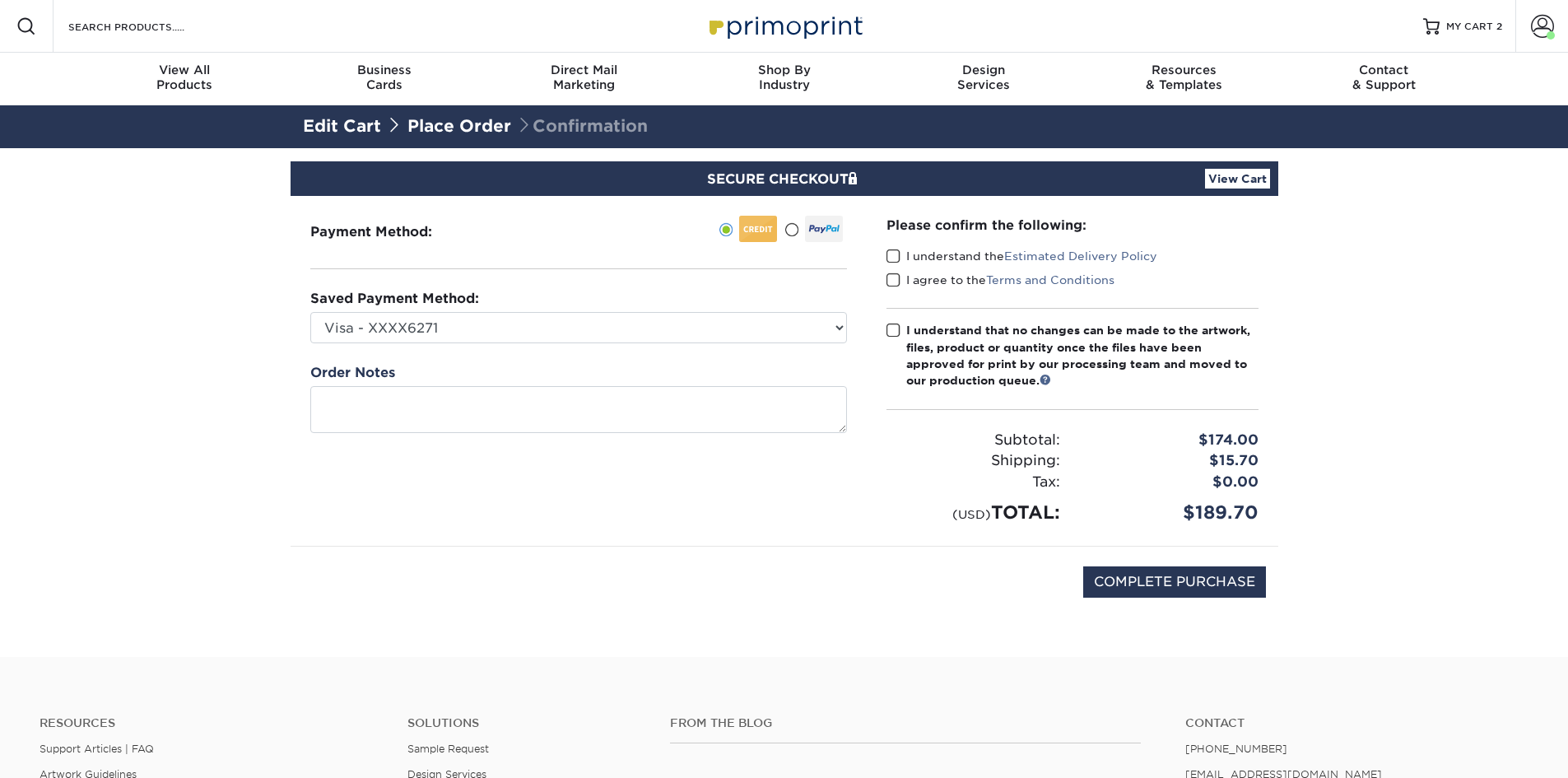
click at [899, 253] on span at bounding box center [893, 256] width 14 height 16
click at [0, 0] on input "I understand the Estimated Delivery Policy" at bounding box center [0, 0] width 0 height 0
click at [901, 284] on label "I agree to the Terms and Conditions" at bounding box center [1000, 280] width 228 height 17
click at [0, 0] on input "I agree to the Terms and Conditions" at bounding box center [0, 0] width 0 height 0
click at [897, 326] on span at bounding box center [893, 330] width 14 height 16
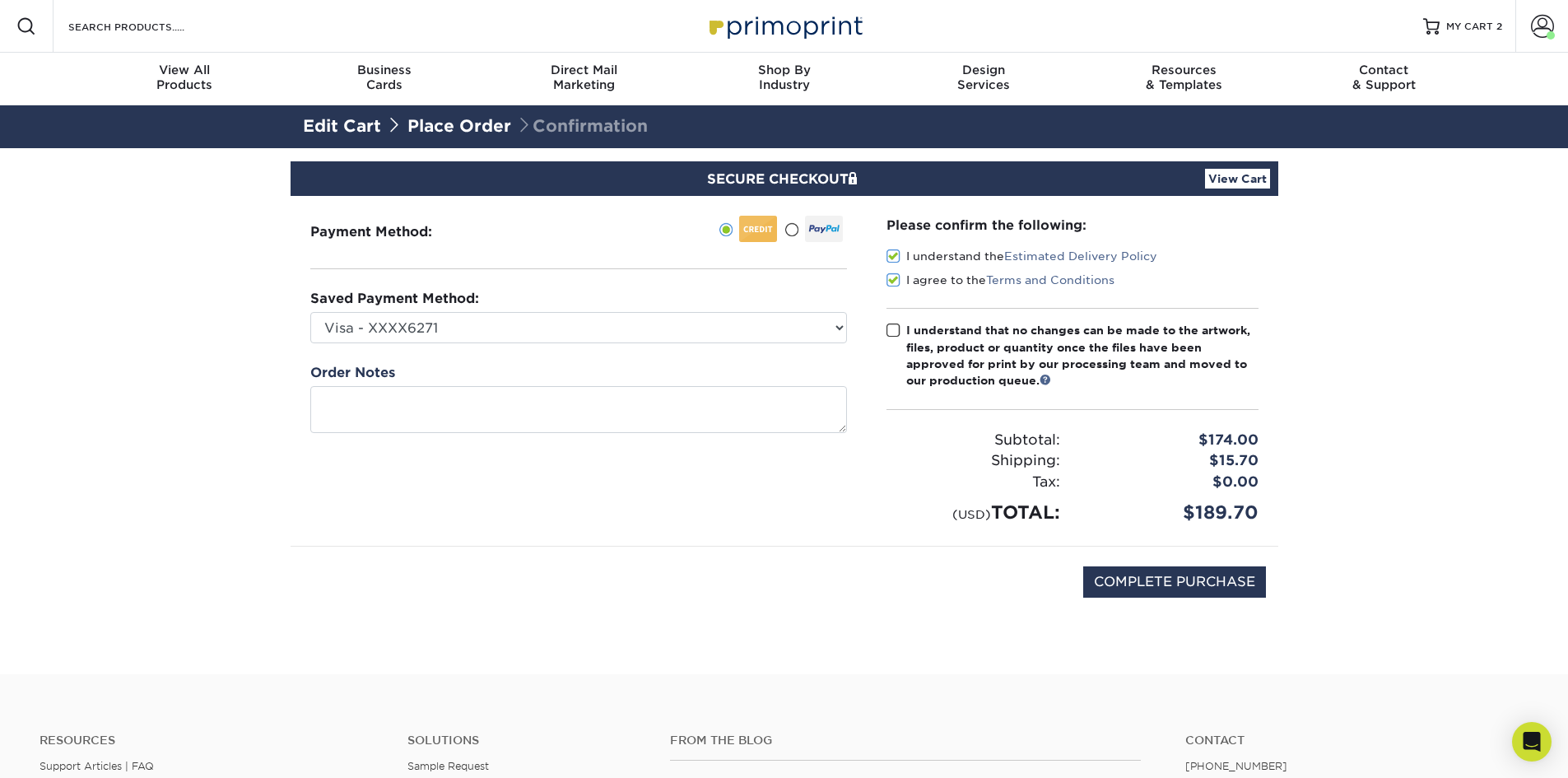
click at [0, 0] on input "I understand that no changes can be made to the artwork, files, product or quan…" at bounding box center [0, 0] width 0 height 0
click at [1171, 577] on input "COMPLETE PURCHASE" at bounding box center [1174, 582] width 182 height 31
type input "PROCESSING, PLEASE WAIT..."
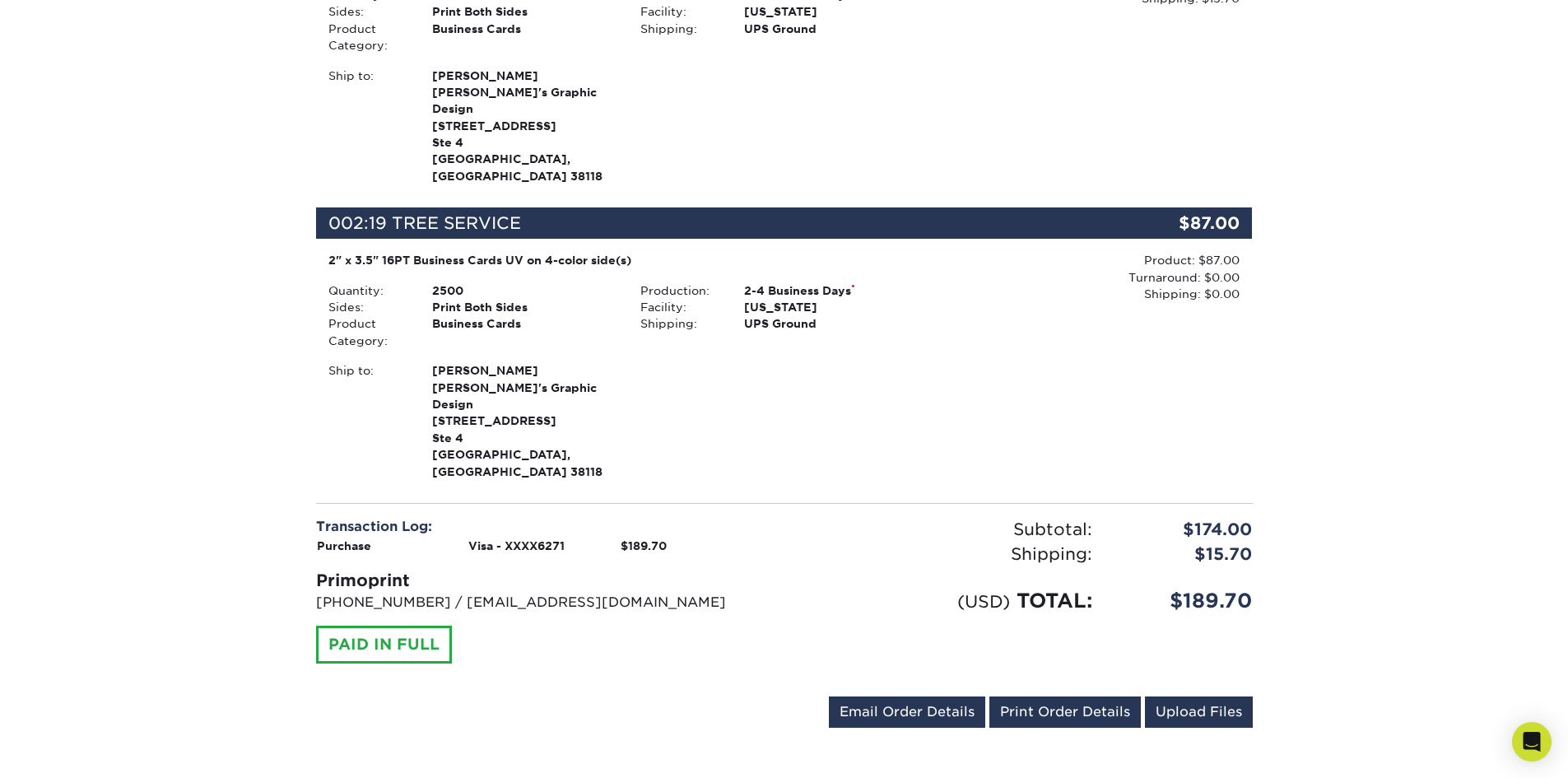
scroll to position [576, 0]
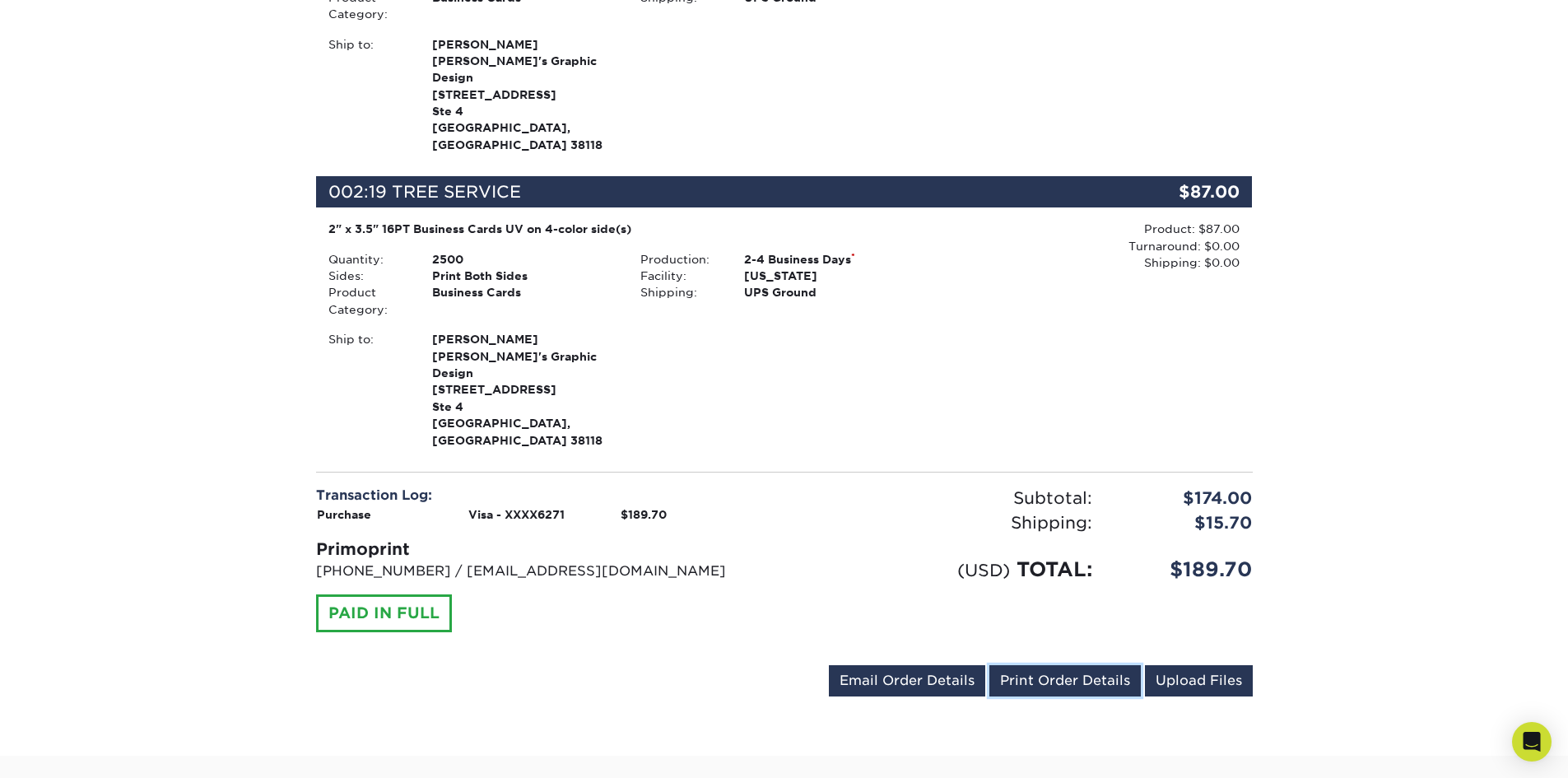
click at [1072, 665] on link "Print Order Details" at bounding box center [1064, 681] width 151 height 31
